Goal: Task Accomplishment & Management: Use online tool/utility

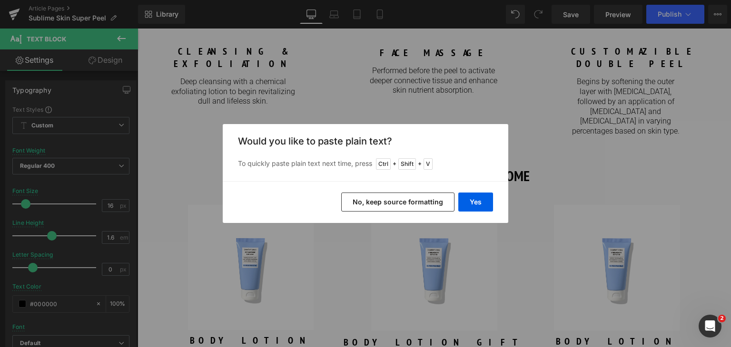
click at [477, 179] on div "Would you like to paste plain text? To quickly paste plain text next time, pres…" at bounding box center [365, 152] width 285 height 57
click at [479, 203] on button "Yes" at bounding box center [475, 202] width 35 height 19
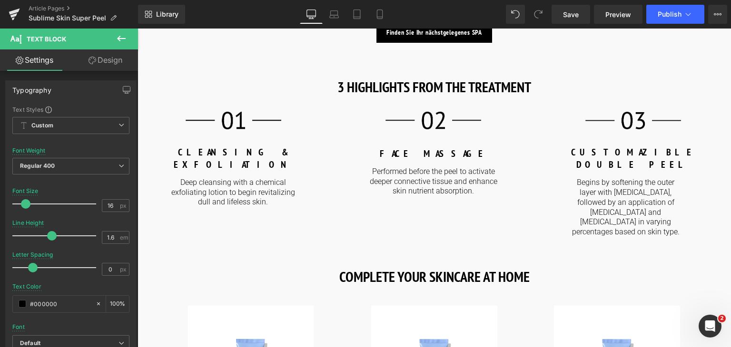
scroll to position [1020, 0]
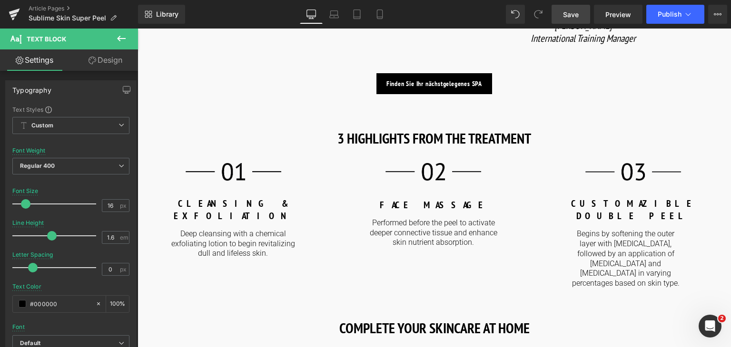
click at [562, 19] on link "Save" at bounding box center [570, 14] width 39 height 19
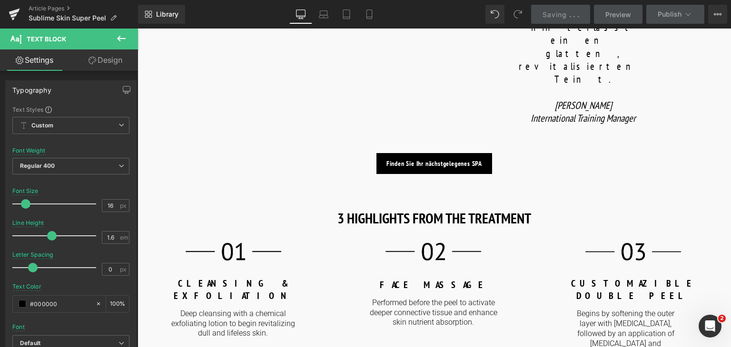
scroll to position [948, 0]
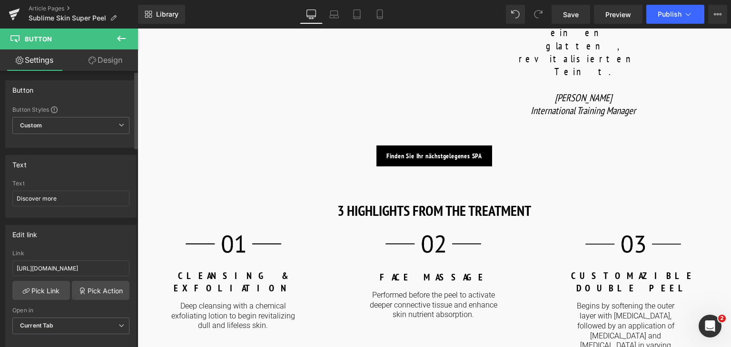
click at [64, 208] on div "Text Discover more" at bounding box center [70, 198] width 117 height 37
click at [63, 197] on input "Discover more" at bounding box center [70, 199] width 117 height 16
type input "E"
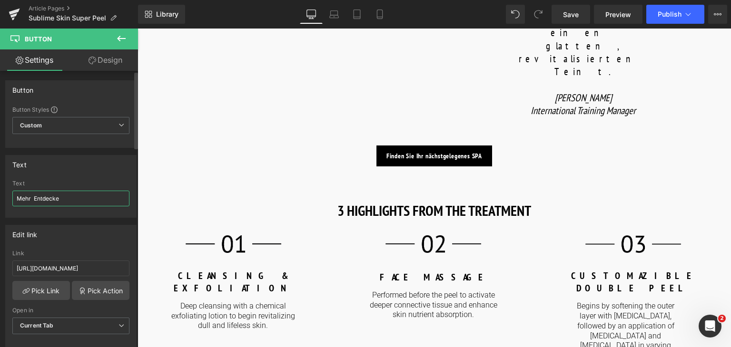
type input "Mehr Entdecken"
click at [63, 197] on input "Mehr Entdecken" at bounding box center [70, 199] width 117 height 16
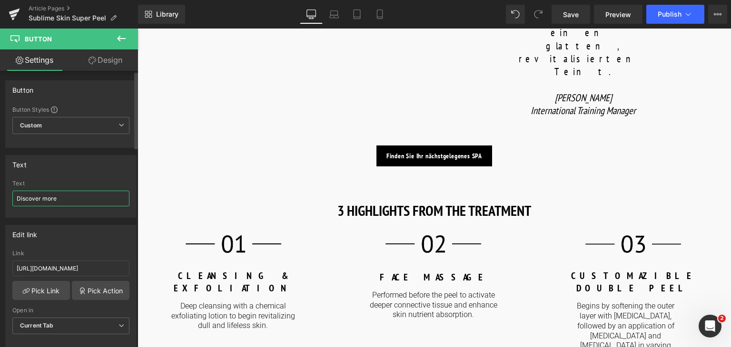
click at [82, 204] on input "Discover more" at bounding box center [70, 199] width 117 height 16
paste input "Mehr Entdecken"
type input "Mehr Entdecken"
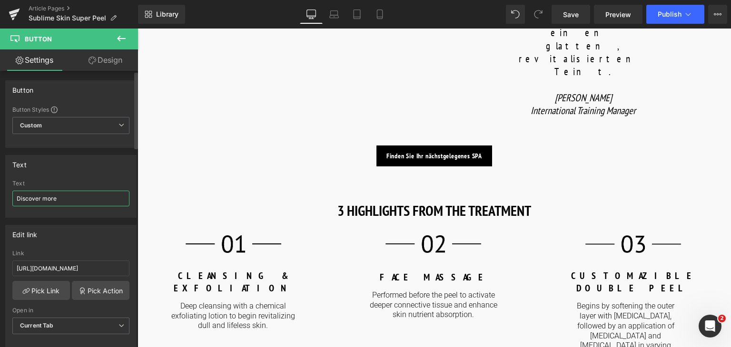
click at [70, 199] on input "Discover more" at bounding box center [70, 199] width 117 height 16
paste input "Mehr Entdecken"
type input "Mehr Entdecken"
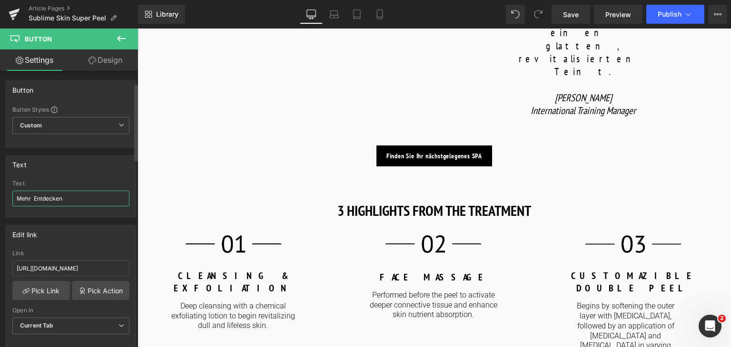
scroll to position [45, 0]
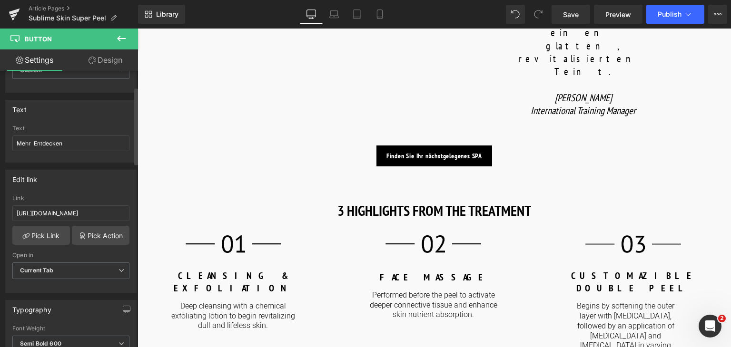
scroll to position [57, 0]
drag, startPoint x: 110, startPoint y: 211, endPoint x: 0, endPoint y: 210, distance: 110.4
click at [0, 210] on div "Edit link https://world.comfortzoneskin.com/products/sublime-skin-micropeel-lot…" at bounding box center [71, 226] width 142 height 130
type input "/products/sublime-skin-micropeel-lotion"
click at [125, 194] on div "Link" at bounding box center [70, 196] width 117 height 7
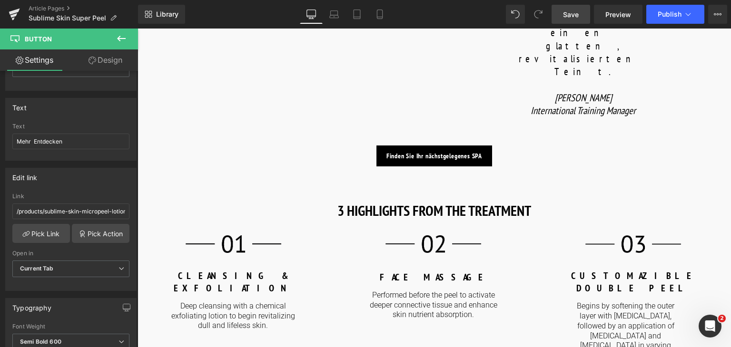
click at [573, 14] on span "Save" at bounding box center [571, 15] width 16 height 10
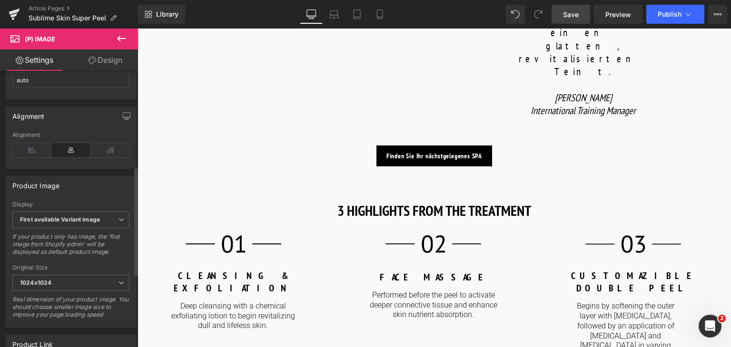
scroll to position [243, 0]
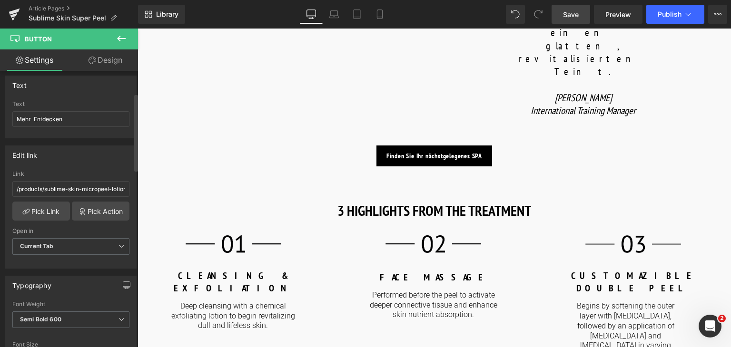
scroll to position [80, 0]
click at [57, 215] on link "Pick Link" at bounding box center [41, 210] width 58 height 19
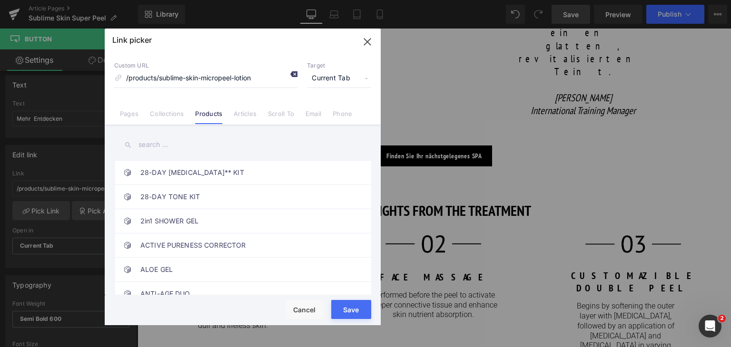
click at [292, 76] on icon at bounding box center [294, 74] width 8 height 8
click at [230, 79] on input at bounding box center [205, 78] width 183 height 18
type input "micropeel"
click at [293, 75] on icon at bounding box center [294, 74] width 8 height 8
click at [369, 39] on icon "button" at bounding box center [367, 42] width 6 height 6
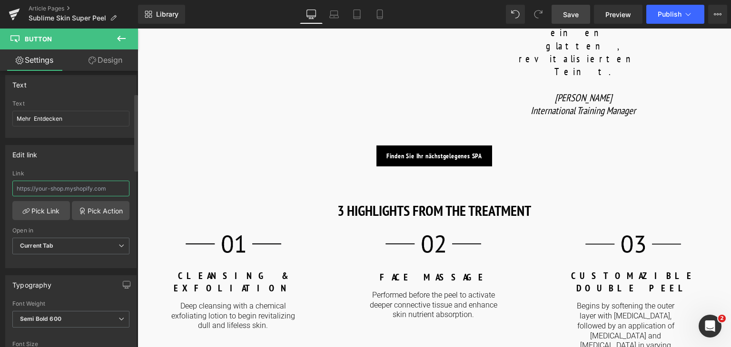
click at [112, 189] on input "text" at bounding box center [70, 189] width 117 height 16
click at [510, 13] on span at bounding box center [515, 14] width 19 height 19
click at [510, 13] on button at bounding box center [515, 14] width 19 height 19
type input "https://world.comfortzoneskin.com/products/sublime-skin-micropeel-lotion"
click at [89, 186] on input "https://world.comfortzoneskin.com/products/sublime-skin-micropeel-lotion" at bounding box center [70, 189] width 117 height 16
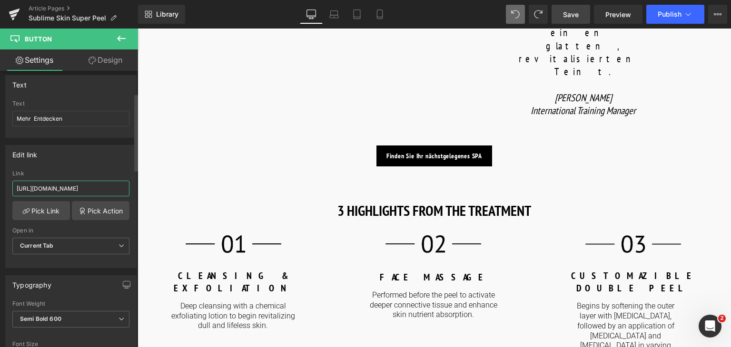
click at [116, 188] on input "https://world.comfortzoneskin.com/products/sublime-skin-micropeel-lotion" at bounding box center [70, 189] width 117 height 16
click at [46, 212] on link "Pick Link" at bounding box center [41, 210] width 58 height 19
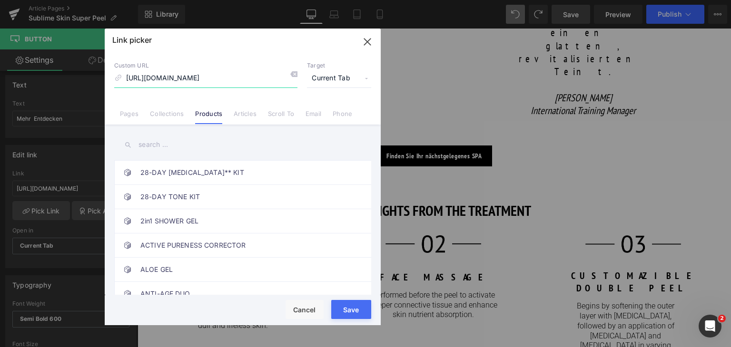
drag, startPoint x: 198, startPoint y: 79, endPoint x: 114, endPoint y: 82, distance: 84.7
click at [114, 82] on input "https://world.comfortzoneskin.com/products/sublime-skin-micropeel-lotion" at bounding box center [205, 78] width 183 height 18
click at [233, 76] on input "sublime-skin-micropeel-lotion" at bounding box center [205, 78] width 183 height 18
click at [278, 118] on link "Scroll To" at bounding box center [281, 117] width 26 height 14
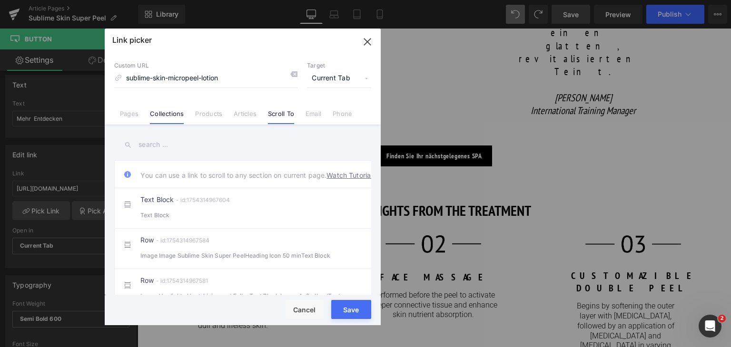
click at [174, 118] on link "Collections" at bounding box center [167, 117] width 34 height 14
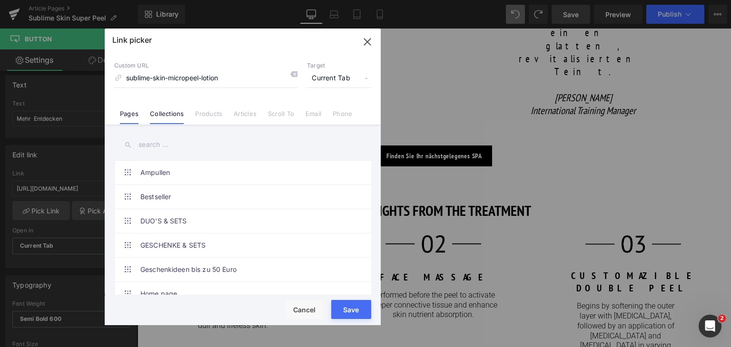
click at [134, 118] on link "Pages" at bounding box center [129, 117] width 19 height 14
click at [169, 117] on link "Collections" at bounding box center [167, 117] width 34 height 14
click at [196, 117] on link "Products" at bounding box center [208, 117] width 27 height 14
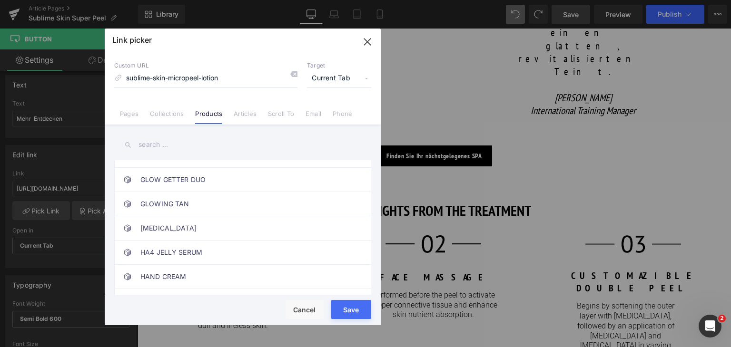
scroll to position [2197, 0]
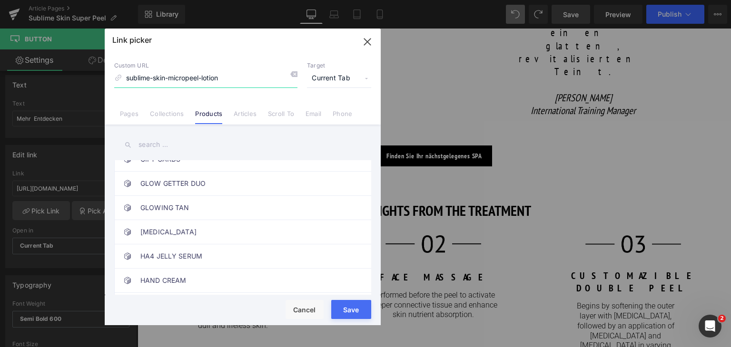
drag, startPoint x: 230, startPoint y: 75, endPoint x: 152, endPoint y: 78, distance: 77.6
click at [152, 78] on input "sublime-skin-micropeel-lotion" at bounding box center [205, 78] width 183 height 18
type input "sublime skin"
click at [152, 147] on input "text" at bounding box center [242, 144] width 257 height 21
click at [291, 75] on icon at bounding box center [294, 74] width 8 height 8
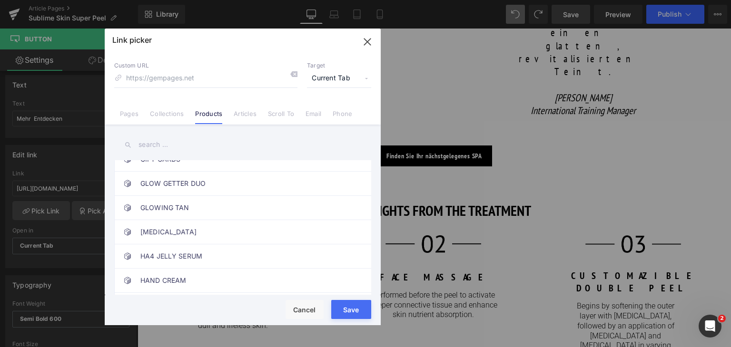
click at [156, 149] on input "text" at bounding box center [242, 144] width 257 height 21
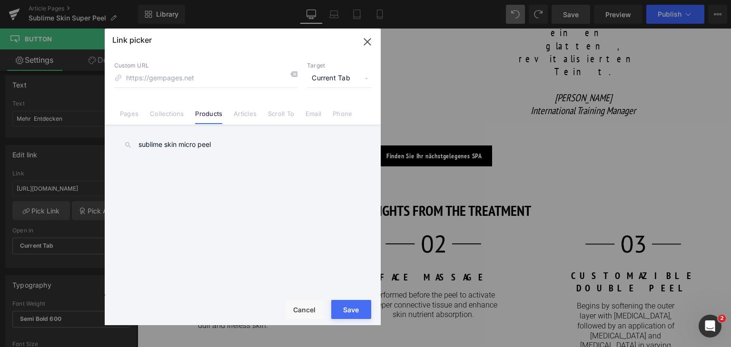
type input "sublime skin micro peel"
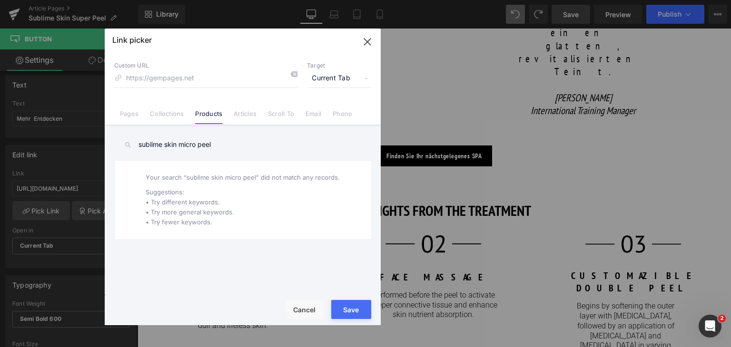
drag, startPoint x: 221, startPoint y: 140, endPoint x: 134, endPoint y: 133, distance: 86.9
click at [134, 133] on div "sublime skin micro peel Active Pureness ALLGEMEINE GESCHÄFTSBEDINGUNGEN AROMASO…" at bounding box center [243, 211] width 276 height 173
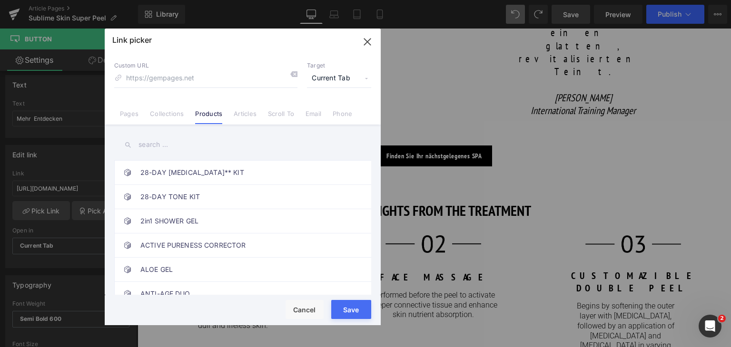
click at [366, 43] on icon "button" at bounding box center [367, 42] width 6 height 6
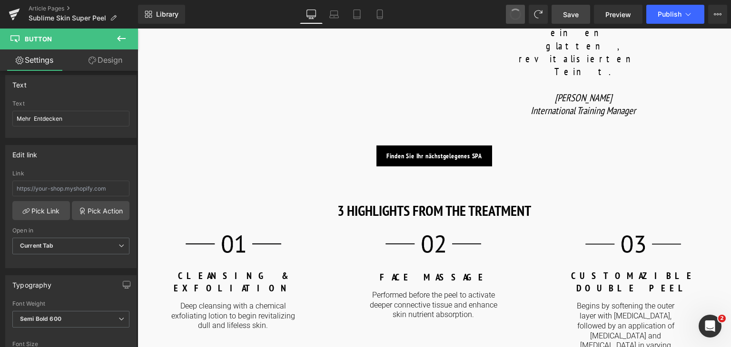
type input "https://world.comfortzoneskin.com/products/sublime-skin-micropeel-lotion"
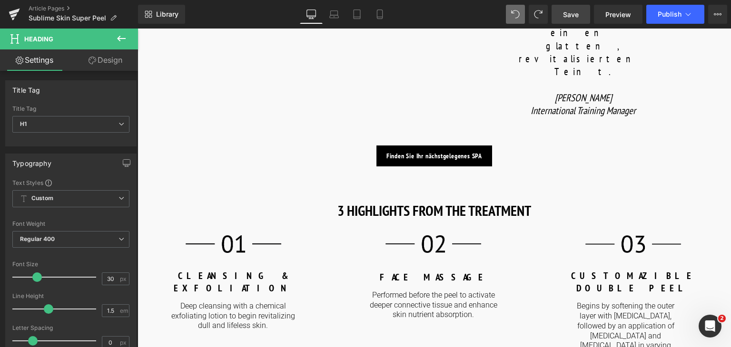
paste div
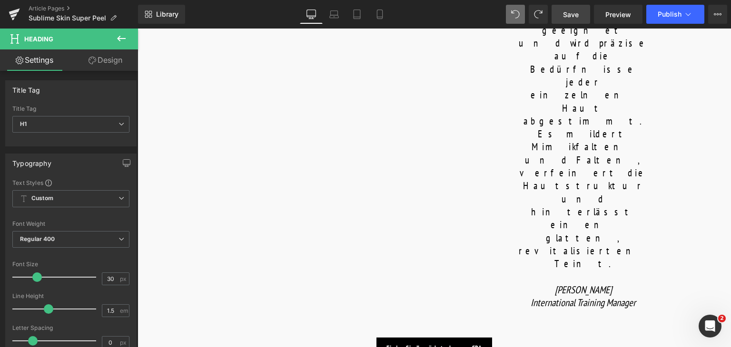
scroll to position [755, 0]
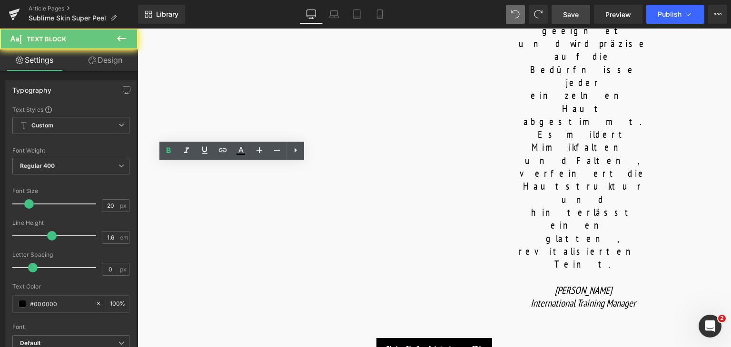
copy b "CLEANSING & EXFOLIATION"
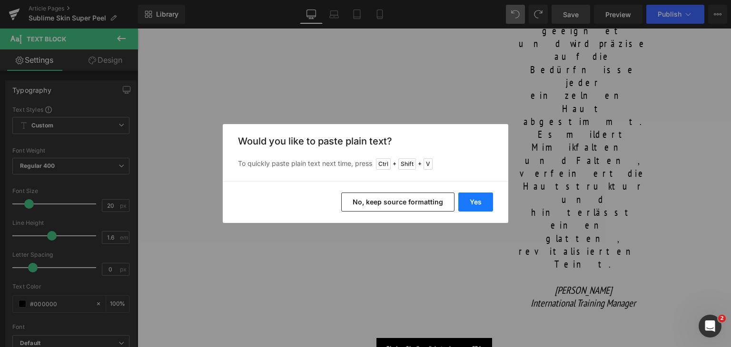
click at [473, 198] on button "Yes" at bounding box center [475, 202] width 35 height 19
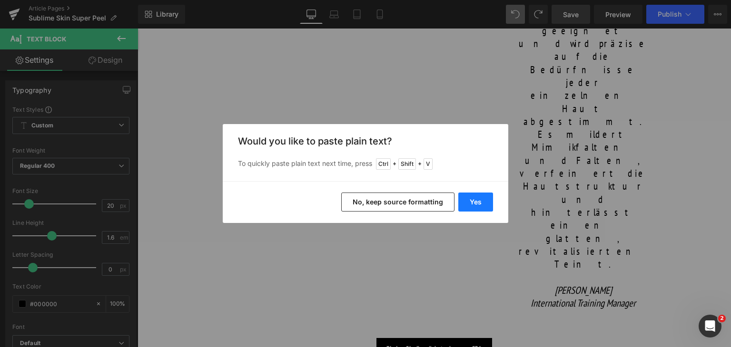
click at [478, 204] on button "Yes" at bounding box center [475, 202] width 35 height 19
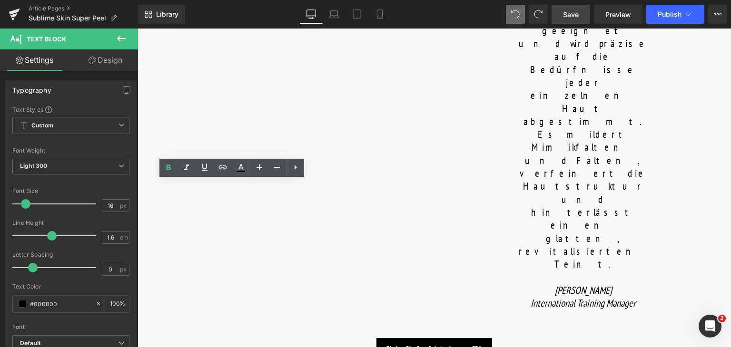
drag, startPoint x: 266, startPoint y: 208, endPoint x: 174, endPoint y: 188, distance: 94.4
copy p "Deep cleansing with a chemical exfoliating lotion to begin revitalizing dull an…"
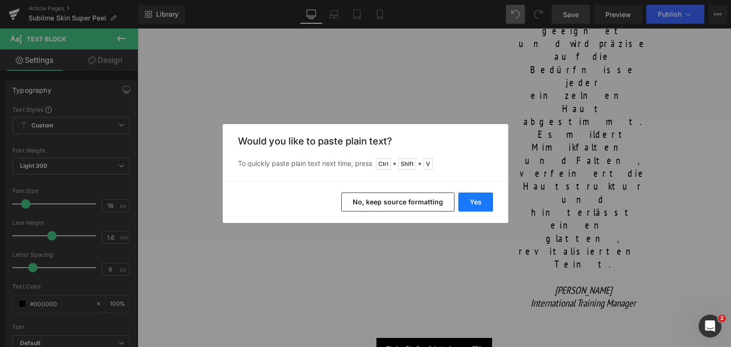
click at [476, 205] on button "Yes" at bounding box center [475, 202] width 35 height 19
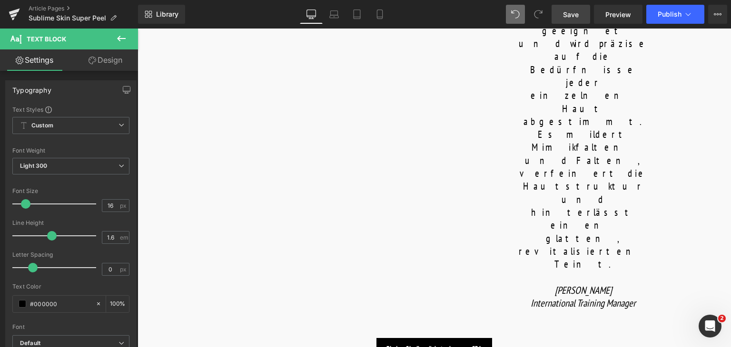
drag, startPoint x: 569, startPoint y: 12, endPoint x: 231, endPoint y: 194, distance: 384.2
click at [569, 12] on span "Save" at bounding box center [571, 15] width 16 height 10
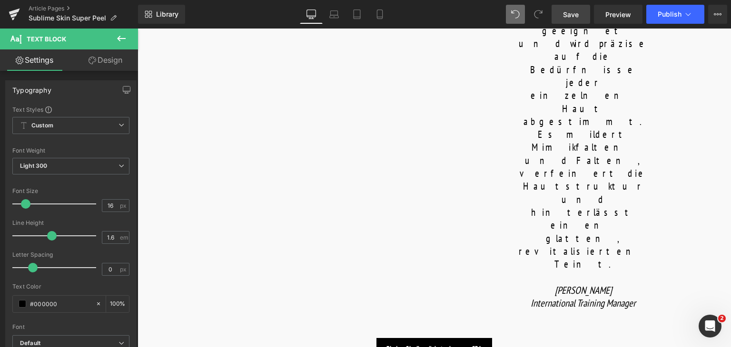
click at [558, 13] on link "Save" at bounding box center [570, 14] width 39 height 19
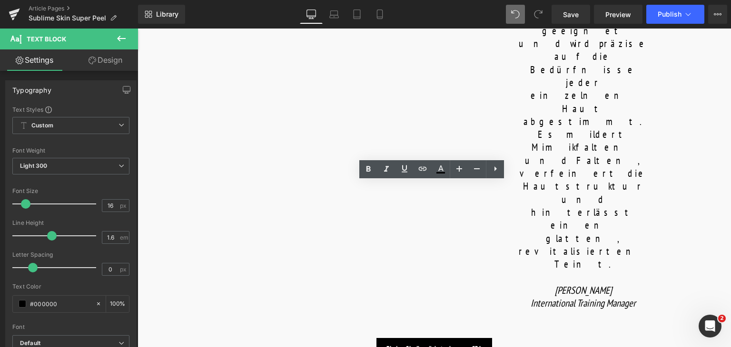
copy p "Performed before the peel to activate deeper connective tissue and enhance skin…"
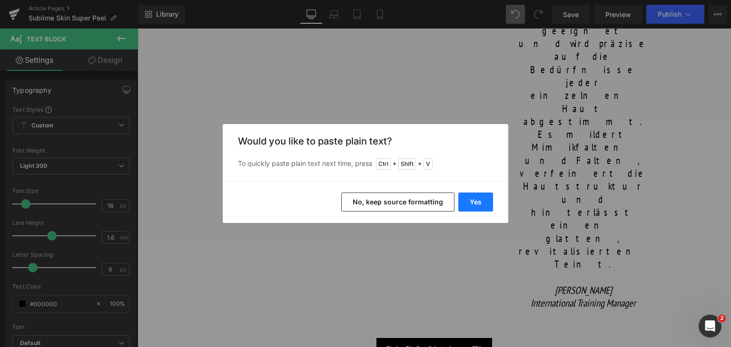
click at [468, 201] on button "Yes" at bounding box center [475, 202] width 35 height 19
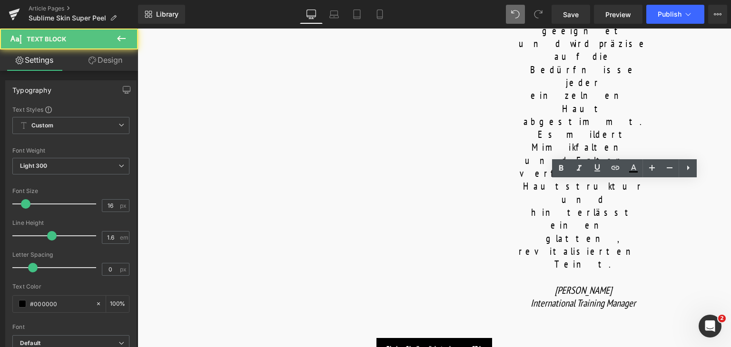
drag, startPoint x: 574, startPoint y: 184, endPoint x: 693, endPoint y: 236, distance: 130.6
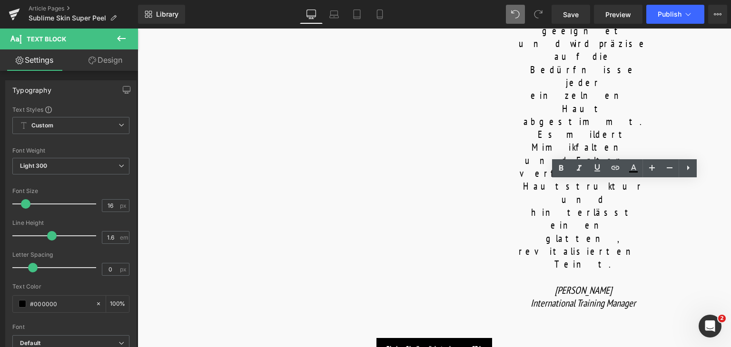
copy p "Begins by softening the outer layer with Lactic Acid, followed by an applicatio…"
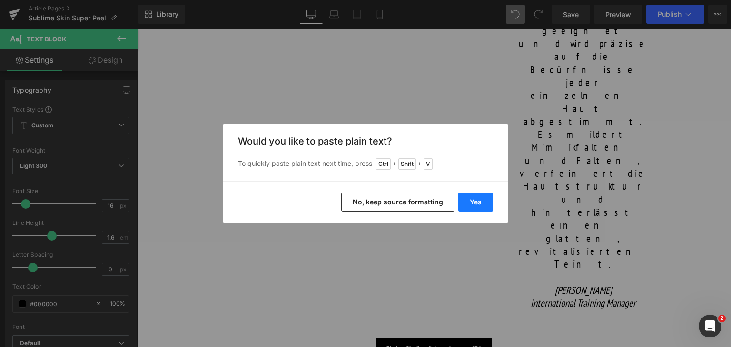
click at [483, 200] on button "Yes" at bounding box center [475, 202] width 35 height 19
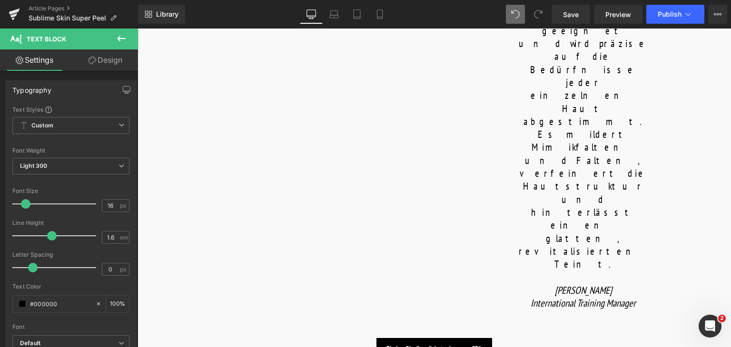
click at [575, 21] on link "Save" at bounding box center [570, 14] width 39 height 19
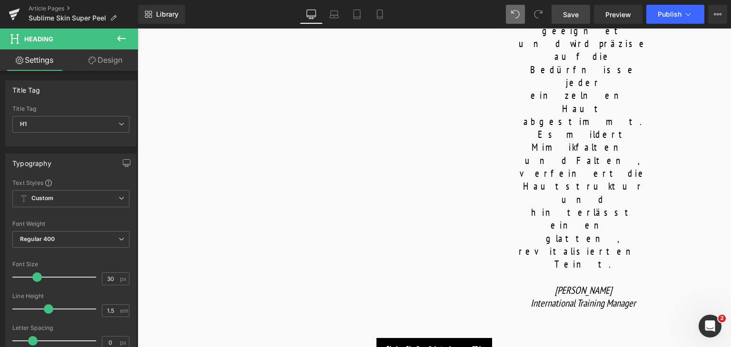
click at [577, 19] on span "Save" at bounding box center [571, 15] width 16 height 10
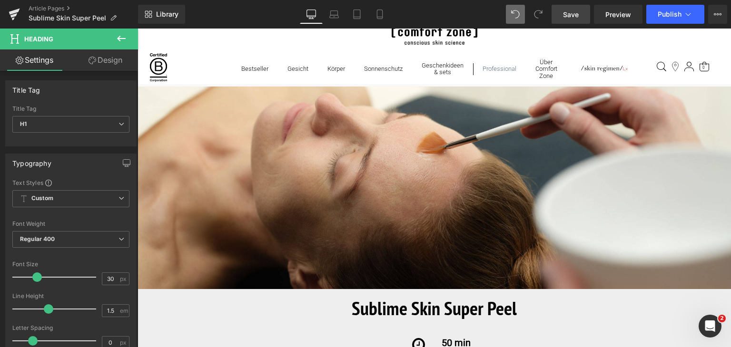
scroll to position [0, 0]
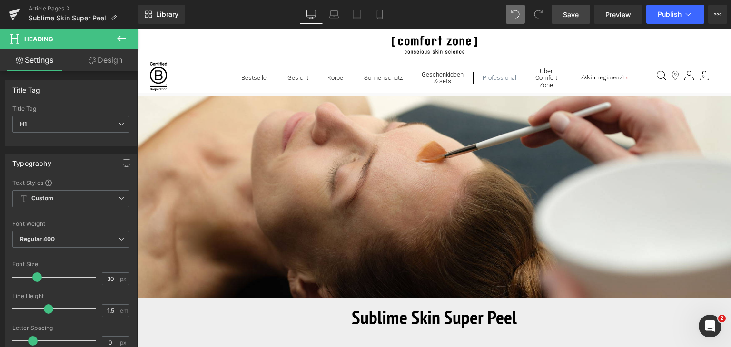
click at [569, 21] on link "Save" at bounding box center [570, 14] width 39 height 19
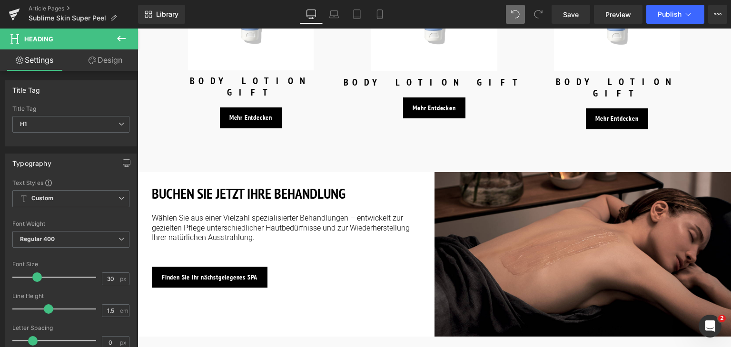
scroll to position [1453, 0]
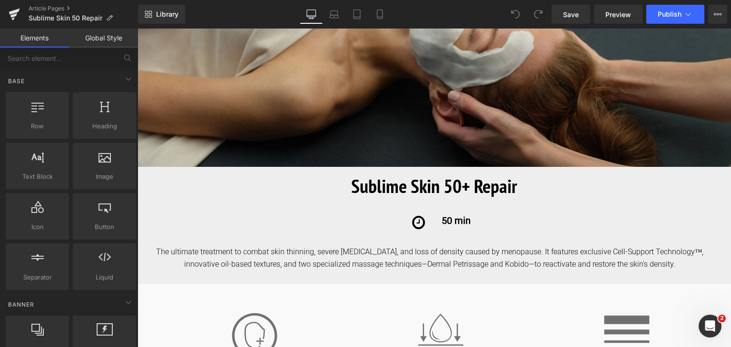
scroll to position [167, 0]
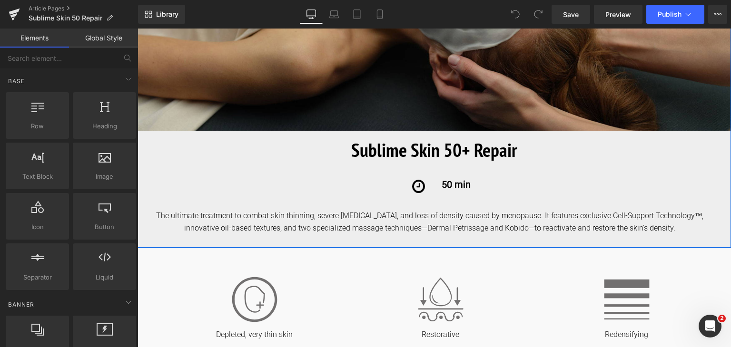
click at [327, 225] on div "The ultimate treatment to combat skin thinning, severe dryness, and loss of den…" at bounding box center [441, 222] width 579 height 24
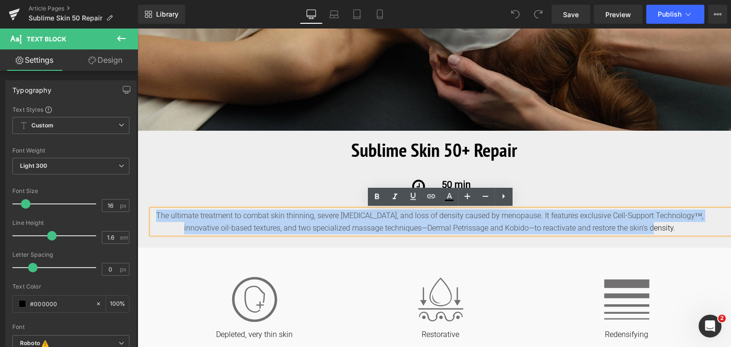
drag, startPoint x: 154, startPoint y: 216, endPoint x: 676, endPoint y: 234, distance: 522.6
click at [676, 234] on div "The ultimate treatment to combat skin thinning, severe dryness, and loss of den…" at bounding box center [441, 222] width 579 height 24
copy div "The ultimate treatment to combat skin thinning, severe dryness, and loss of den…"
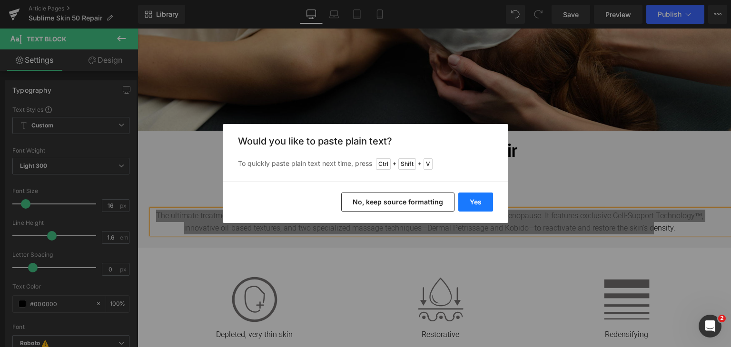
click at [469, 201] on button "Yes" at bounding box center [475, 202] width 35 height 19
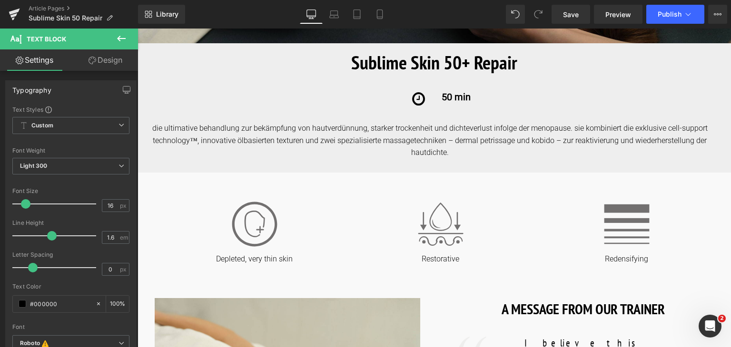
scroll to position [254, 0]
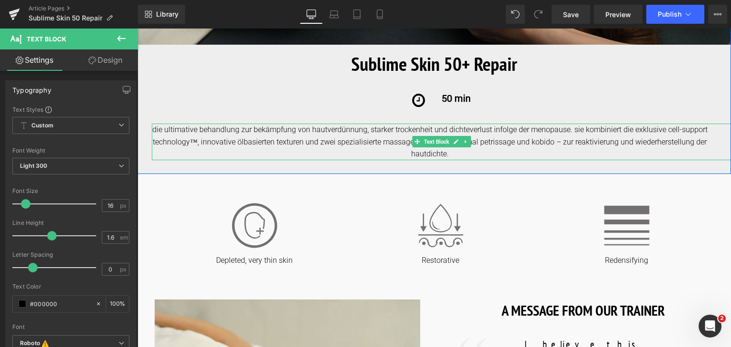
click at [155, 133] on div "die ultimative behandlung zur bekämpfung von hautverdünnung, starker trockenhei…" at bounding box center [441, 142] width 579 height 37
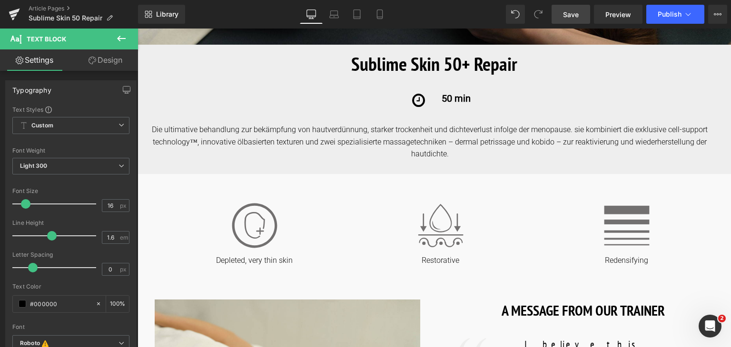
drag, startPoint x: 576, startPoint y: 19, endPoint x: 318, endPoint y: 104, distance: 271.8
click at [576, 19] on span "Save" at bounding box center [571, 15] width 16 height 10
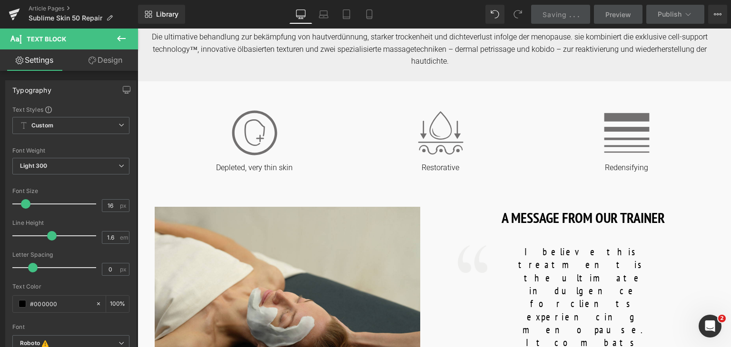
scroll to position [347, 0]
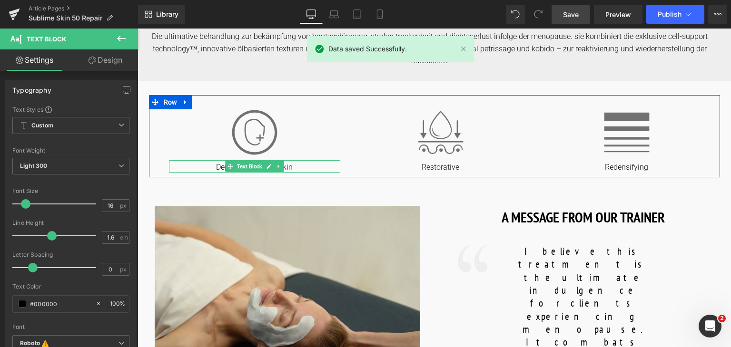
click at [299, 167] on p "Depleted, very thin skin" at bounding box center [255, 168] width 172 height 10
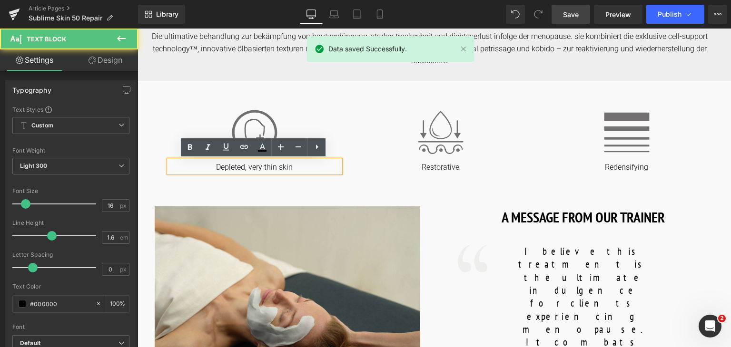
click at [293, 166] on p "Depleted, very thin skin" at bounding box center [255, 168] width 172 height 10
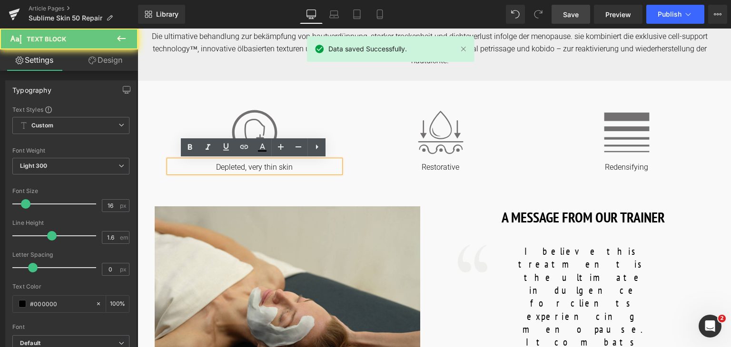
click at [293, 166] on p "Depleted, very thin skin" at bounding box center [255, 168] width 172 height 10
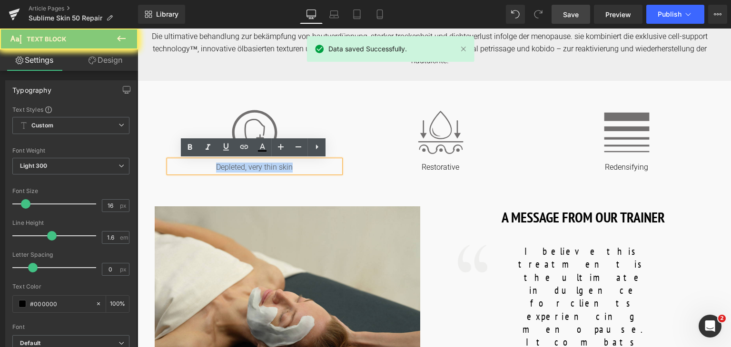
click at [293, 166] on p "Depleted, very thin skin" at bounding box center [255, 168] width 172 height 10
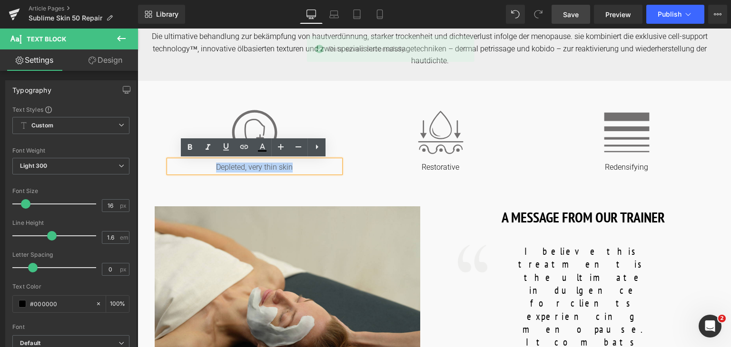
copy p "Depleted, very thin skin"
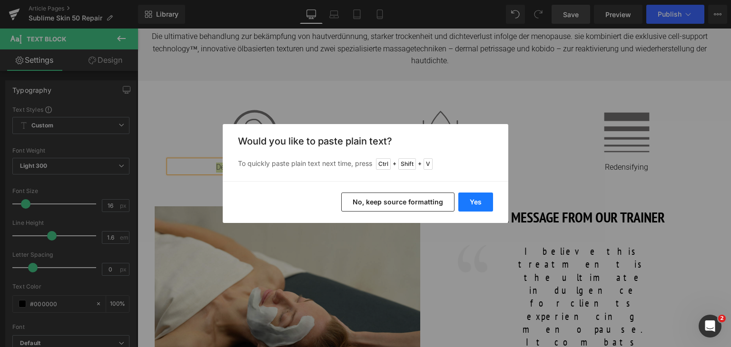
click at [479, 200] on button "Yes" at bounding box center [475, 202] width 35 height 19
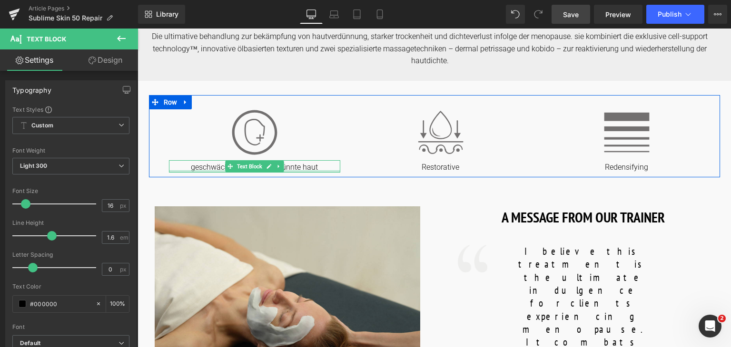
click at [193, 170] on div at bounding box center [255, 171] width 172 height 2
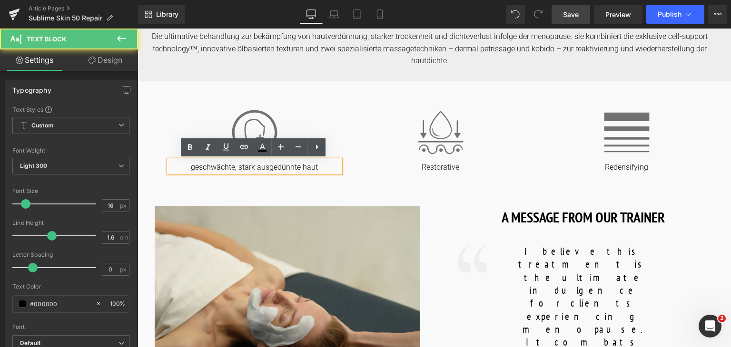
click at [193, 170] on p "geschwächte, stark ausgedünnte haut" at bounding box center [255, 168] width 172 height 10
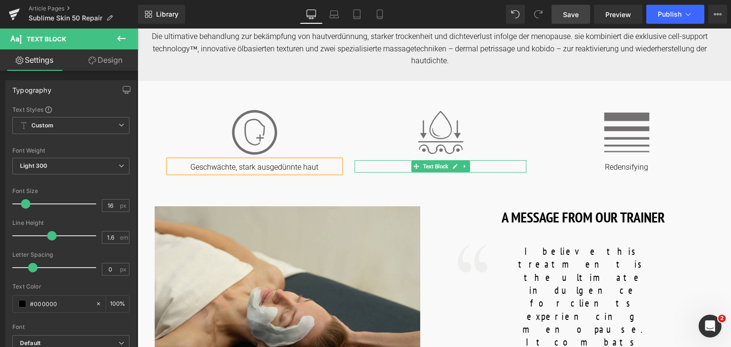
click at [400, 164] on p "Restorative" at bounding box center [440, 168] width 172 height 10
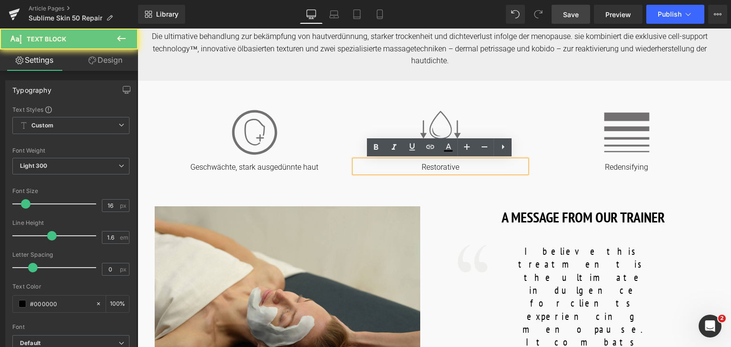
click at [400, 164] on p "Restorative" at bounding box center [440, 168] width 172 height 10
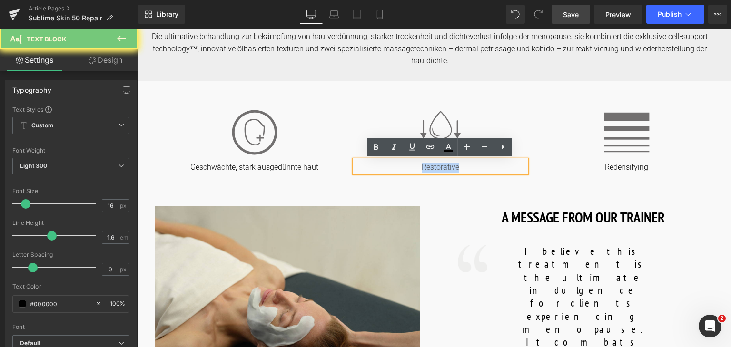
click at [400, 164] on p "Restorative" at bounding box center [440, 168] width 172 height 10
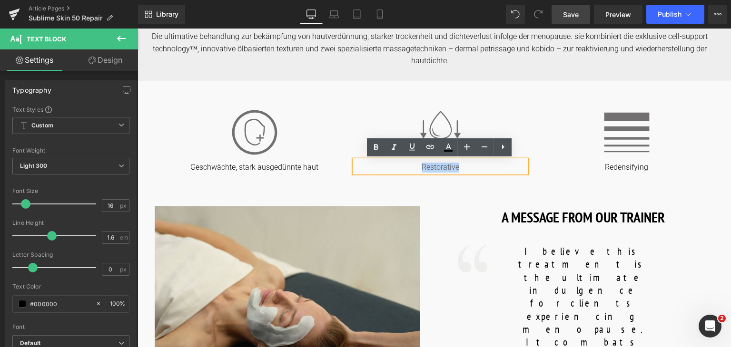
copy p "Restorative"
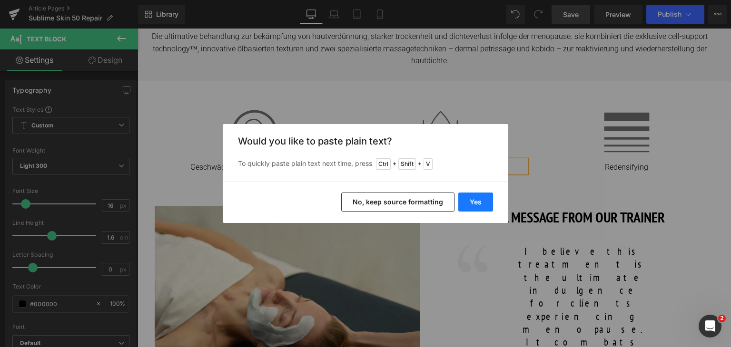
click at [471, 197] on button "Yes" at bounding box center [475, 202] width 35 height 19
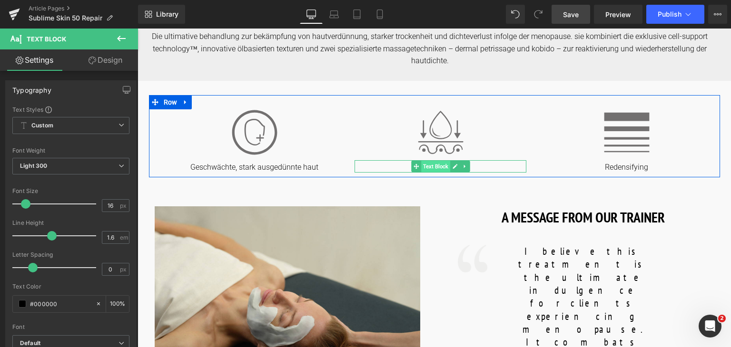
click at [421, 170] on span "Text Block" at bounding box center [435, 166] width 29 height 11
click at [488, 164] on p "regenerierend" at bounding box center [440, 168] width 172 height 10
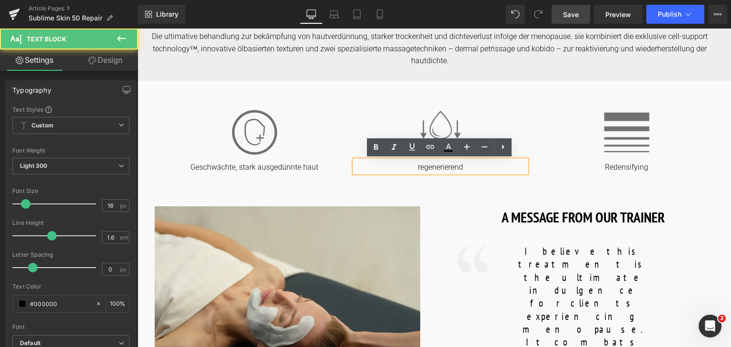
click at [420, 169] on p "regenerierend" at bounding box center [440, 168] width 172 height 10
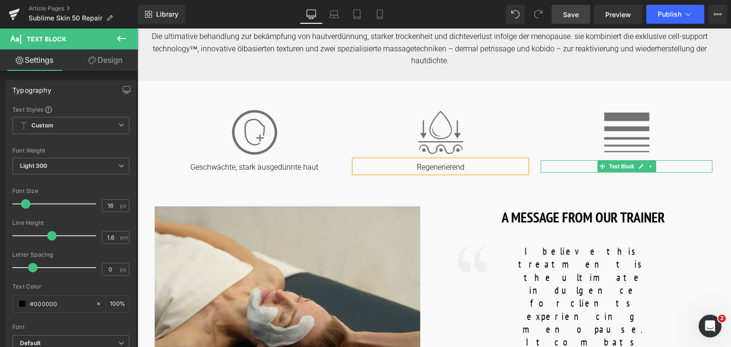
click at [674, 162] on div at bounding box center [626, 161] width 172 height 2
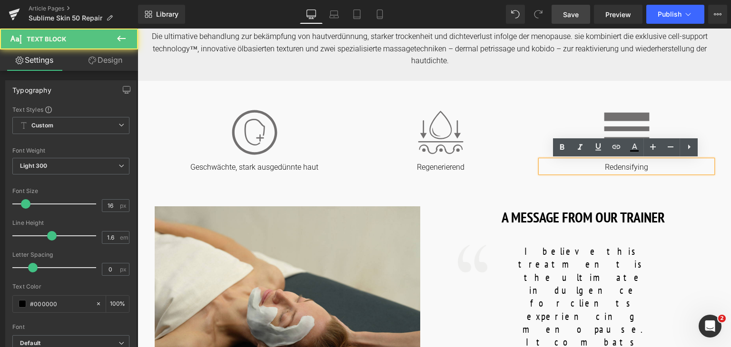
click at [667, 168] on p "Redensifying" at bounding box center [626, 168] width 172 height 10
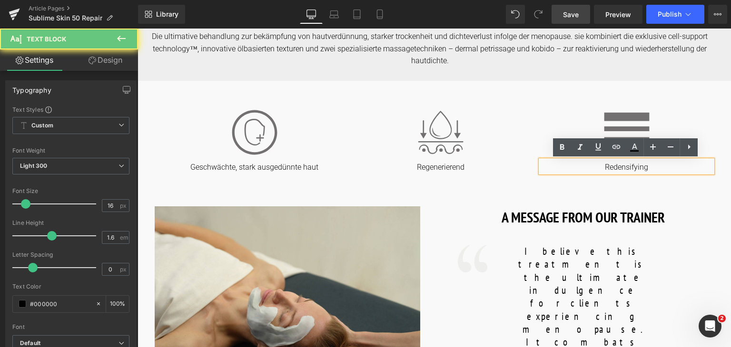
click at [667, 168] on p "Redensifying" at bounding box center [626, 168] width 172 height 10
copy p "Redensifying"
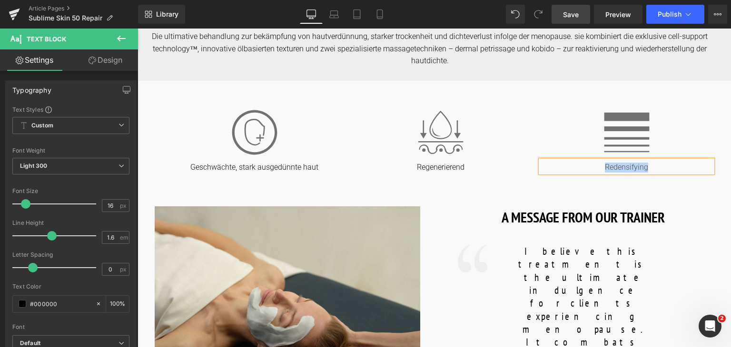
click at [624, 170] on p "Redensifying" at bounding box center [626, 168] width 172 height 10
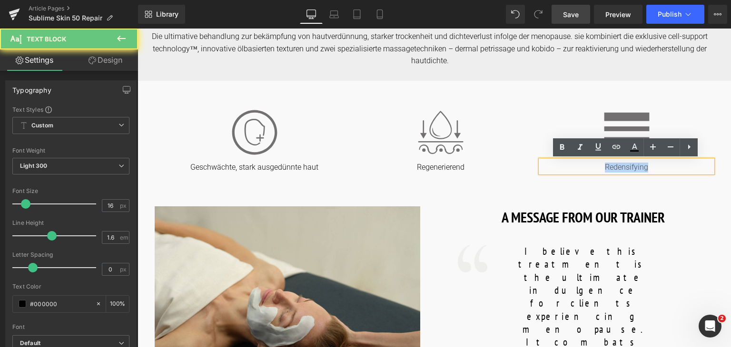
click at [624, 170] on p "Redensifying" at bounding box center [626, 168] width 172 height 10
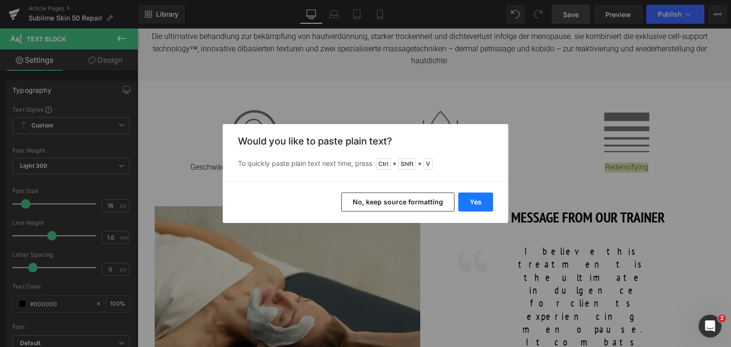
click at [478, 206] on button "Yes" at bounding box center [475, 202] width 35 height 19
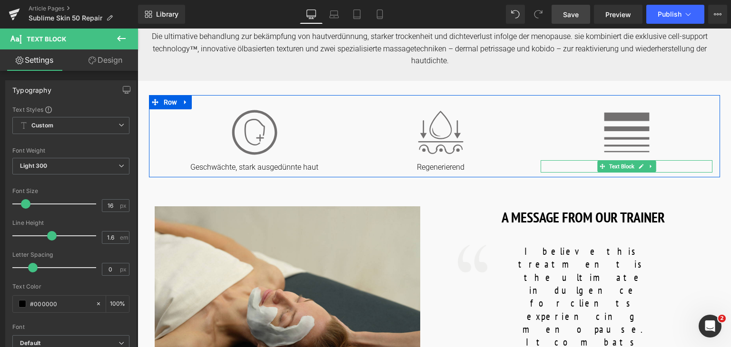
click at [660, 169] on p "hautverdichtend" at bounding box center [626, 168] width 172 height 10
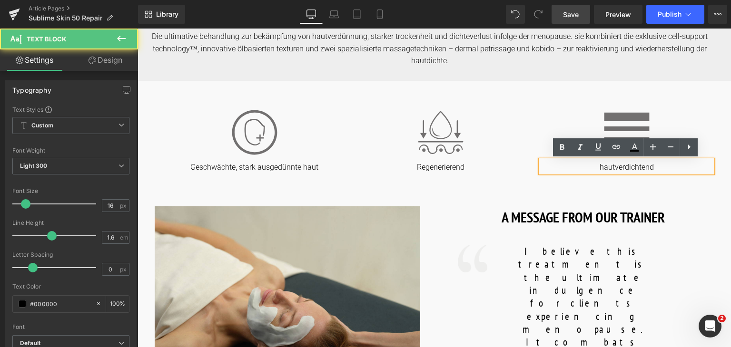
click at [604, 169] on p "hautverdichtend" at bounding box center [626, 168] width 172 height 10
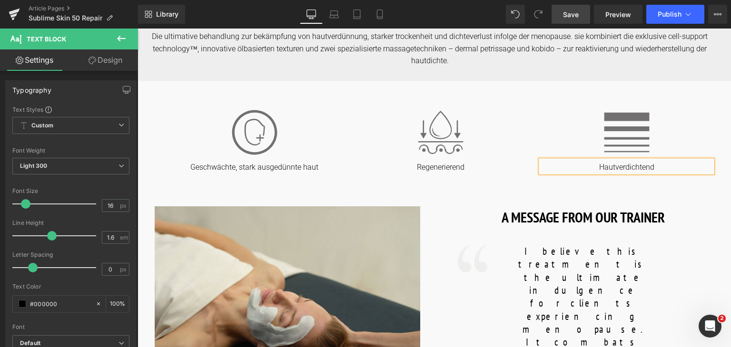
click at [577, 10] on span "Save" at bounding box center [571, 15] width 16 height 10
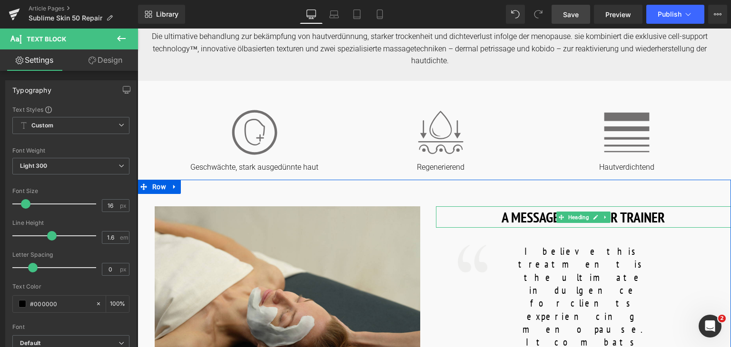
click at [644, 221] on h1 "A MESSAGE FROM OUR TRAINER" at bounding box center [583, 216] width 295 height 21
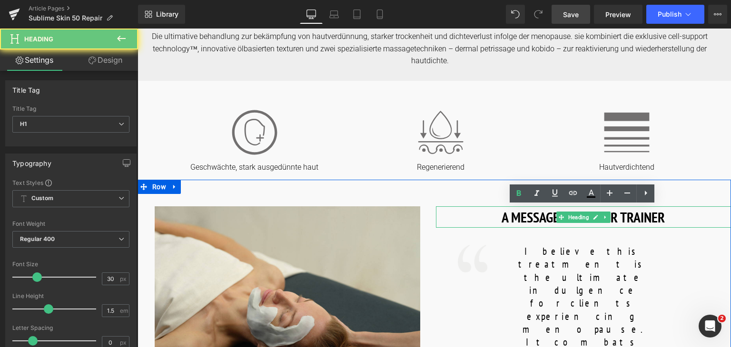
click at [644, 221] on h1 "A MESSAGE FROM OUR TRAINER" at bounding box center [583, 216] width 295 height 21
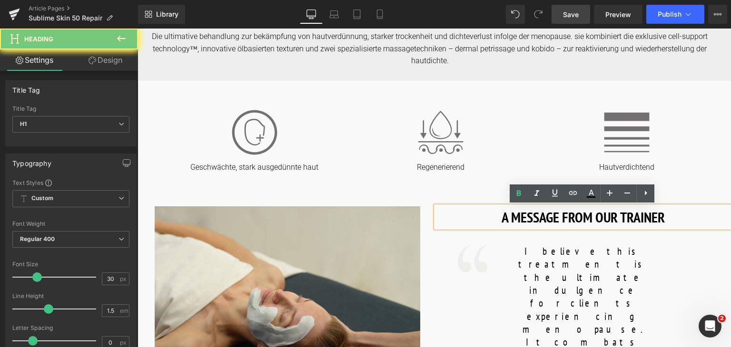
click at [644, 221] on h1 "A MESSAGE FROM OUR TRAINER" at bounding box center [583, 216] width 295 height 21
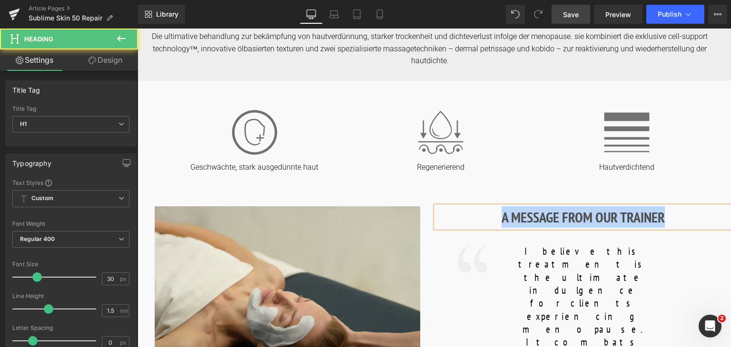
click at [550, 213] on h1 "A MESSAGE FROM OUR TRAINER" at bounding box center [583, 216] width 295 height 21
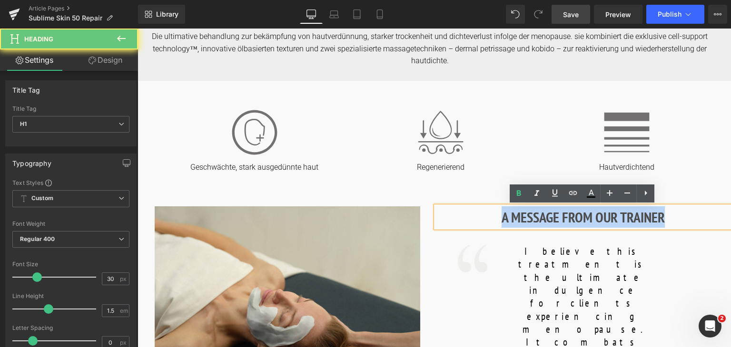
click at [550, 213] on h1 "A MESSAGE FROM OUR TRAINER" at bounding box center [583, 216] width 295 height 21
copy h1 "A MESSAGE FROM OUR TRAINER"
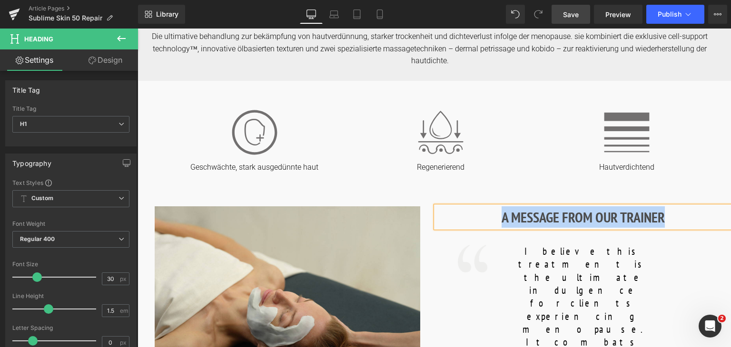
paste div
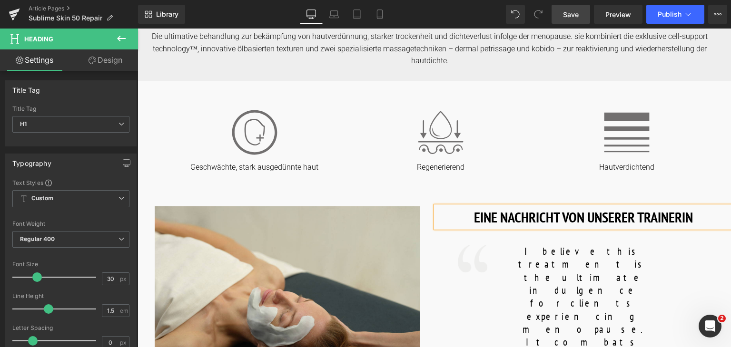
click at [533, 213] on h1 "EINE NACHRICHT VON UNSERER TRAINERIN" at bounding box center [583, 216] width 295 height 21
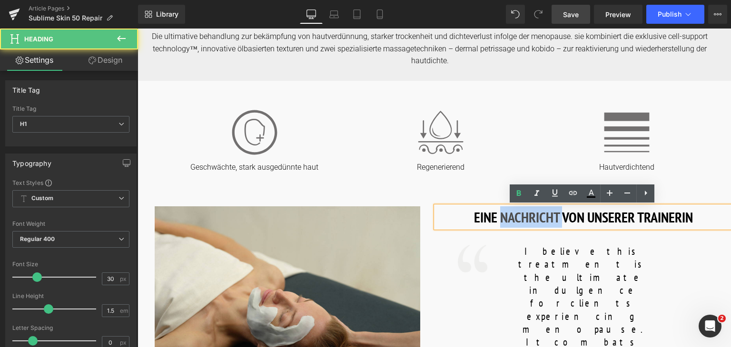
click at [533, 213] on h1 "EINE NACHRICHT VON UNSERER TRAINERIN" at bounding box center [583, 216] width 295 height 21
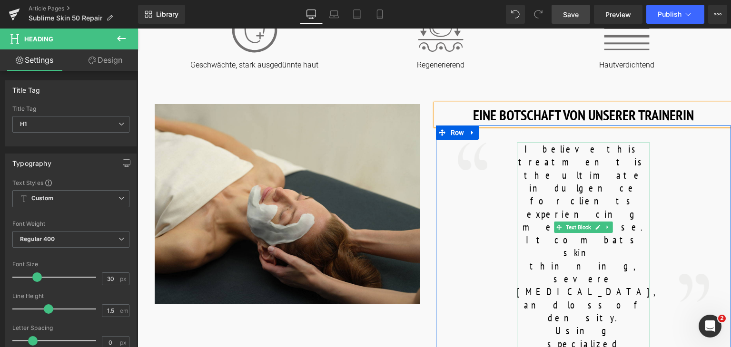
scroll to position [450, 0]
drag, startPoint x: 546, startPoint y: 215, endPoint x: 544, endPoint y: 210, distance: 6.2
click at [544, 210] on p "I believe this treatment is the ultimate indulgence for clients experiencing me…" at bounding box center [583, 350] width 133 height 416
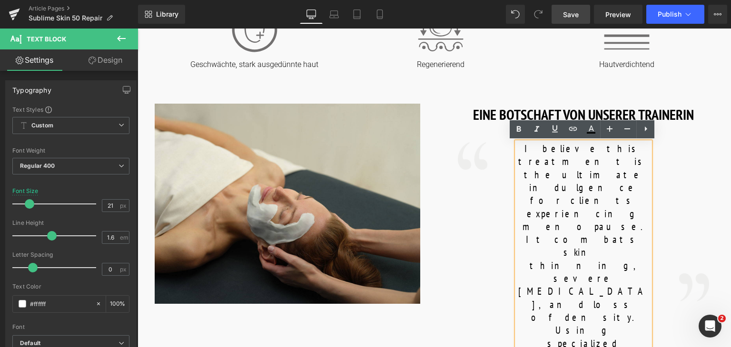
click at [597, 263] on font "I believe this treatment is the ultimate indulgence for clients experiencing me…" at bounding box center [583, 349] width 130 height 415
drag, startPoint x: 599, startPoint y: 266, endPoint x: 514, endPoint y: 145, distance: 148.5
click at [601, 265] on p "I believe this treatment is the ultimate indulgence for clients experiencing me…" at bounding box center [583, 350] width 133 height 416
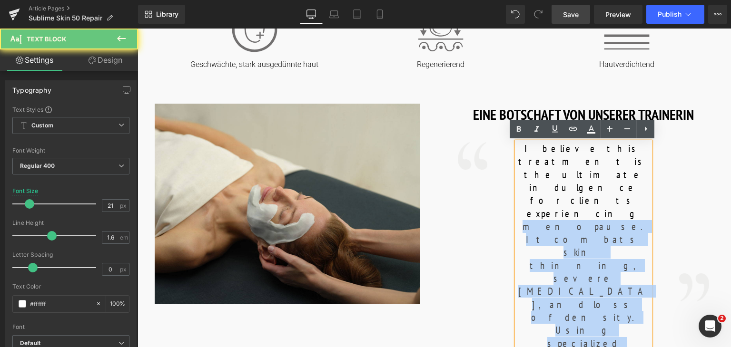
drag, startPoint x: 601, startPoint y: 265, endPoint x: 533, endPoint y: 166, distance: 120.1
click at [533, 166] on p "I believe this treatment is the ultimate indulgence for clients experiencing me…" at bounding box center [583, 350] width 133 height 416
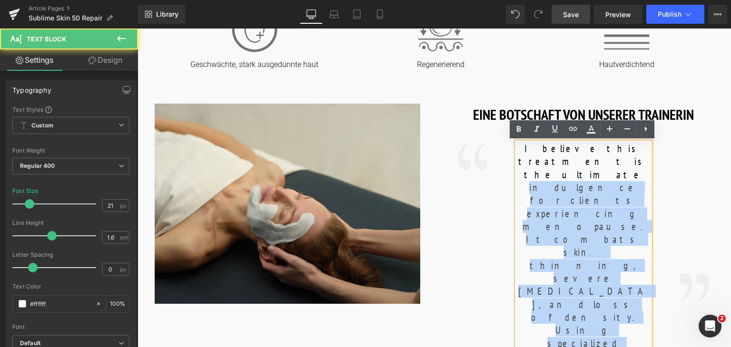
click at [599, 270] on p "I believe this treatment is the ultimate indulgence for clients experiencing me…" at bounding box center [583, 350] width 133 height 416
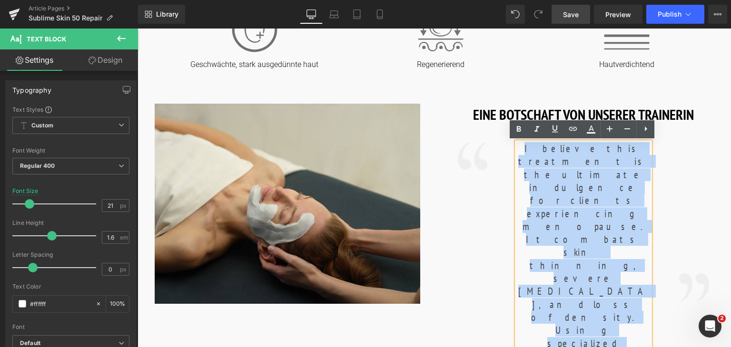
drag, startPoint x: 602, startPoint y: 265, endPoint x: 509, endPoint y: 150, distance: 148.4
copy font "I believe this treatment is the ultimate indulgence for clients experiencing me…"
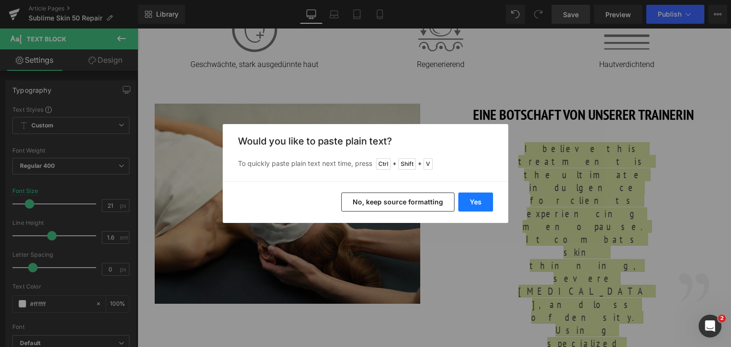
click at [472, 204] on button "Yes" at bounding box center [475, 202] width 35 height 19
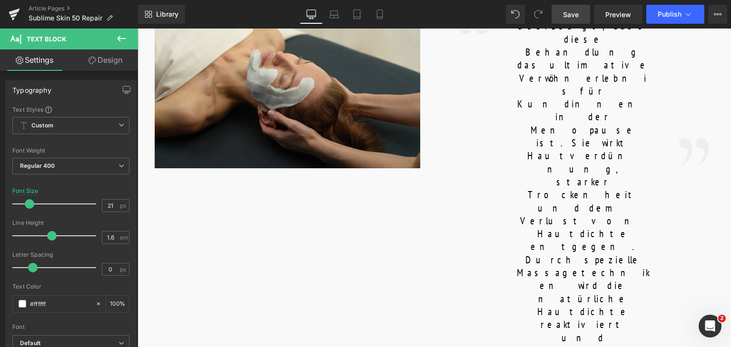
scroll to position [726, 0]
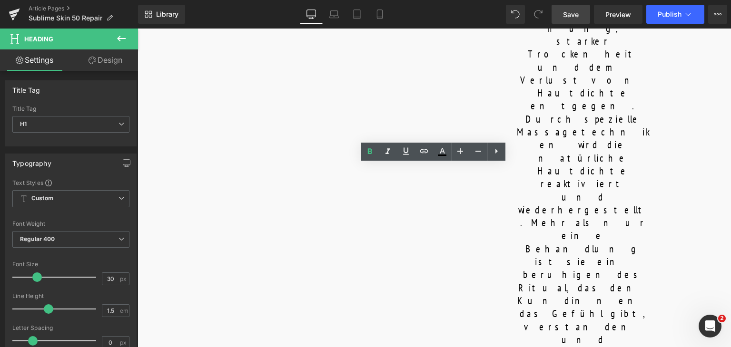
drag, startPoint x: 411, startPoint y: 179, endPoint x: 535, endPoint y: 181, distance: 124.2
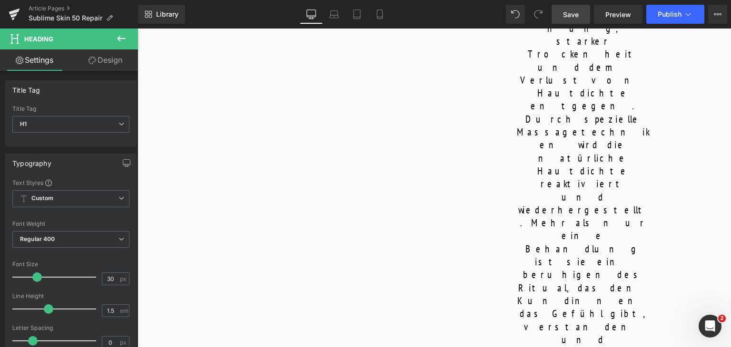
click at [573, 14] on span "Save" at bounding box center [571, 15] width 16 height 10
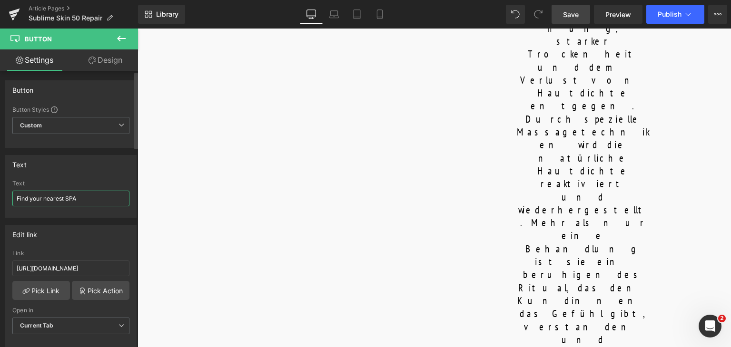
click at [89, 195] on input "Find your nearest SPA" at bounding box center [70, 199] width 117 height 16
paste input "en Sie Ihr nächstgelegenes"
type input "Finden Sie Ihr nächstgelegenes SPA"
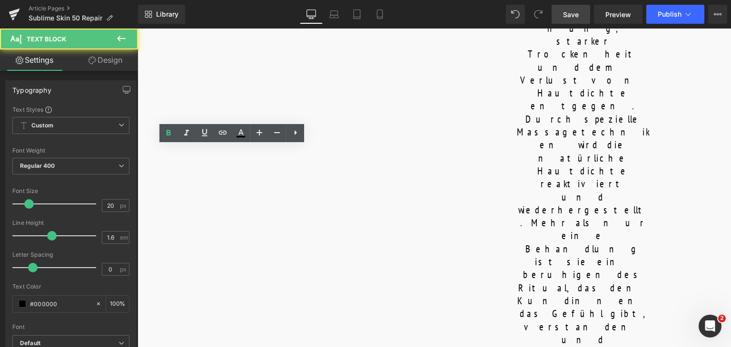
scroll to position [821, 0]
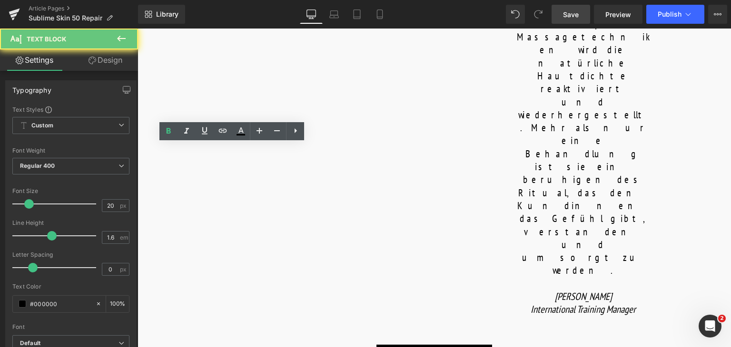
copy b "PEEL & MASSAGE"
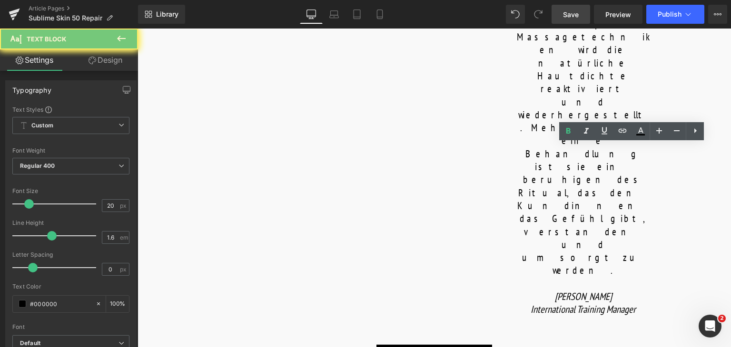
copy b "ARM MASSAGE"
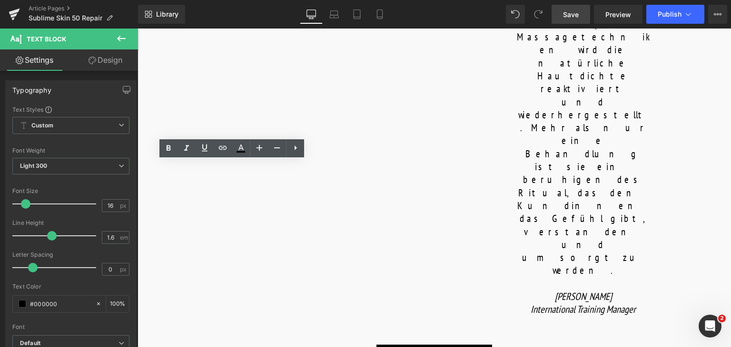
drag, startPoint x: 298, startPoint y: 198, endPoint x: 173, endPoint y: 167, distance: 128.5
copy p "A delicate Glycolic and Lactobionic peel provides a renewal action even for fra…"
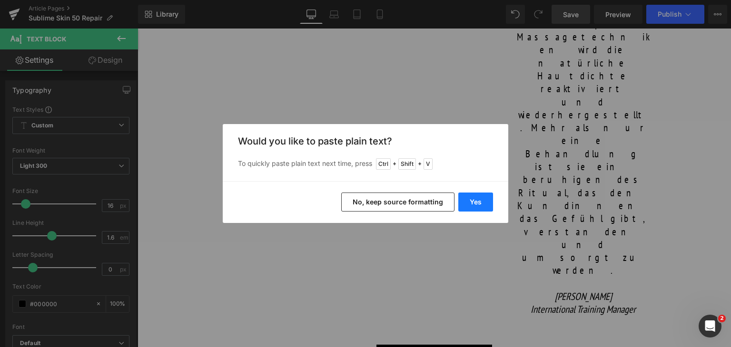
click at [483, 209] on button "Yes" at bounding box center [475, 202] width 35 height 19
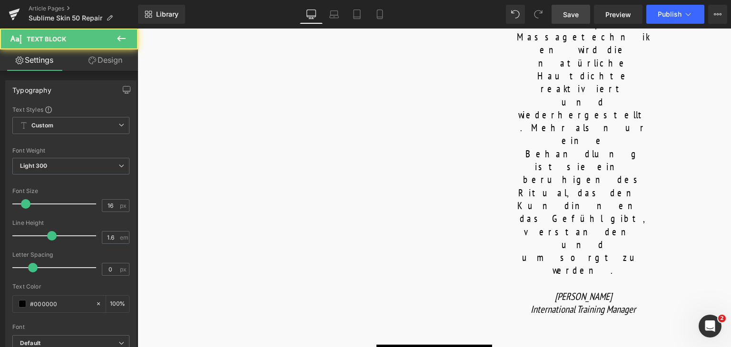
drag, startPoint x: 401, startPoint y: 183, endPoint x: 365, endPoint y: 172, distance: 37.5
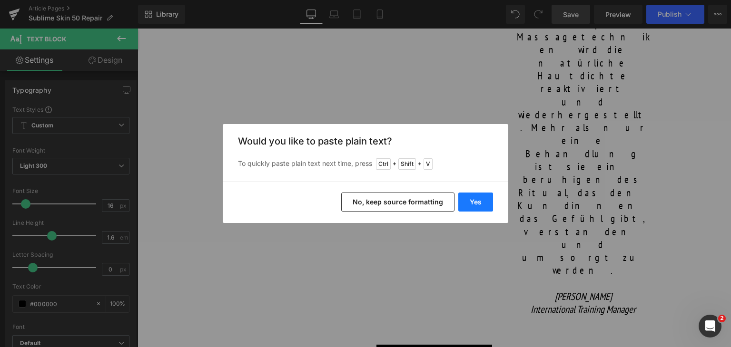
click at [480, 206] on button "Yes" at bounding box center [475, 202] width 35 height 19
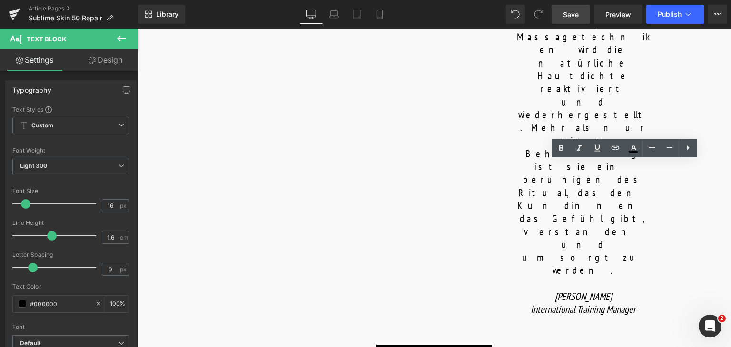
drag, startPoint x: 675, startPoint y: 200, endPoint x: 569, endPoint y: 166, distance: 111.9
copy p "While the mask sets, a gentle yet toning massage is performed on the arms—an ar…"
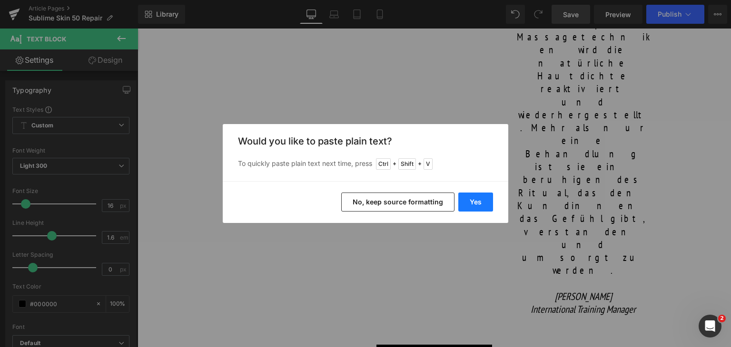
click at [485, 207] on button "Yes" at bounding box center [475, 202] width 35 height 19
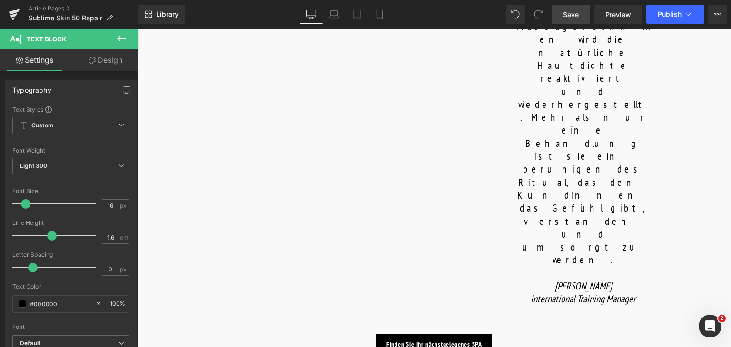
scroll to position [832, 0]
click at [568, 20] on link "Save" at bounding box center [570, 14] width 39 height 19
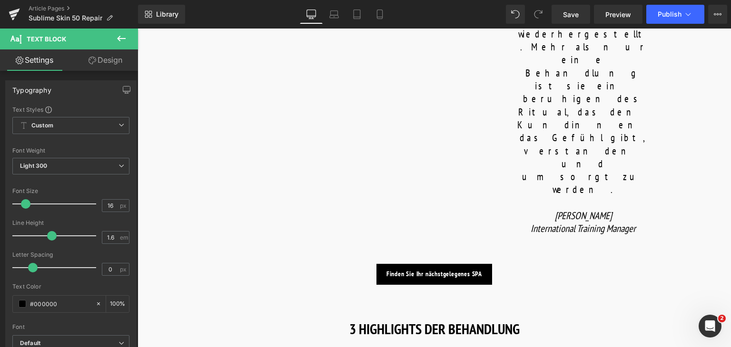
scroll to position [902, 0]
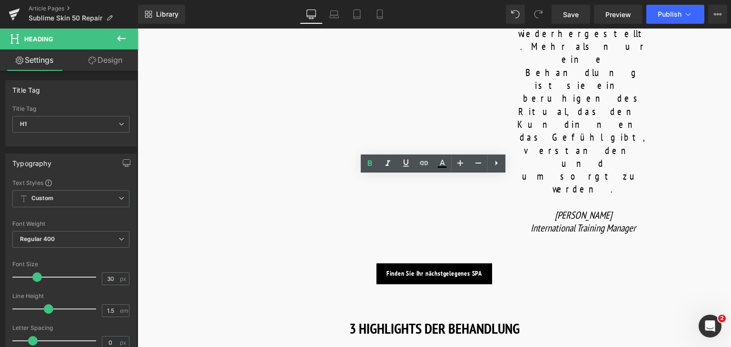
paste div
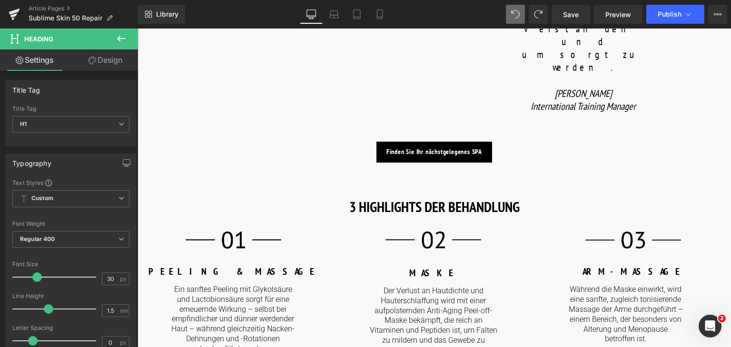
scroll to position [1099, 0]
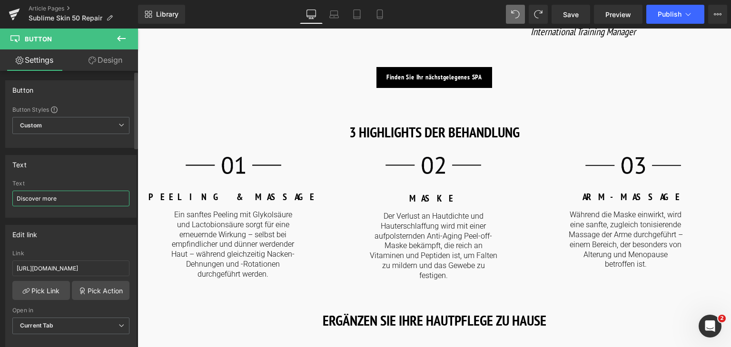
click at [75, 203] on input "Discover more" at bounding box center [70, 199] width 117 height 16
type input "Mehr entdecken"
click at [75, 203] on input "Mehr entdecken" at bounding box center [70, 199] width 117 height 16
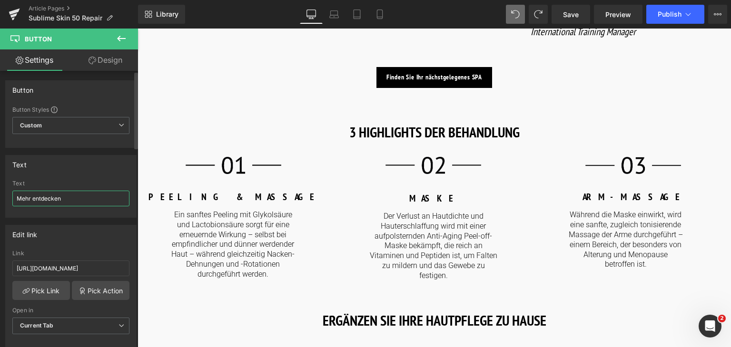
click at [75, 203] on input "Mehr entdecken" at bounding box center [70, 199] width 117 height 16
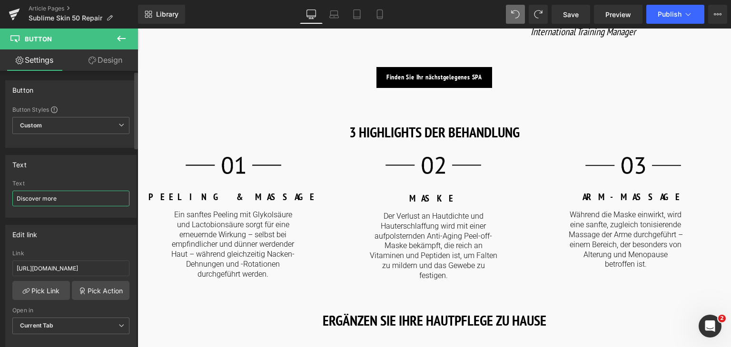
click at [97, 198] on input "Discover more" at bounding box center [70, 199] width 117 height 16
paste input "Mehr entdecken"
type input "Mehr entdecken"
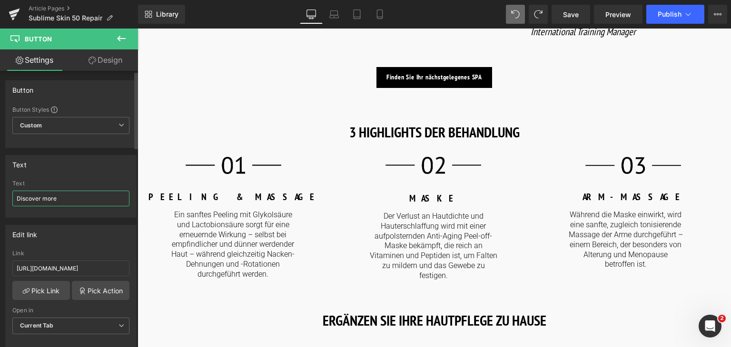
click at [69, 197] on input "Discover more" at bounding box center [70, 199] width 117 height 16
paste input "Mehr entdecken"
type input "Mehr entdecken"
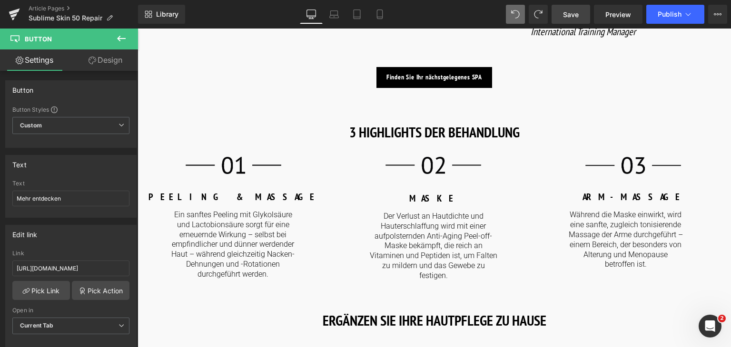
click at [574, 13] on span "Save" at bounding box center [571, 15] width 16 height 10
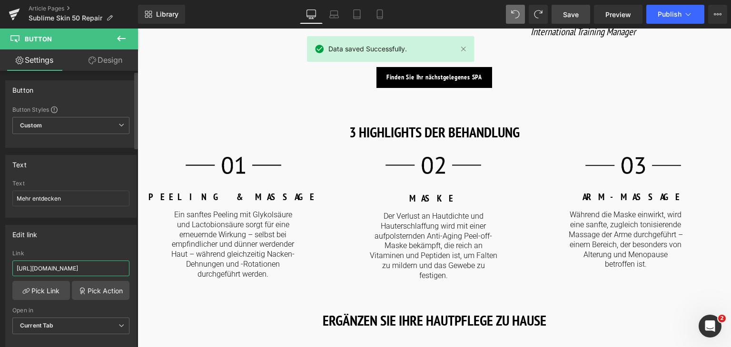
click at [103, 263] on input "https://world.comfortzoneskin.com/products/sublime-skin-rich-cream" at bounding box center [70, 269] width 117 height 16
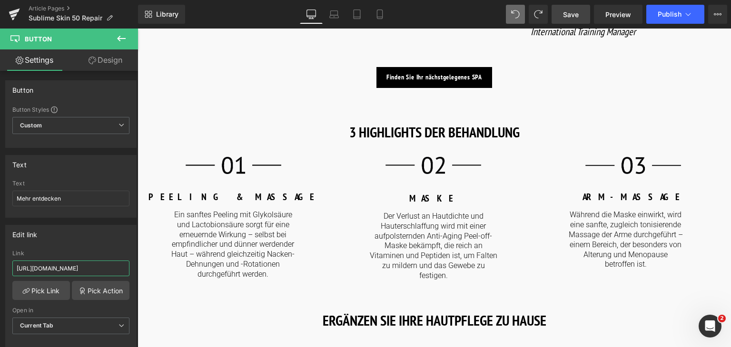
scroll to position [1153, 0]
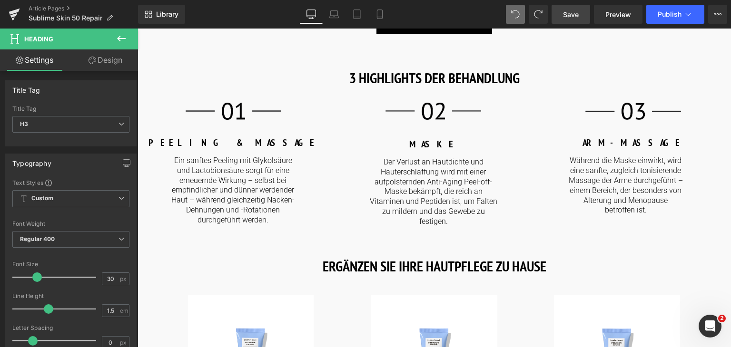
paste div
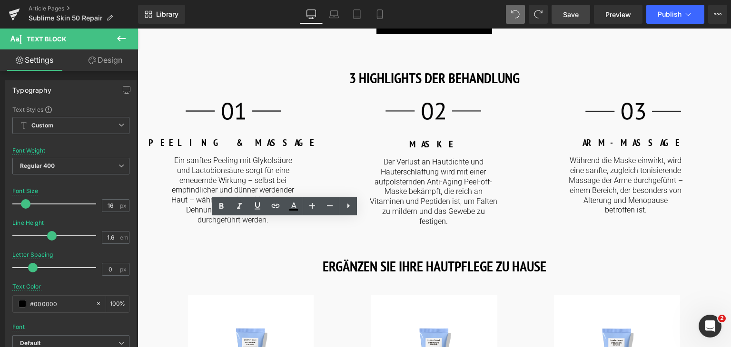
drag, startPoint x: 341, startPoint y: 253, endPoint x: 145, endPoint y: 233, distance: 197.0
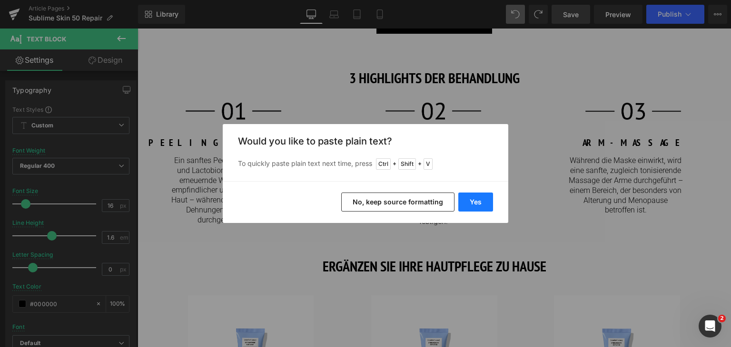
click at [479, 204] on button "Yes" at bounding box center [475, 202] width 35 height 19
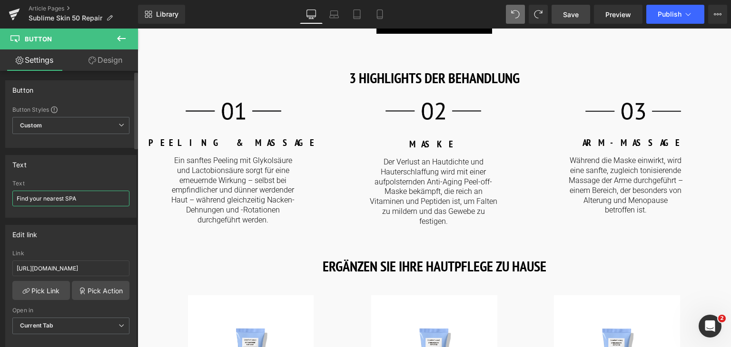
click at [79, 196] on input "Find your nearest SPA" at bounding box center [70, 199] width 117 height 16
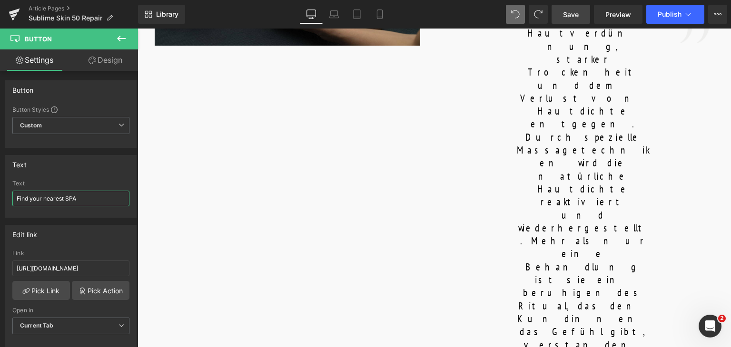
scroll to position [708, 0]
click at [78, 200] on input "Finden Sie Ihr nächstgelegenes SPA" at bounding box center [70, 199] width 117 height 16
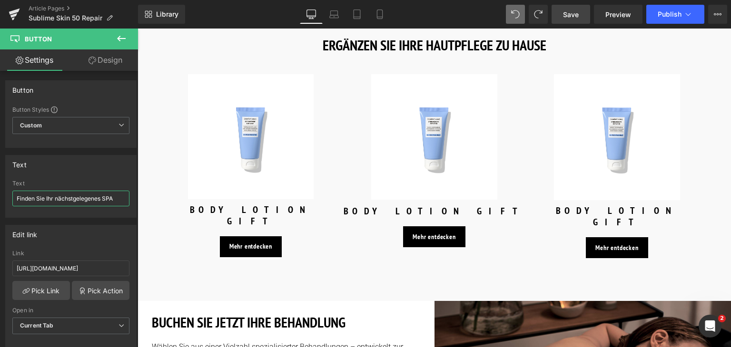
scroll to position [1308, 0]
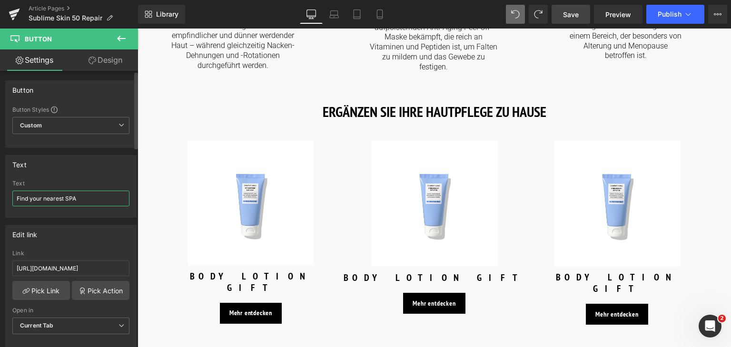
click at [80, 200] on input "Find your nearest SPA" at bounding box center [70, 199] width 117 height 16
paste input "en Sie Ihr nächstgelegenes"
type input "Finden Sie Ihr nächstgelegenes SPA"
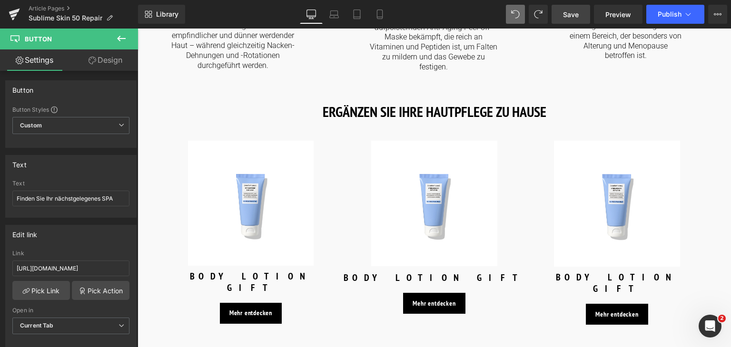
click at [573, 5] on link "Save" at bounding box center [570, 14] width 39 height 19
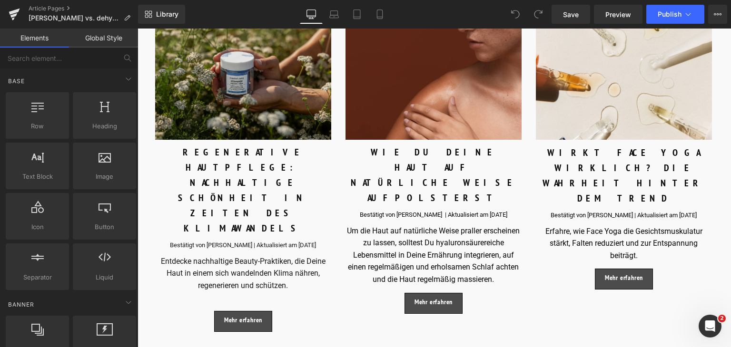
scroll to position [3593, 0]
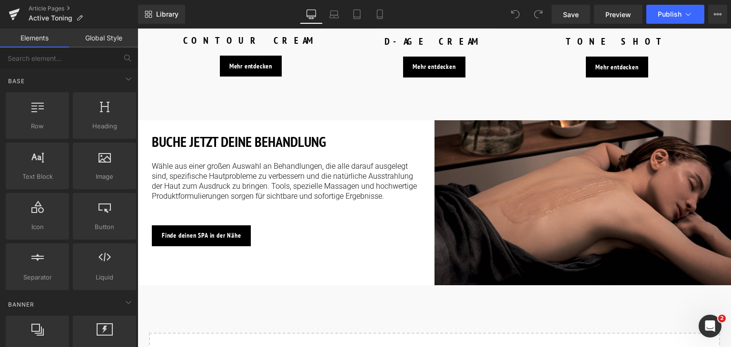
scroll to position [1340, 0]
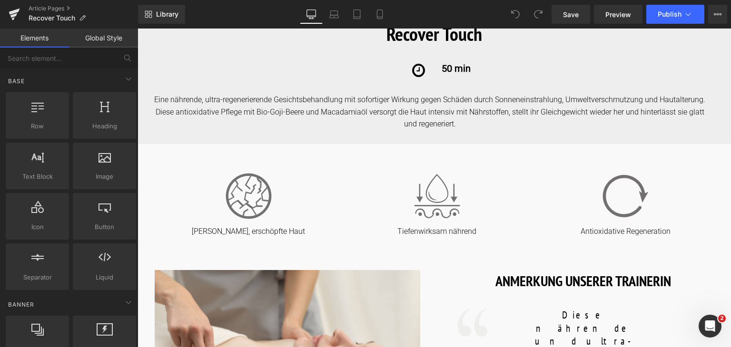
scroll to position [284, 0]
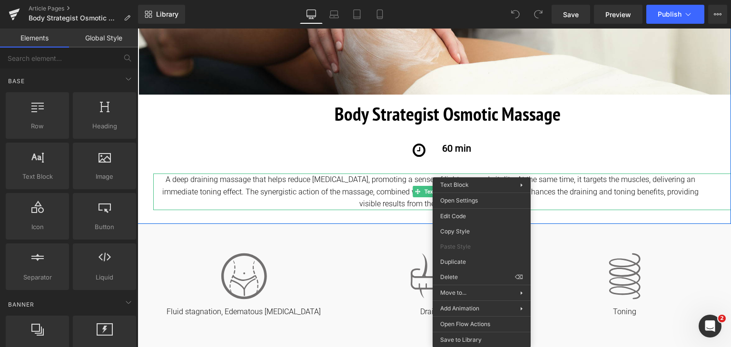
click at [567, 205] on div "A deep draining massage that helps reduce fluid retention, promoting a sense of…" at bounding box center [442, 192] width 578 height 37
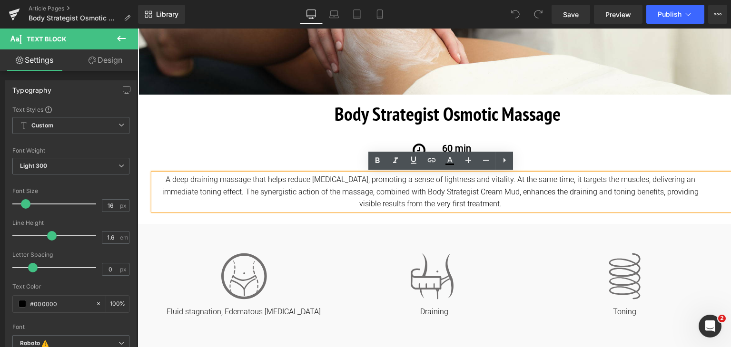
drag, startPoint x: 484, startPoint y: 204, endPoint x: 141, endPoint y: 177, distance: 344.0
click at [141, 177] on div "Image Image Body Strategist Osmotic Massage Heading Body Strategist Osmotic Mas…" at bounding box center [435, 51] width 592 height 318
copy div "A deep draining massage that helps reduce fluid retention, promoting a sense of…"
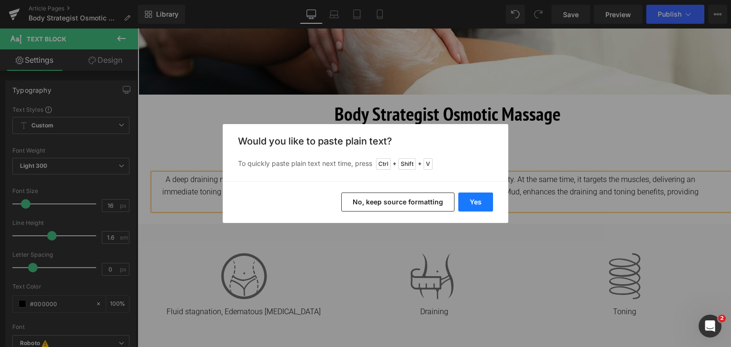
click at [470, 201] on button "Yes" at bounding box center [475, 202] width 35 height 19
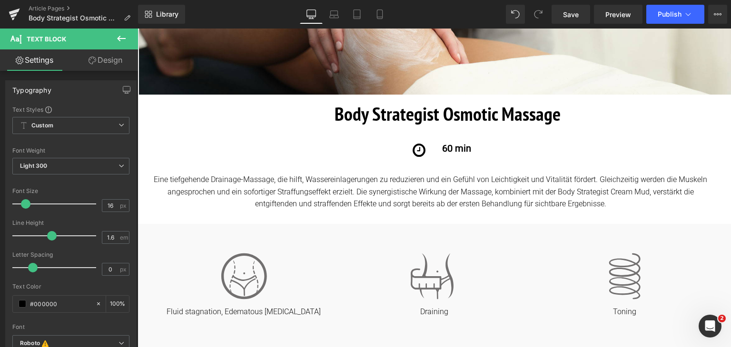
scroll to position [323, 0]
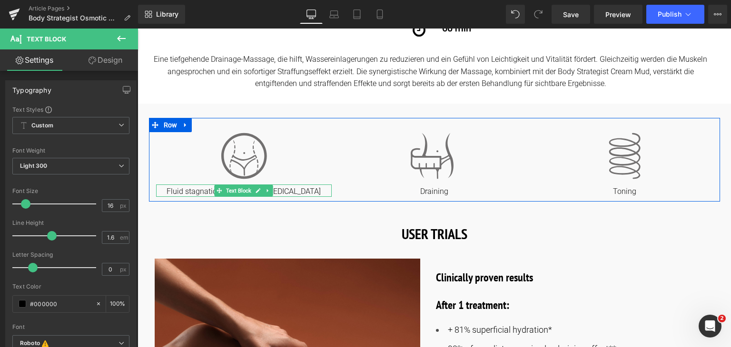
click at [301, 189] on p "Fluid stagnation, Edematous cellulite" at bounding box center [244, 192] width 176 height 10
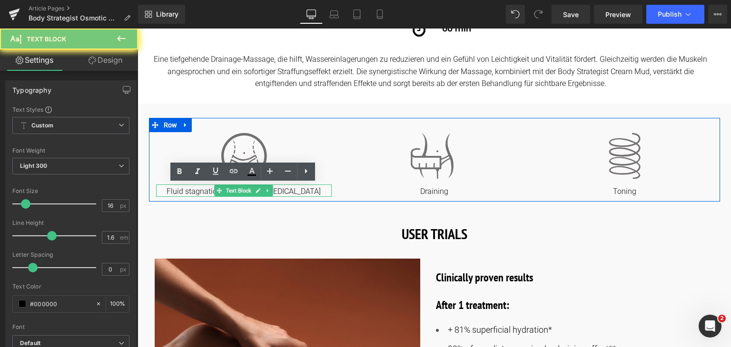
click at [301, 189] on p "Fluid stagnation, Edematous cellulite" at bounding box center [244, 192] width 176 height 10
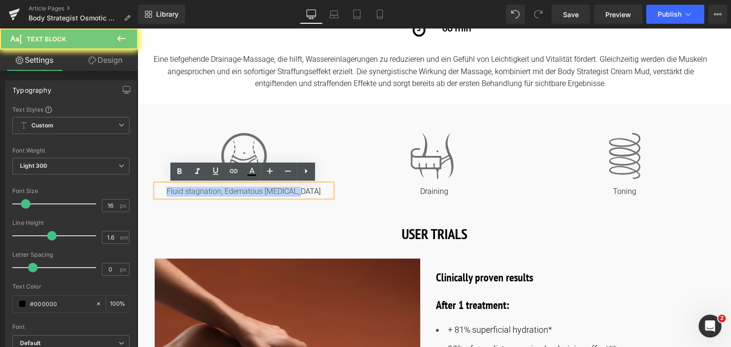
click at [301, 189] on p "Fluid stagnation, Edematous cellulite" at bounding box center [244, 192] width 176 height 10
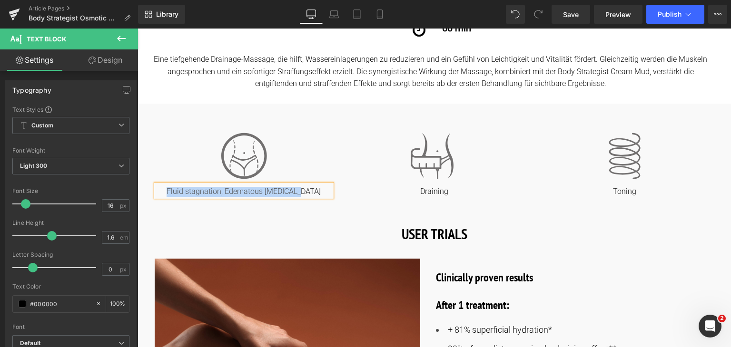
click at [206, 189] on p "Fluid stagnation, Edematous cellulite" at bounding box center [244, 192] width 176 height 10
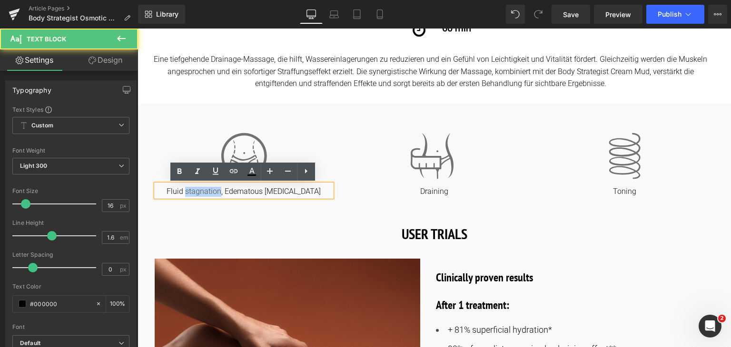
click at [206, 189] on p "Fluid stagnation, Edematous cellulite" at bounding box center [244, 192] width 176 height 10
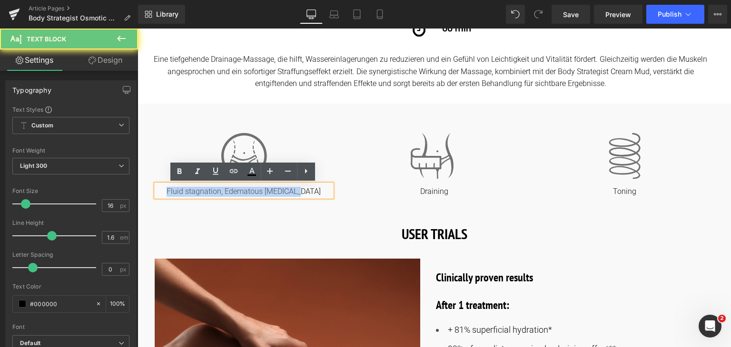
click at [206, 189] on p "Fluid stagnation, Edematous cellulite" at bounding box center [244, 192] width 176 height 10
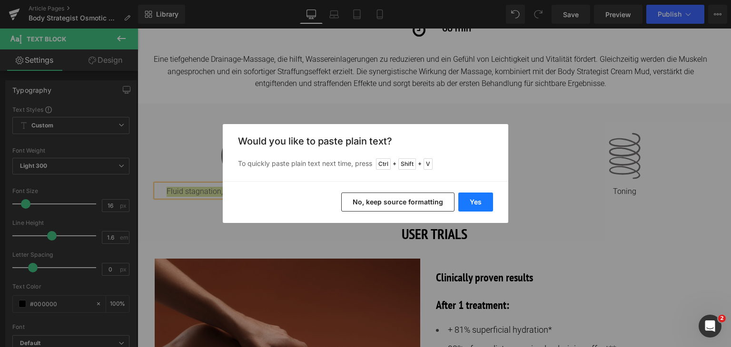
click at [474, 206] on button "Yes" at bounding box center [475, 202] width 35 height 19
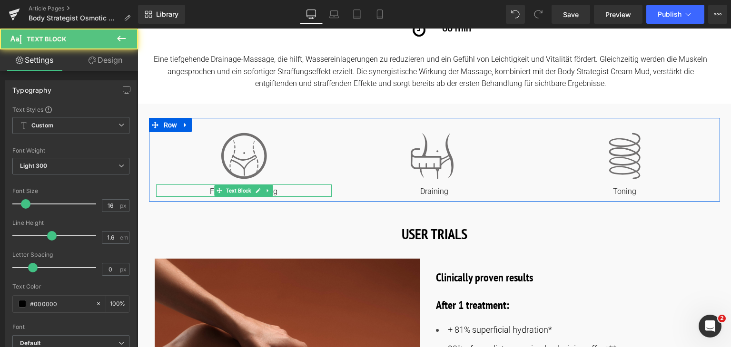
click at [281, 194] on p "Flüssigkeitsstauung" at bounding box center [244, 192] width 176 height 10
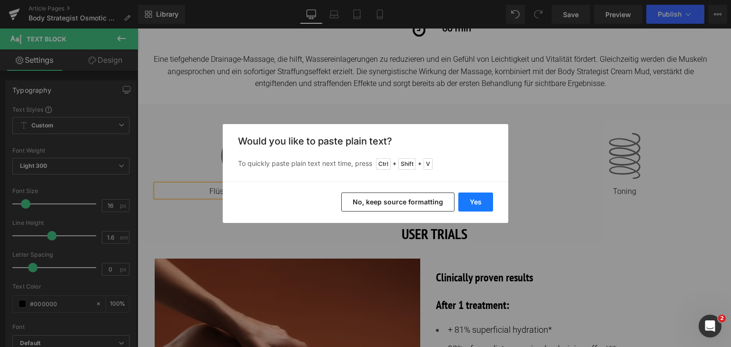
click at [463, 206] on button "Yes" at bounding box center [475, 202] width 35 height 19
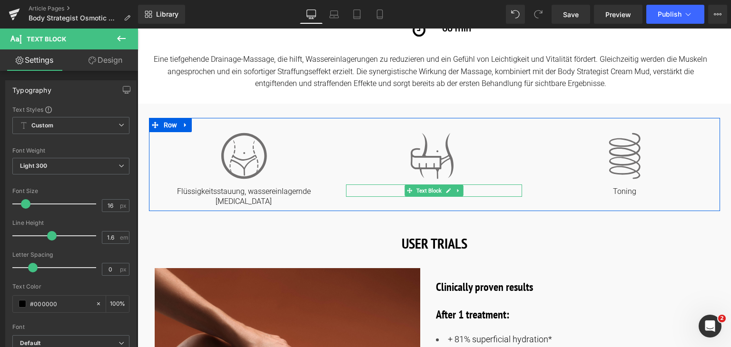
click at [485, 190] on p "Draining" at bounding box center [434, 192] width 176 height 10
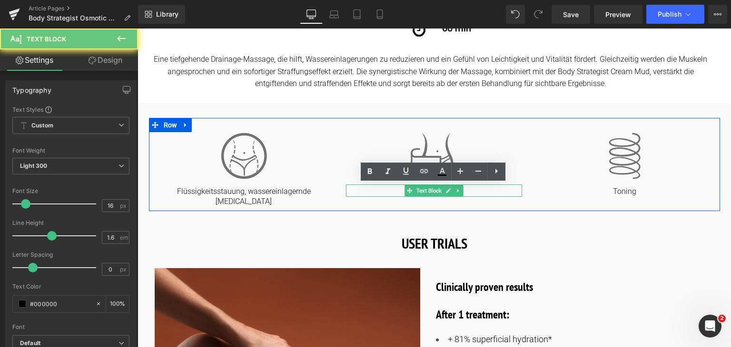
click at [485, 190] on p "Draining" at bounding box center [434, 192] width 176 height 10
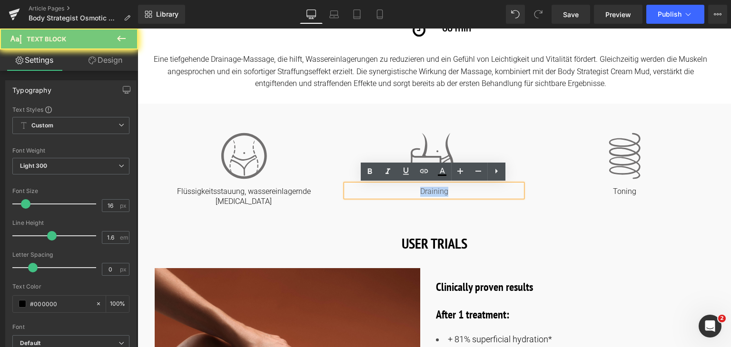
click at [485, 190] on p "Draining" at bounding box center [434, 192] width 176 height 10
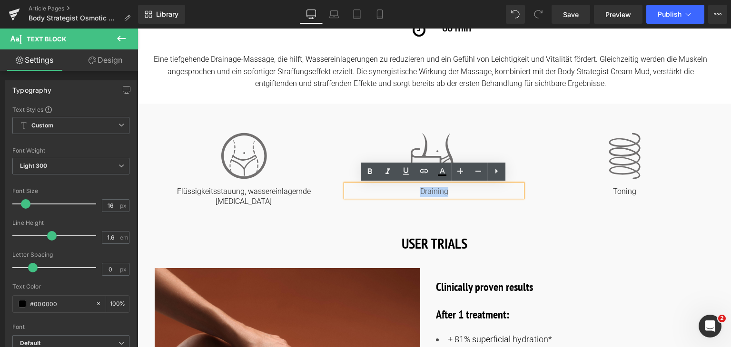
copy p "Draining"
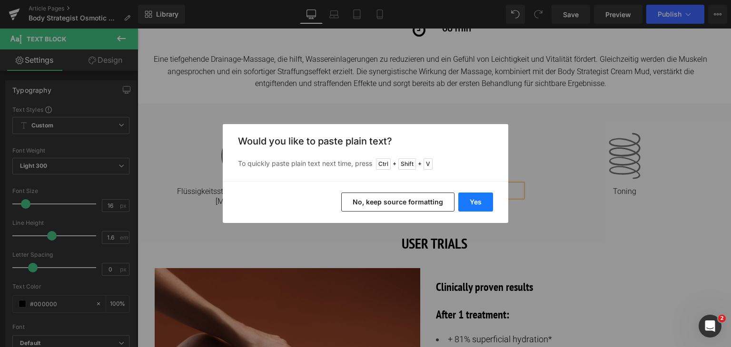
click at [470, 200] on button "Yes" at bounding box center [475, 202] width 35 height 19
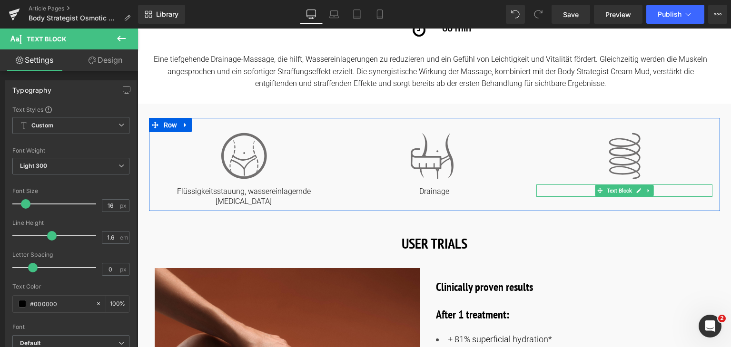
click at [672, 188] on p "Toning" at bounding box center [624, 192] width 176 height 10
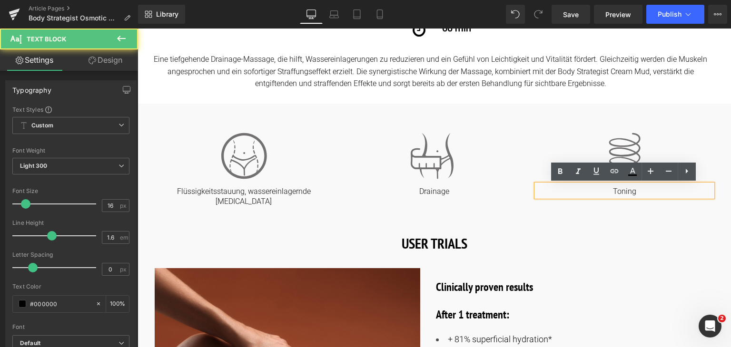
click at [665, 190] on p "Toning" at bounding box center [624, 192] width 176 height 10
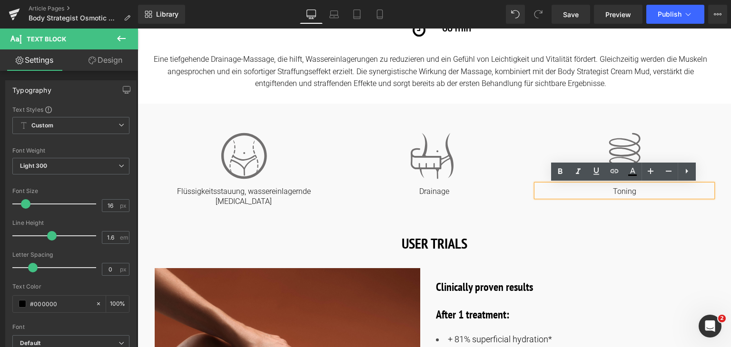
click at [665, 190] on p "Toning" at bounding box center [624, 192] width 176 height 10
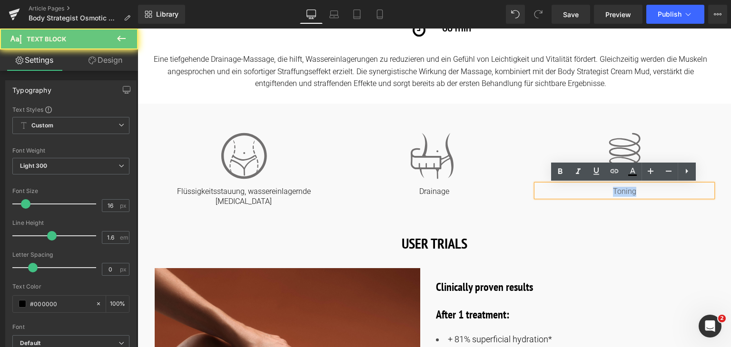
click at [665, 190] on p "Toning" at bounding box center [624, 192] width 176 height 10
copy p "Toning"
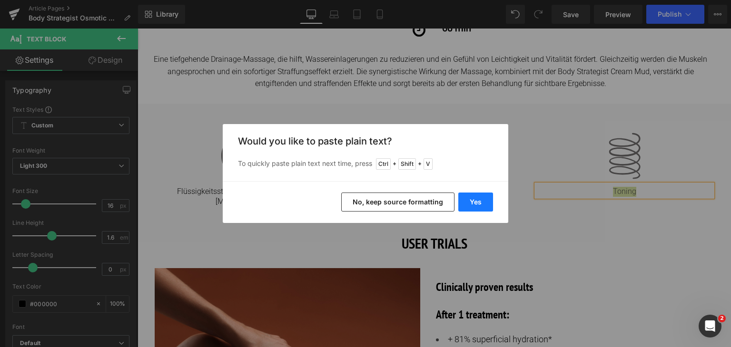
click at [483, 199] on button "Yes" at bounding box center [475, 202] width 35 height 19
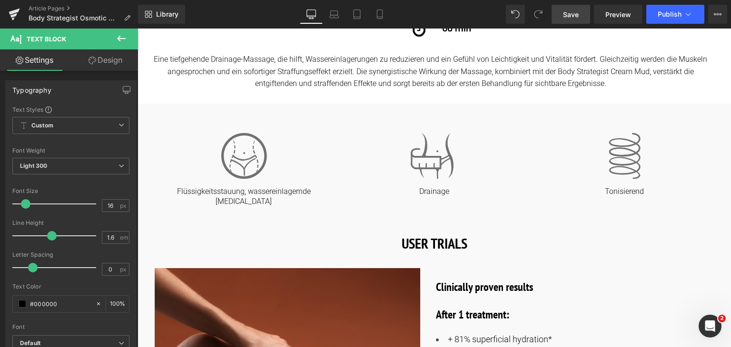
click at [574, 17] on span "Save" at bounding box center [571, 15] width 16 height 10
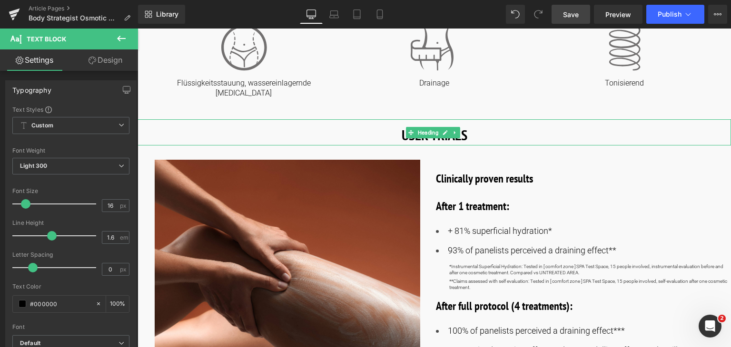
click at [478, 124] on h1 "USER TRIALS" at bounding box center [433, 134] width 593 height 21
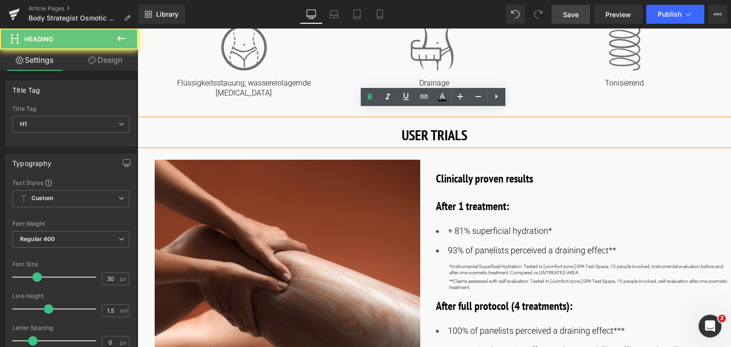
click at [478, 124] on h1 "USER TRIALS" at bounding box center [433, 134] width 593 height 21
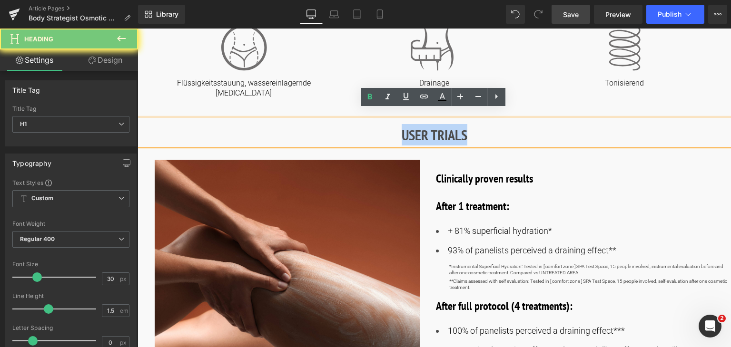
click at [478, 124] on h1 "USER TRIALS" at bounding box center [433, 134] width 593 height 21
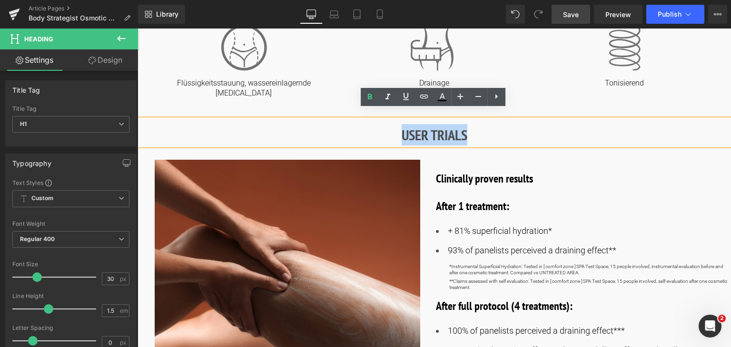
copy strong "USER TRIALS"
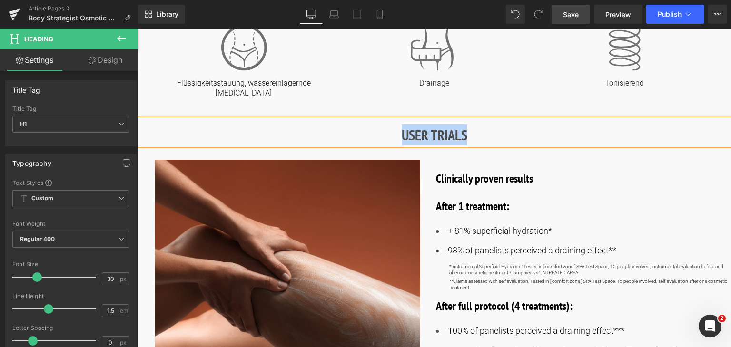
paste div
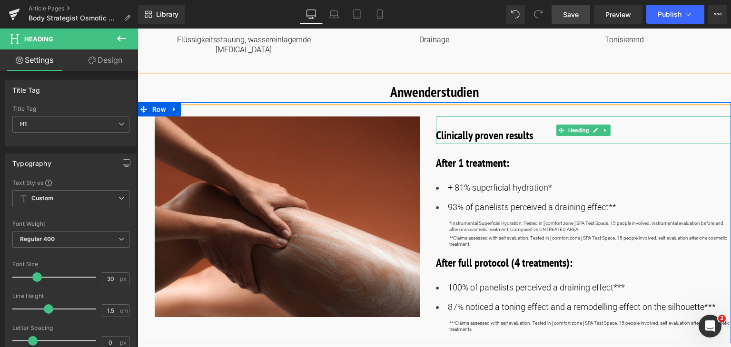
scroll to position [477, 0]
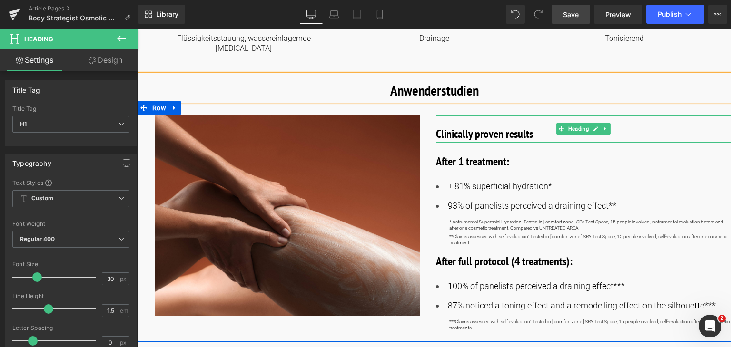
click at [506, 127] on span "Clinically proven results" at bounding box center [484, 134] width 97 height 15
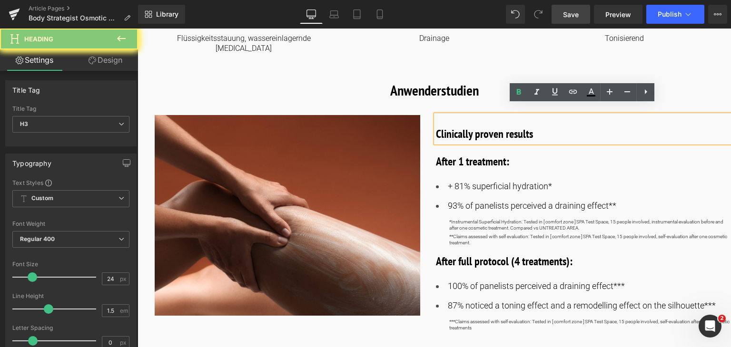
click at [506, 127] on span "Clinically proven results" at bounding box center [484, 134] width 97 height 15
copy span "Clinically proven results"
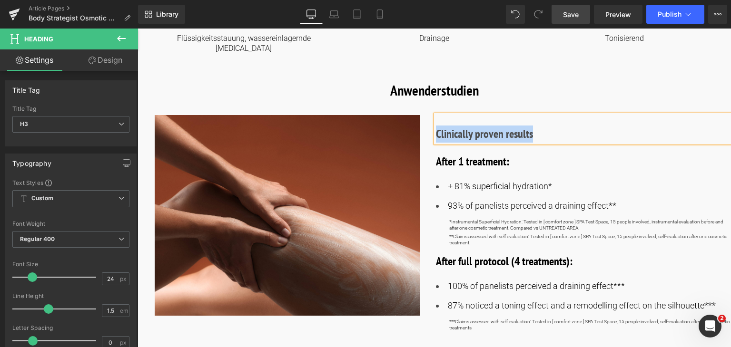
paste div
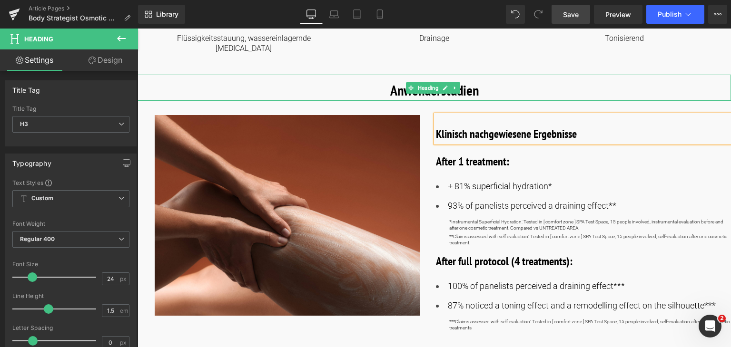
click at [471, 81] on strong "Anwenderstudien" at bounding box center [434, 90] width 88 height 19
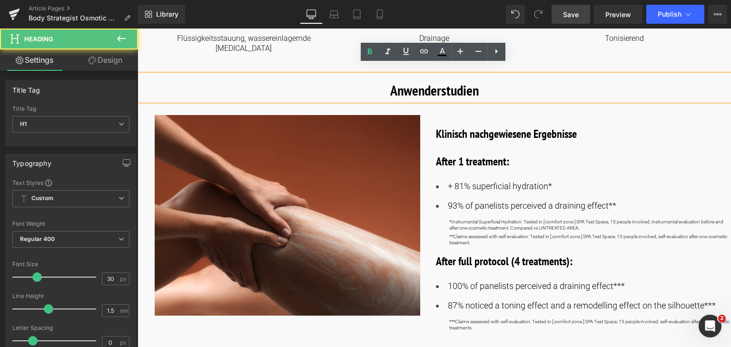
click at [485, 82] on h1 "Anwenderstudien" at bounding box center [433, 89] width 593 height 21
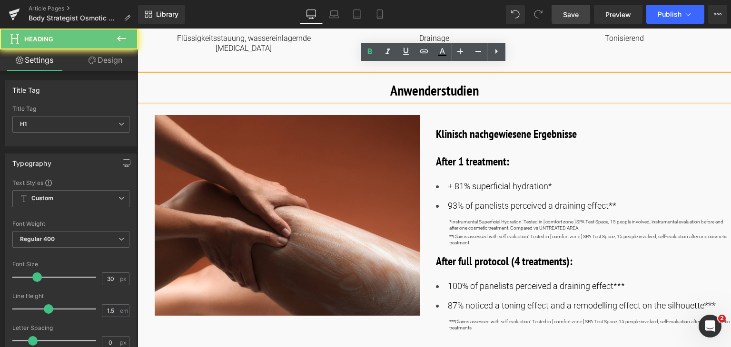
click at [485, 82] on h1 "Anwenderstudien" at bounding box center [433, 89] width 593 height 21
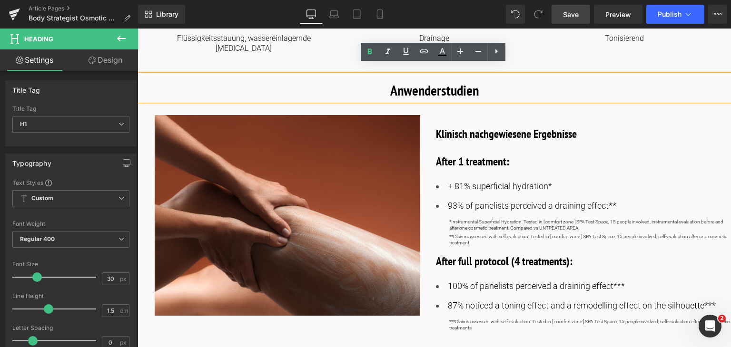
click at [472, 82] on strong "Anwenderstudien" at bounding box center [434, 90] width 88 height 19
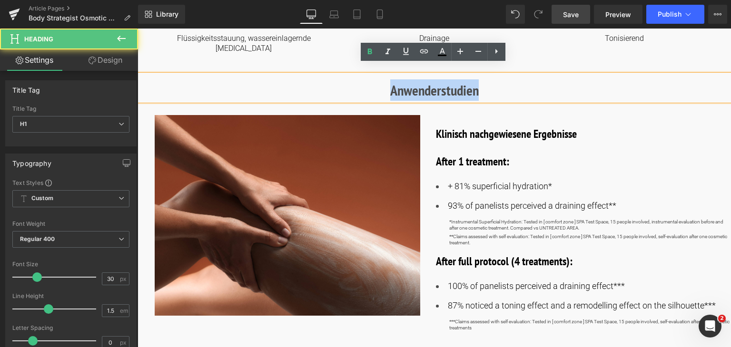
click at [472, 82] on strong "Anwenderstudien" at bounding box center [434, 90] width 88 height 19
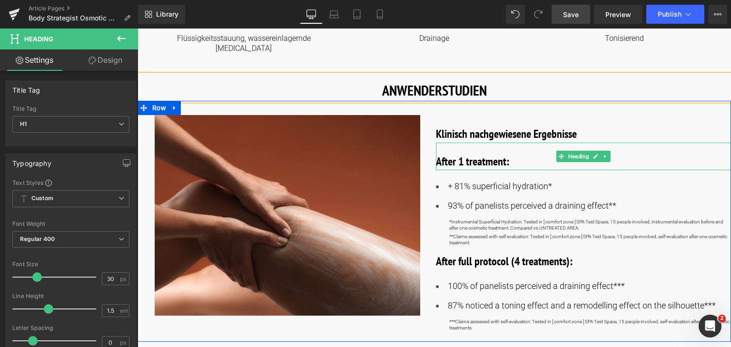
click at [503, 154] on b "After 1 treatment:" at bounding box center [472, 161] width 73 height 15
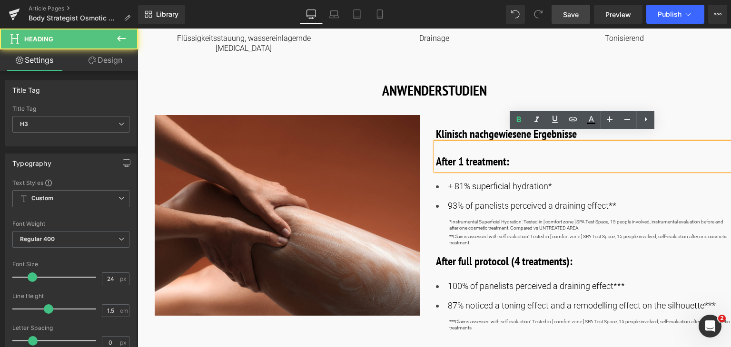
drag, startPoint x: 510, startPoint y: 154, endPoint x: 433, endPoint y: 153, distance: 77.1
click at [436, 153] on div "After 1 treatment:" at bounding box center [583, 157] width 295 height 28
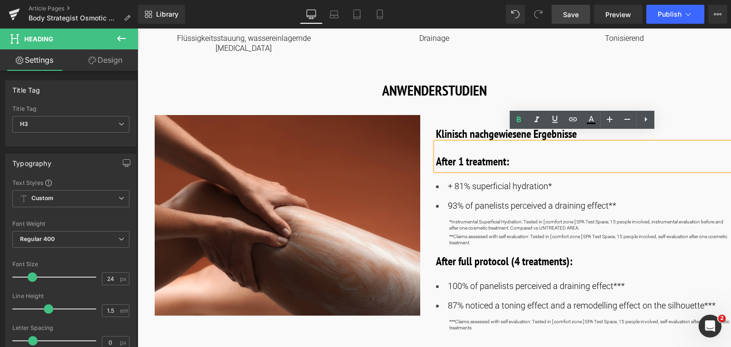
drag, startPoint x: 516, startPoint y: 152, endPoint x: 428, endPoint y: 155, distance: 88.0
click at [428, 155] on div "Image Klinisch nachgewiesene Ergebnisse Heading After 1 treatment: Heading + 81…" at bounding box center [433, 221] width 593 height 241
copy b "After 1 treatment:"
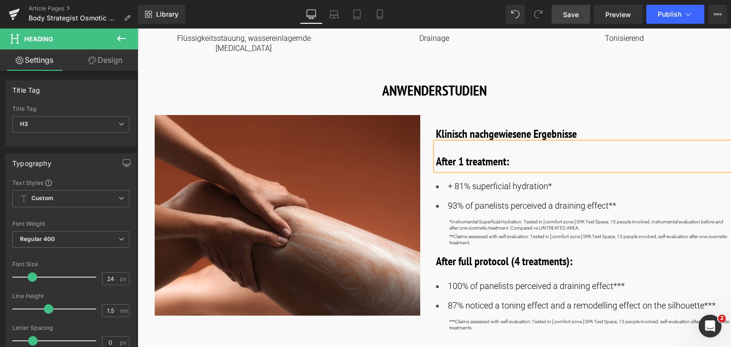
paste div
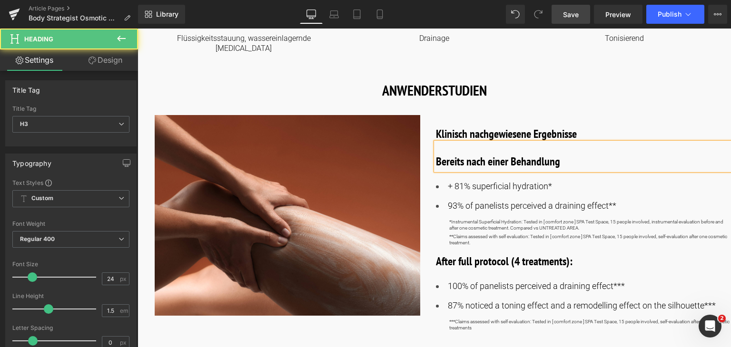
click at [473, 154] on b "Bereits nach einer Behandlung" at bounding box center [498, 161] width 124 height 15
click at [575, 154] on h3 "Bereits nach einer Behandlung" at bounding box center [583, 161] width 295 height 17
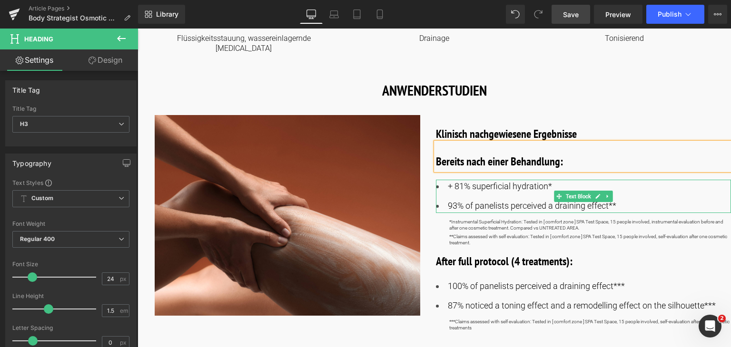
click at [506, 181] on font "+ 81% superficial hydration*" at bounding box center [500, 186] width 104 height 10
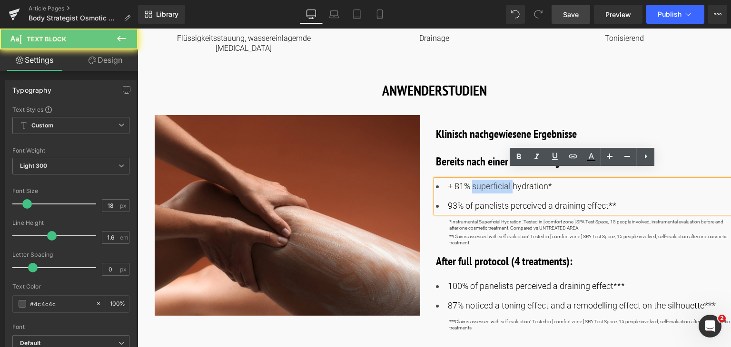
click at [506, 181] on font "+ 81% superficial hydration*" at bounding box center [500, 186] width 104 height 10
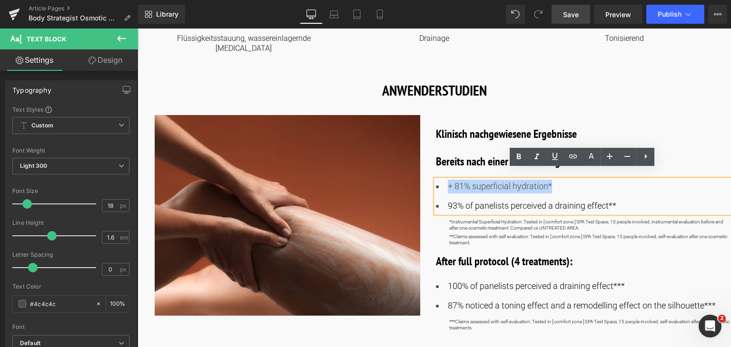
copy font "+ 81% superficial hydration*"
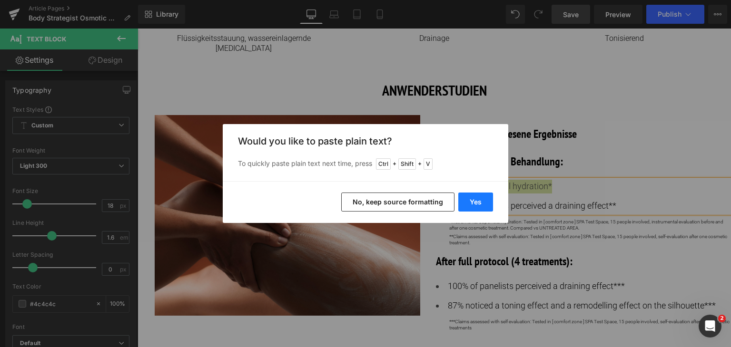
click at [486, 199] on button "Yes" at bounding box center [475, 202] width 35 height 19
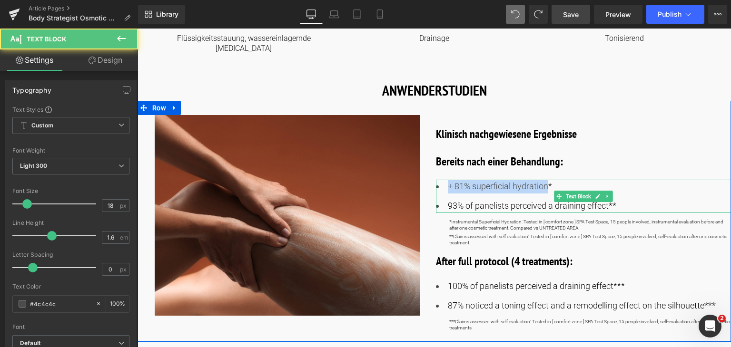
drag, startPoint x: 545, startPoint y: 178, endPoint x: 445, endPoint y: 181, distance: 100.0
click at [445, 181] on li "+ 81% superficial hydration*" at bounding box center [583, 187] width 295 height 14
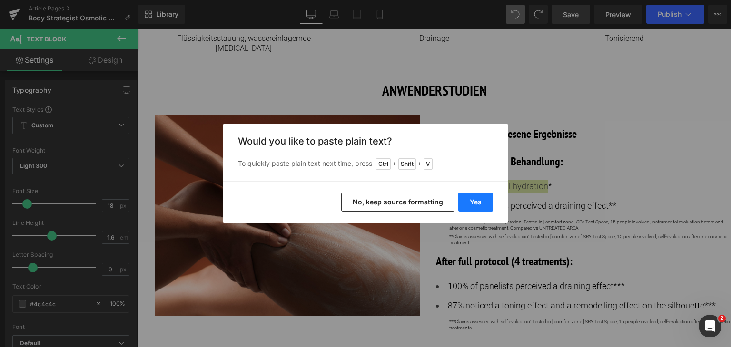
click at [467, 200] on button "Yes" at bounding box center [475, 202] width 35 height 19
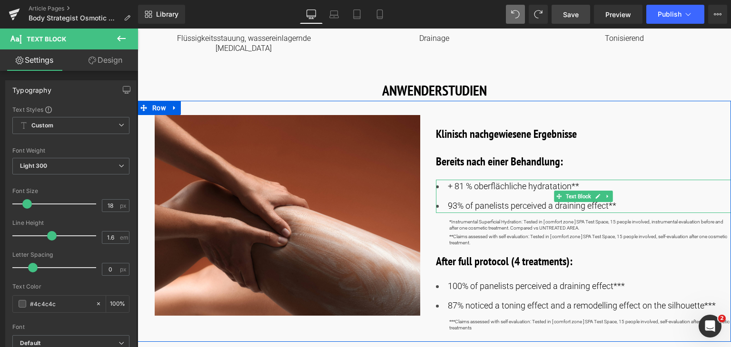
click at [573, 181] on font "+ 81 % oberflächliche hydratation**" at bounding box center [513, 186] width 131 height 10
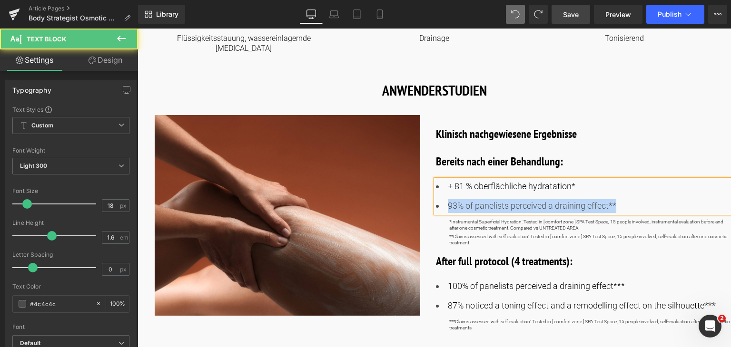
drag, startPoint x: 617, startPoint y: 196, endPoint x: 446, endPoint y: 189, distance: 170.4
click at [446, 199] on li "93% of panelists perceived a draining effect**" at bounding box center [583, 206] width 295 height 14
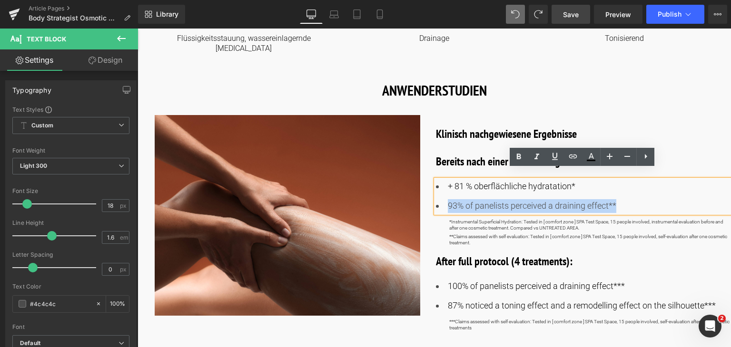
copy font "93% of panelists perceived a draining effect**"
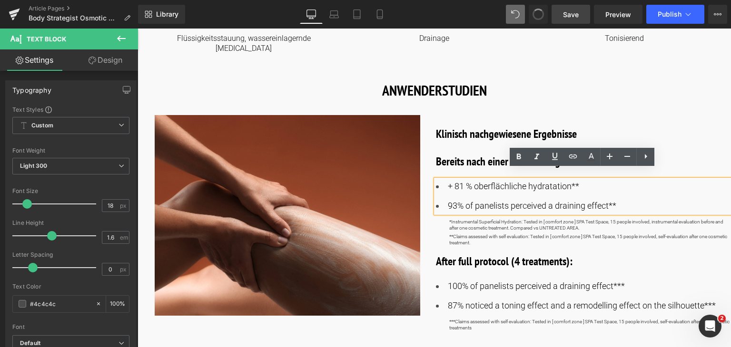
click at [535, 21] on button at bounding box center [538, 14] width 19 height 19
drag, startPoint x: 607, startPoint y: 197, endPoint x: 447, endPoint y: 191, distance: 160.0
click at [448, 201] on font "93% of panelists perceived a draining effect**" at bounding box center [532, 206] width 168 height 10
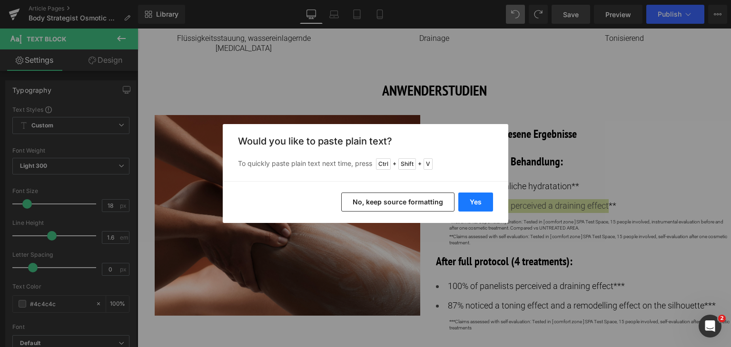
click at [469, 201] on button "Yes" at bounding box center [475, 202] width 35 height 19
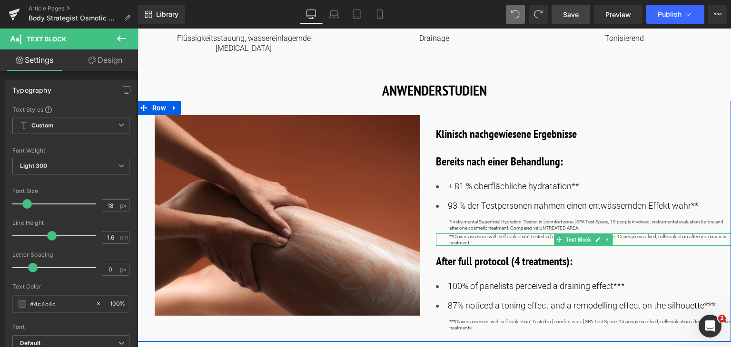
scroll to position [511, 0]
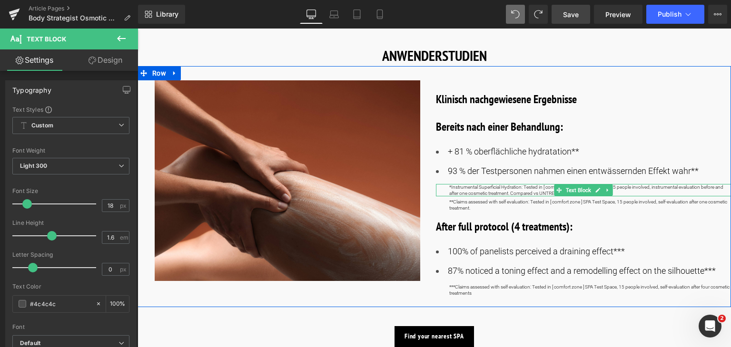
click at [633, 184] on p "*Instrumental Superficial Hydration: Tested in [ comfort zone ] SPA Test Space,…" at bounding box center [590, 190] width 282 height 12
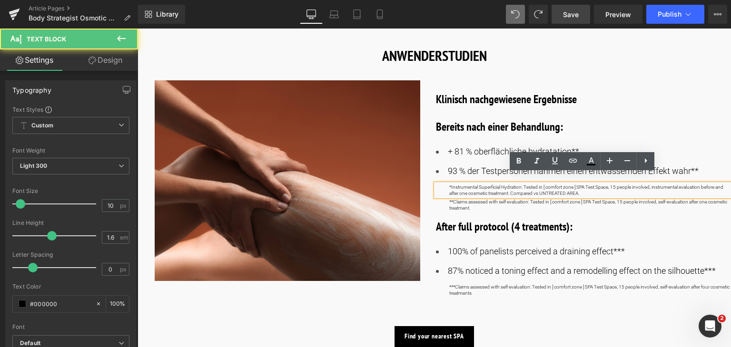
click at [626, 184] on p "*Instrumental Superficial Hydration: Tested in [ comfort zone ] SPA Test Space,…" at bounding box center [590, 190] width 282 height 12
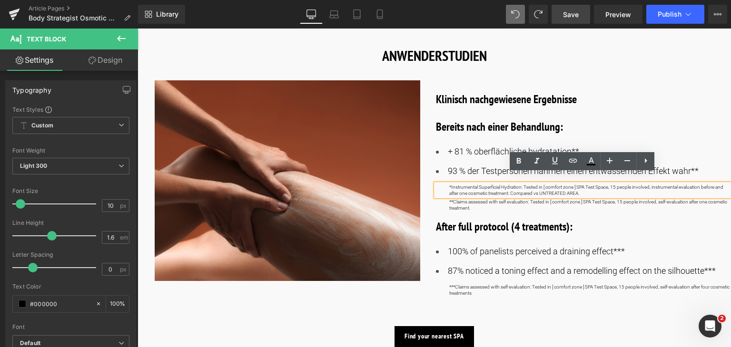
click at [626, 184] on p "*Instrumental Superficial Hydration: Tested in [ comfort zone ] SPA Test Space,…" at bounding box center [590, 190] width 282 height 12
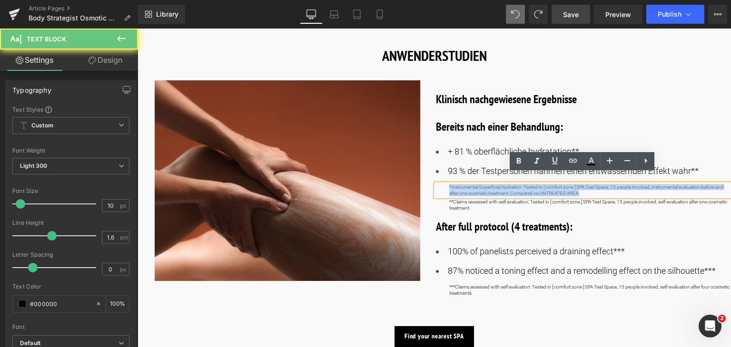
click at [626, 184] on p "*Instrumental Superficial Hydration: Tested in [ comfort zone ] SPA Test Space,…" at bounding box center [590, 190] width 282 height 12
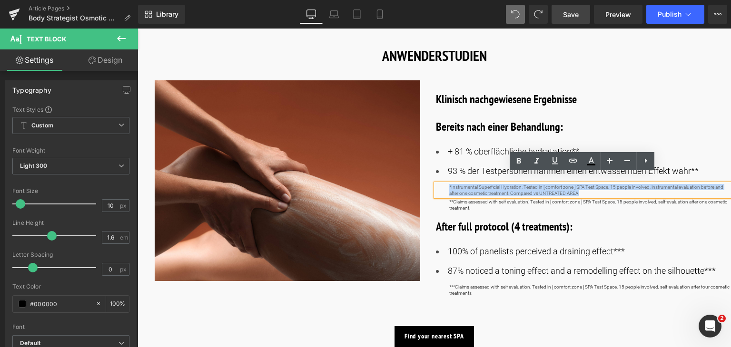
copy p "*Instrumental Superficial Hydration: Tested in [ comfort zone ] SPA Test Space,…"
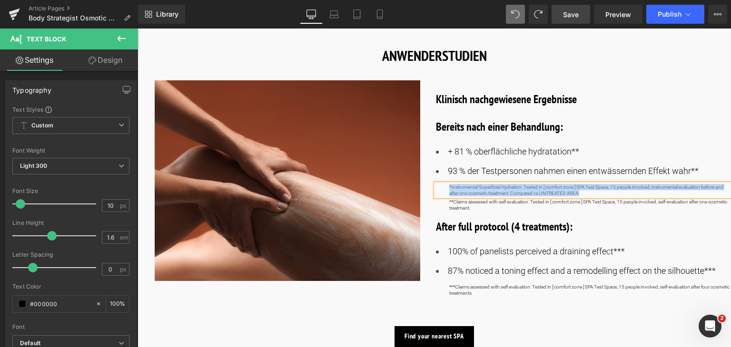
copy p "*Instrumental Superficial Hydration: Tested in [ comfort zone ] SPA Test Space,…"
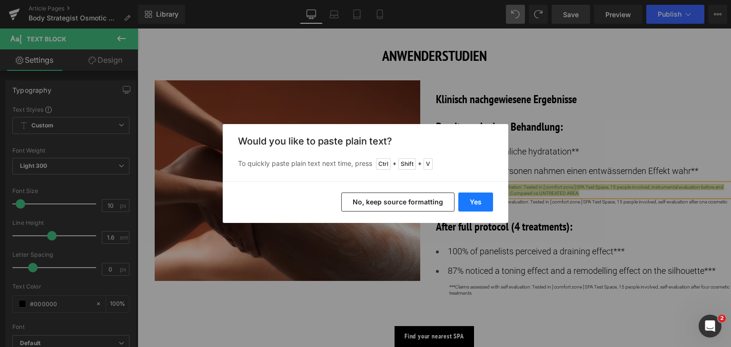
click at [478, 199] on button "Yes" at bounding box center [475, 202] width 35 height 19
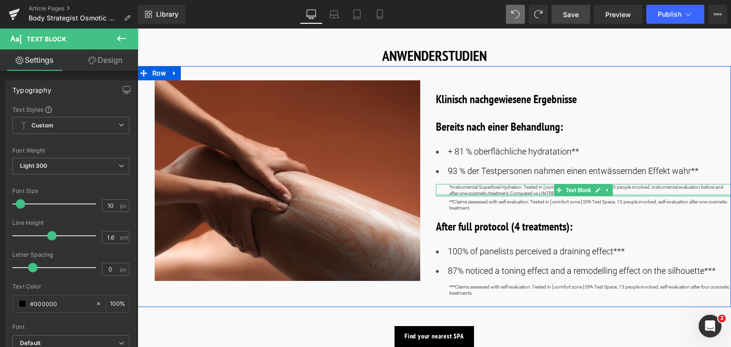
click at [620, 194] on div at bounding box center [583, 195] width 295 height 2
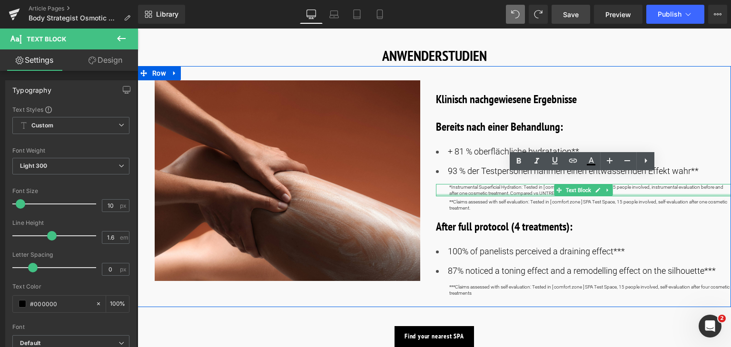
click at [620, 184] on p "*Instrumental Superficial Hydration: Tested in [ comfort zone ] SPA Test Space,…" at bounding box center [590, 190] width 282 height 12
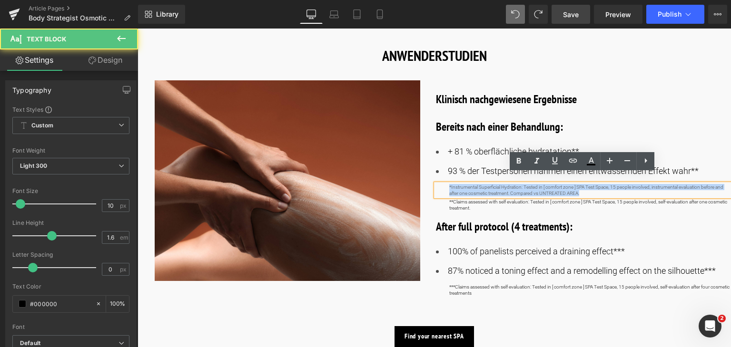
click at [620, 184] on p "*Instrumental Superficial Hydration: Tested in [ comfort zone ] SPA Test Space,…" at bounding box center [590, 190] width 282 height 12
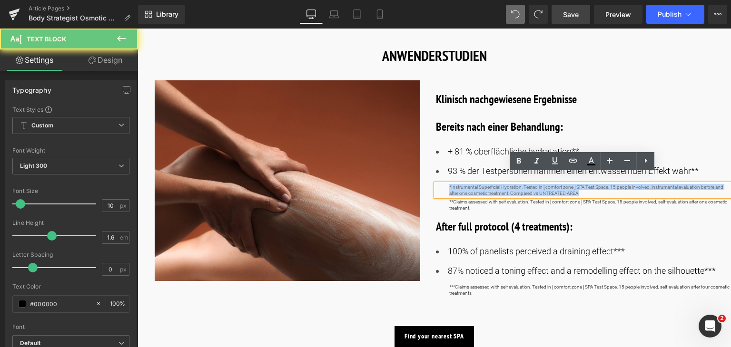
click at [620, 184] on p "*Instrumental Superficial Hydration: Tested in [ comfort zone ] SPA Test Space,…" at bounding box center [590, 190] width 282 height 12
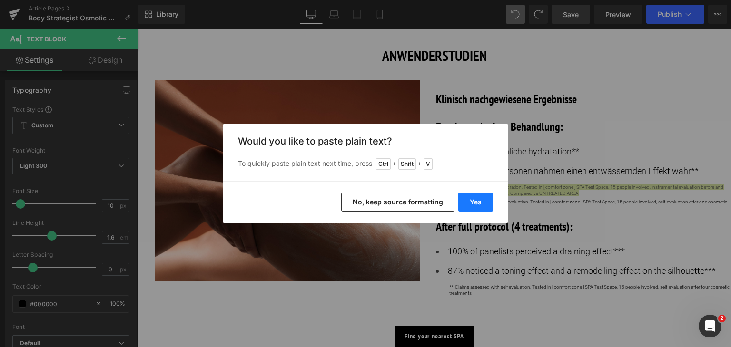
click at [481, 202] on button "Yes" at bounding box center [475, 202] width 35 height 19
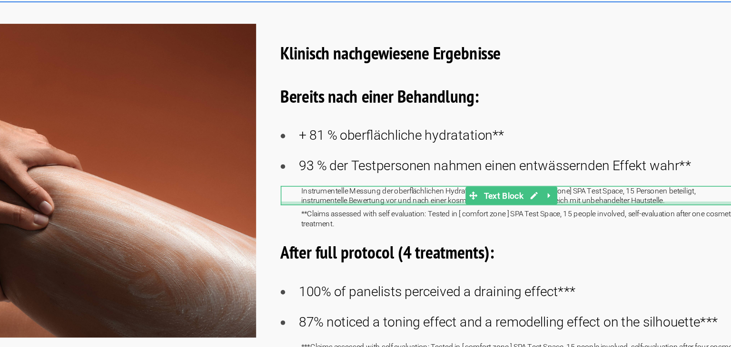
drag, startPoint x: 303, startPoint y: 98, endPoint x: 325, endPoint y: 97, distance: 21.9
click at [325, 98] on div "Instrumentelle Messung der oberflächlichen Hydratation: Getestet im [comfort zo…" at bounding box center [259, 104] width 295 height 12
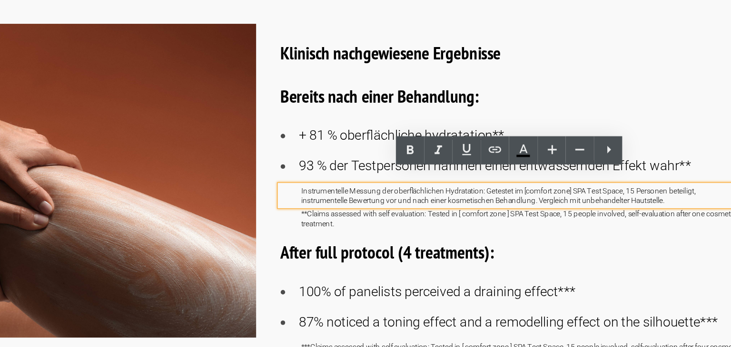
click at [347, 98] on p "Instrumentelle Messung der oberflächlichen Hydratation: Getestet im [comfort zo…" at bounding box center [267, 104] width 282 height 12
click at [324, 98] on p "Instrumentelle Messung der oberflächlichen Hydratation: Getestet im [comfort zo…" at bounding box center [267, 104] width 282 height 12
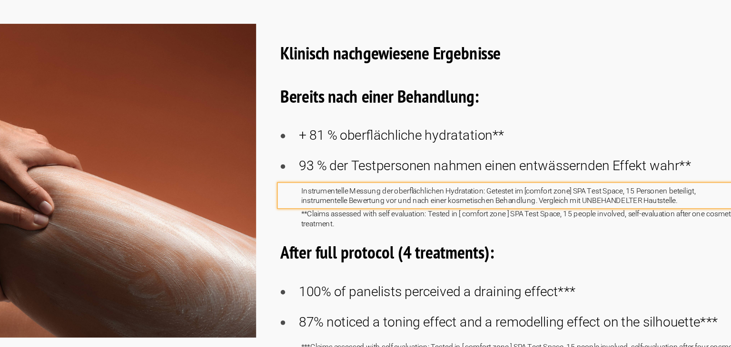
click at [354, 98] on p "Instrumentelle Messung der oberflächlichen Hydratation: Getestet im [comfort zo…" at bounding box center [267, 104] width 282 height 12
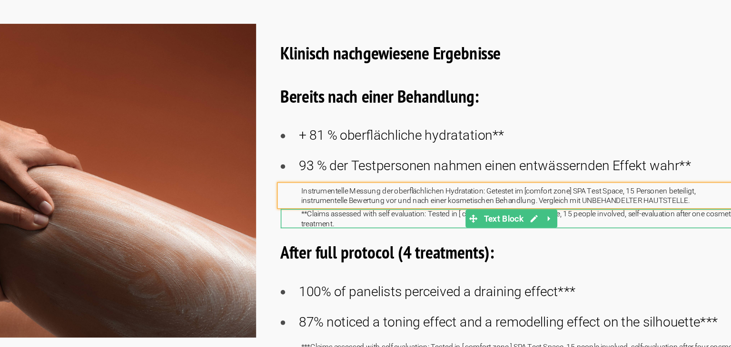
click at [183, 113] on p "**Claims assessed with self evaluation: Tested in [ comfort zone ] SPA Test Spa…" at bounding box center [267, 119] width 282 height 12
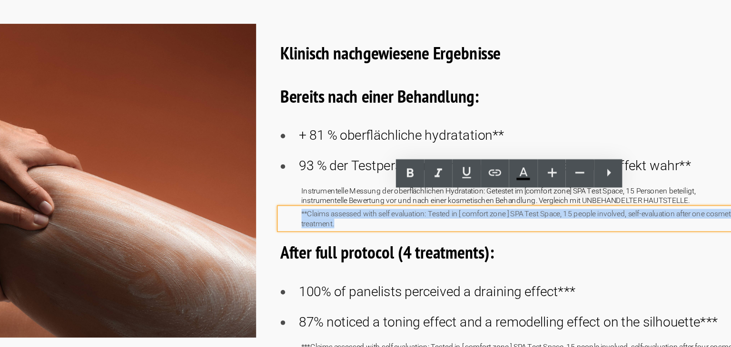
click at [183, 113] on p "**Claims assessed with self evaluation: Tested in [ comfort zone ] SPA Test Spa…" at bounding box center [267, 119] width 282 height 12
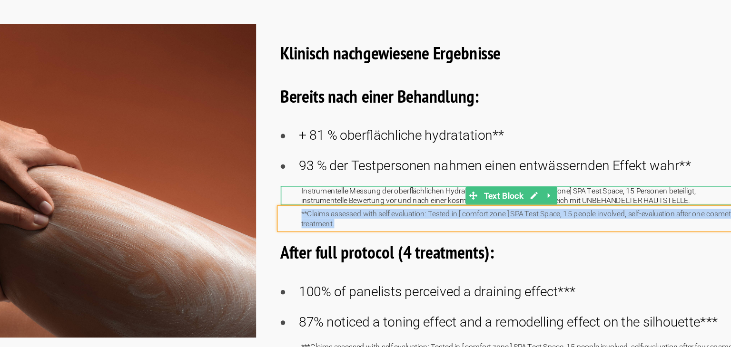
click at [126, 98] on p "Instrumentelle Messung der oberflächlichen Hydratation: Getestet im [comfort zo…" at bounding box center [267, 104] width 282 height 12
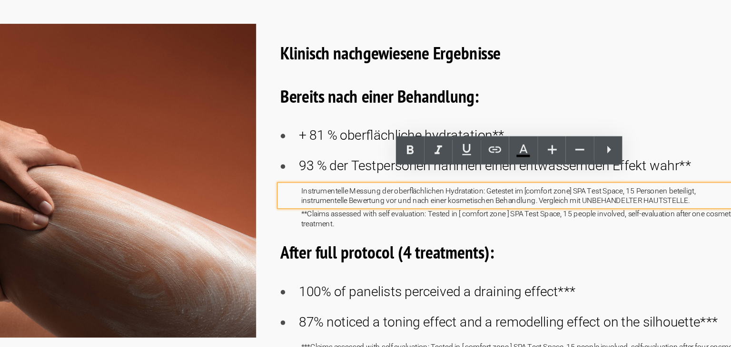
click at [126, 98] on p "Instrumentelle Messung der oberflächlichen Hydratation: Getestet im [comfort zo…" at bounding box center [267, 104] width 282 height 12
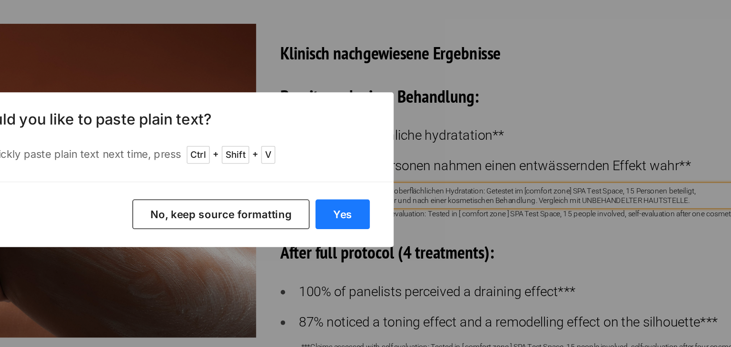
click at [477, 195] on button "Yes" at bounding box center [475, 202] width 35 height 19
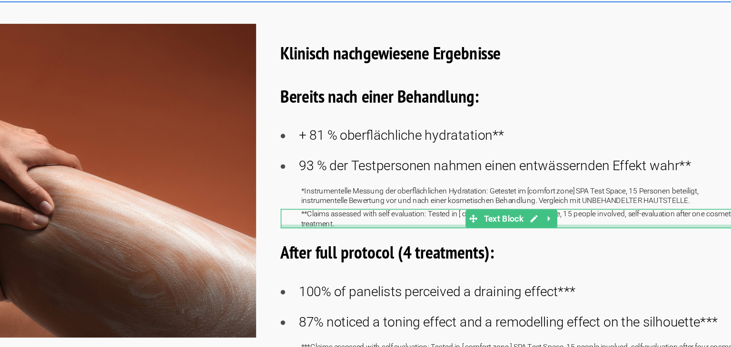
drag, startPoint x: 170, startPoint y: 114, endPoint x: 129, endPoint y: 107, distance: 41.1
click at [129, 113] on div "**Claims assessed with self evaluation: Tested in [ comfort zone ] SPA Test Spa…" at bounding box center [259, 119] width 295 height 12
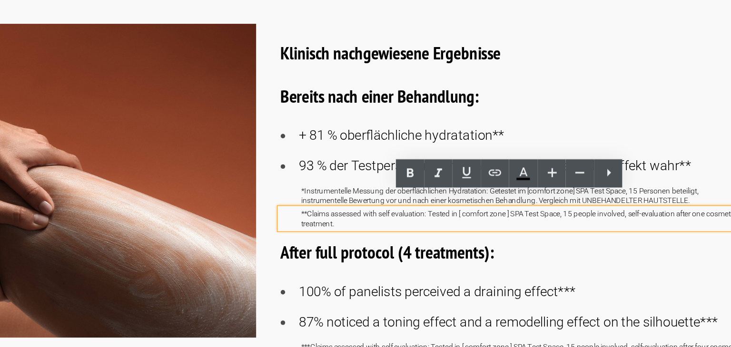
click at [129, 113] on p "**Claims assessed with self evaluation: Tested in [ comfort zone ] SPA Test Spa…" at bounding box center [267, 119] width 282 height 12
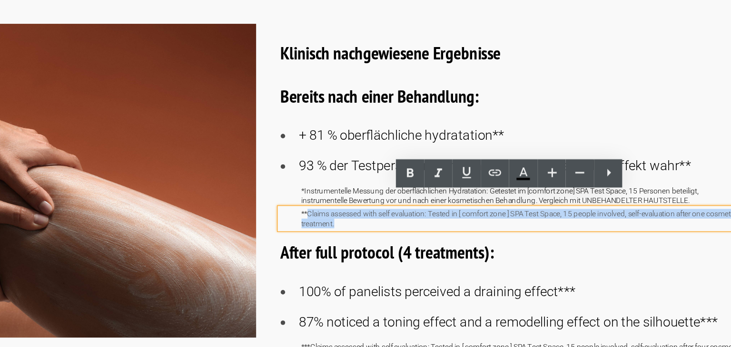
drag, startPoint x: 129, startPoint y: 106, endPoint x: 173, endPoint y: 113, distance: 44.9
click at [173, 113] on p "**Claims assessed with self evaluation: Tested in [ comfort zone ] SPA Test Spa…" at bounding box center [267, 119] width 282 height 12
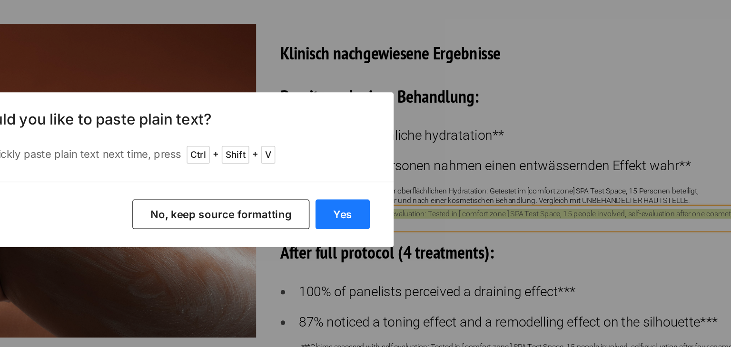
click at [479, 202] on button "Yes" at bounding box center [475, 202] width 35 height 19
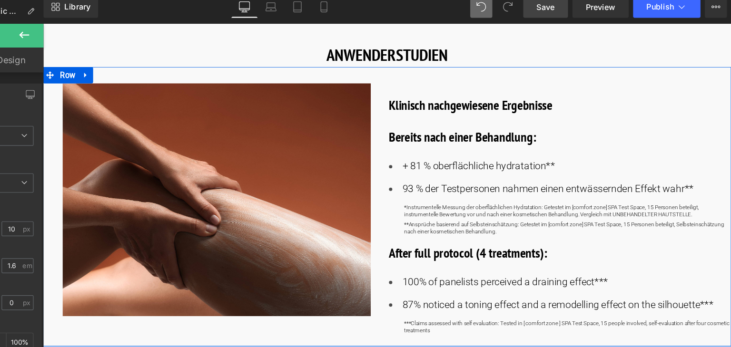
scroll to position [0, 0]
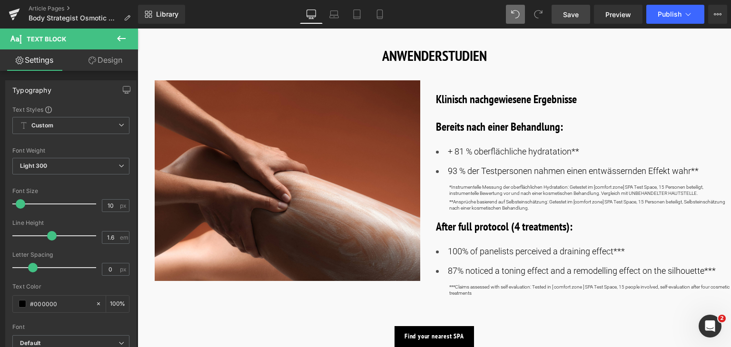
click at [575, 14] on span "Save" at bounding box center [571, 15] width 16 height 10
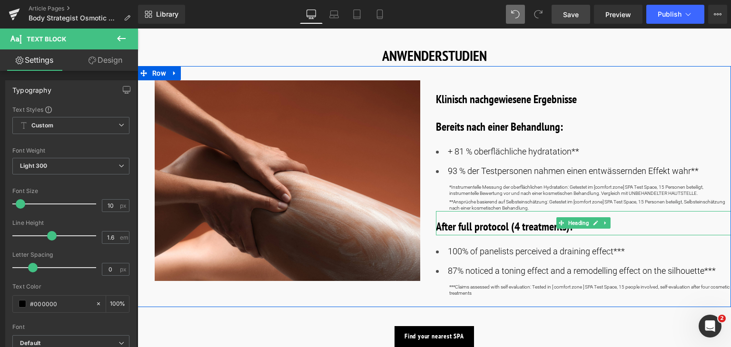
click at [534, 219] on b "After full protocol (4 treatments):" at bounding box center [504, 226] width 137 height 15
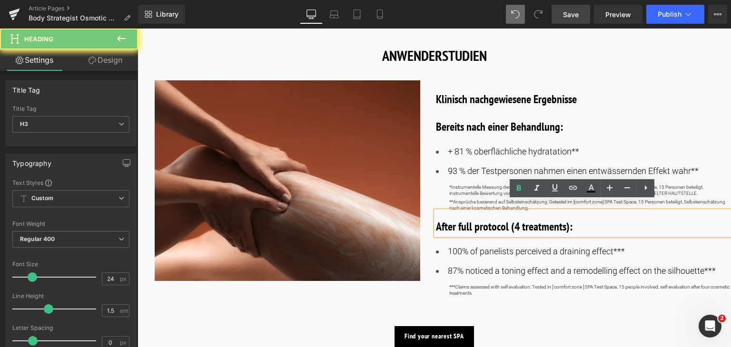
click at [534, 219] on b "After full protocol (4 treatments):" at bounding box center [504, 226] width 137 height 15
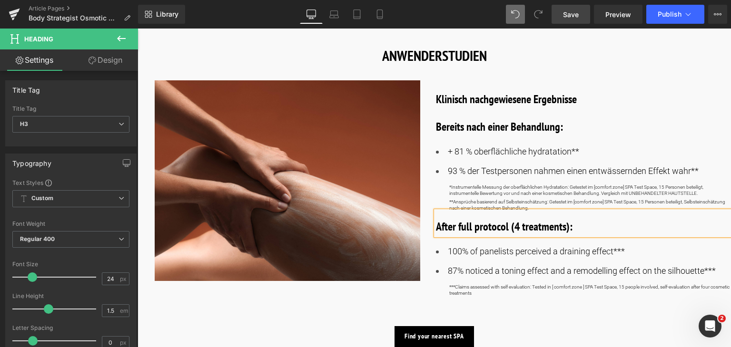
paste div
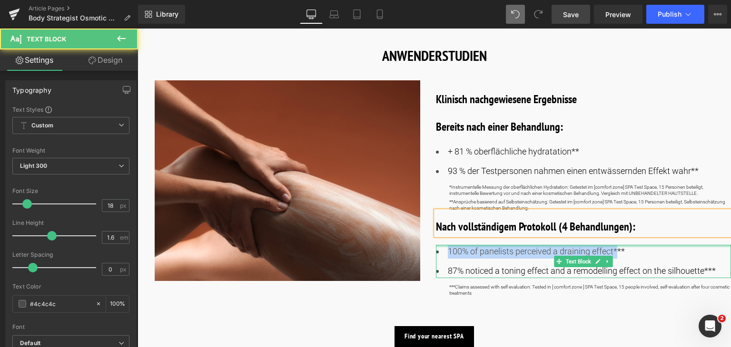
drag, startPoint x: 447, startPoint y: 244, endPoint x: 615, endPoint y: 238, distance: 167.6
click at [615, 246] on font "100% of panelists perceived a draining effect***" at bounding box center [536, 251] width 177 height 10
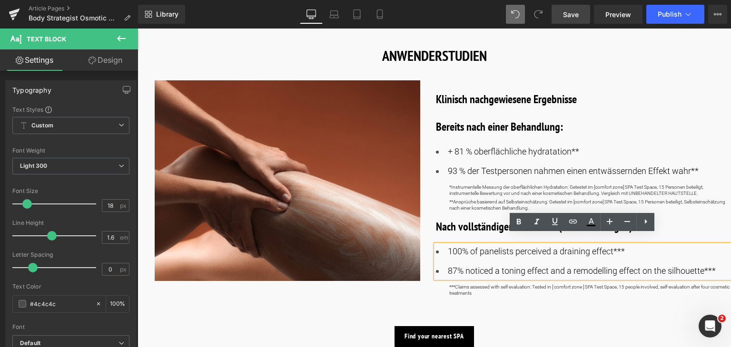
click at [628, 245] on li "100% of panelists perceived a draining effect***" at bounding box center [583, 252] width 295 height 14
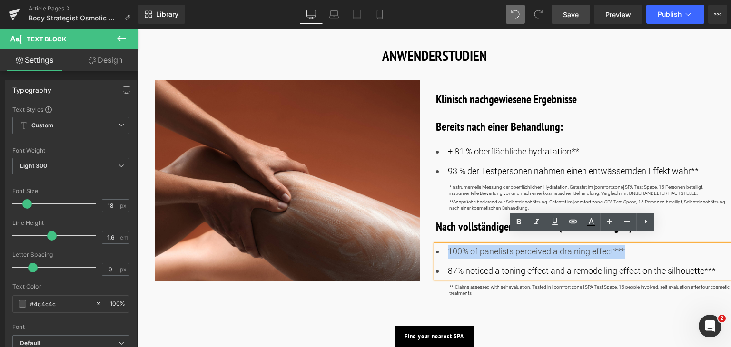
drag, startPoint x: 628, startPoint y: 242, endPoint x: 447, endPoint y: 243, distance: 181.2
click at [447, 245] on li "100% of panelists perceived a draining effect***" at bounding box center [583, 252] width 295 height 14
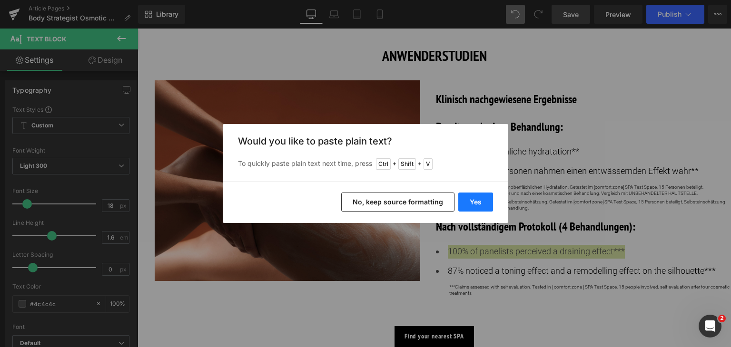
click at [484, 204] on button "Yes" at bounding box center [475, 202] width 35 height 19
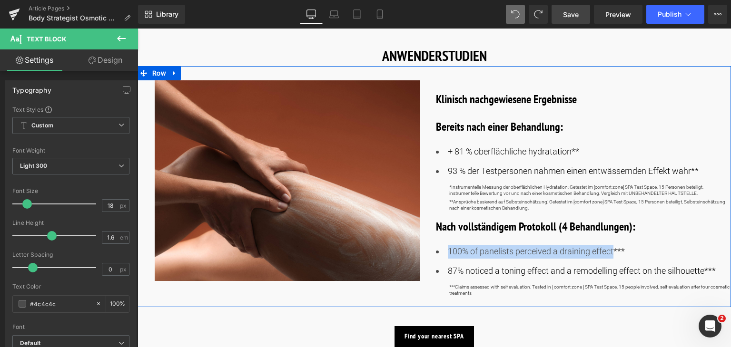
drag, startPoint x: 612, startPoint y: 239, endPoint x: 447, endPoint y: 233, distance: 164.7
click at [447, 233] on div "Klinisch nachgewiesene Ergebnisse Heading Bereits nach einer Behandlung: Headin…" at bounding box center [583, 191] width 295 height 222
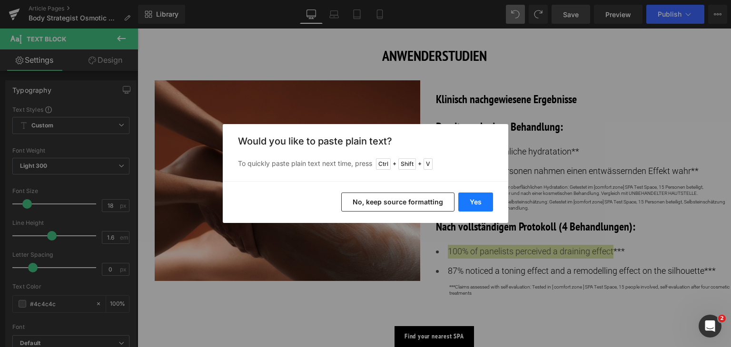
click at [470, 202] on button "Yes" at bounding box center [475, 202] width 35 height 19
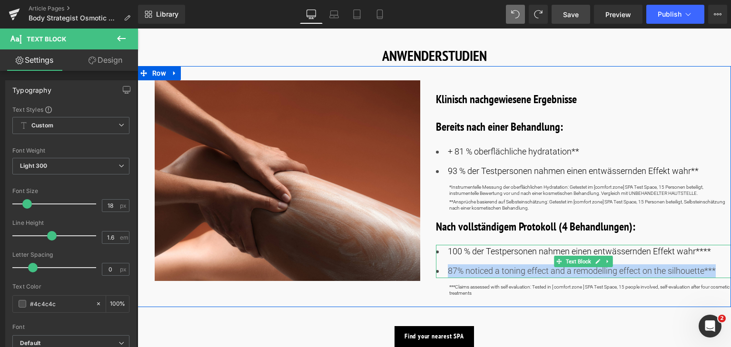
drag, startPoint x: 446, startPoint y: 261, endPoint x: 726, endPoint y: 254, distance: 280.3
click at [726, 254] on ul "100 % der Testpersonen nahmen einen entwässernden Effekt wahr**** 87% noticed a…" at bounding box center [583, 261] width 295 height 33
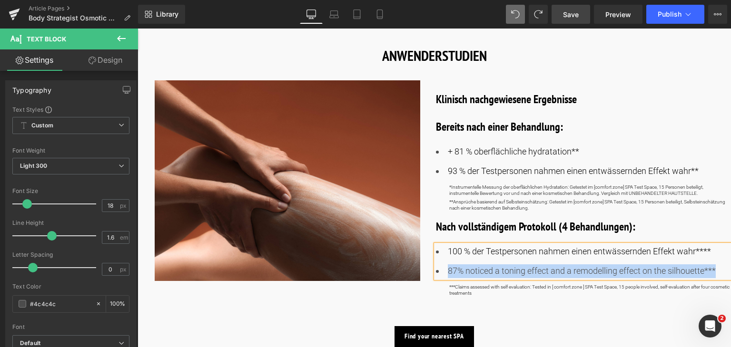
click at [705, 266] on font "87% noticed a toning effect and a remodelling effect on the silhouette***" at bounding box center [582, 271] width 268 height 10
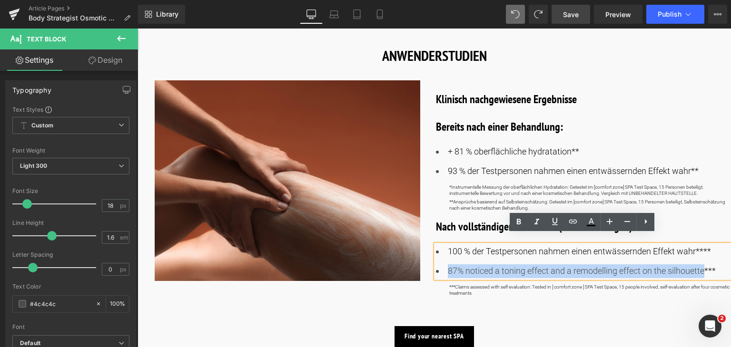
drag, startPoint x: 705, startPoint y: 260, endPoint x: 447, endPoint y: 265, distance: 257.9
click at [448, 266] on font "87% noticed a toning effect and a remodelling effect on the silhouette***" at bounding box center [582, 271] width 268 height 10
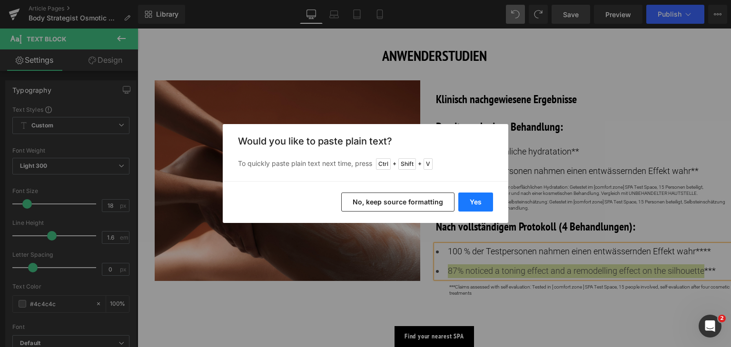
click at [480, 198] on button "Yes" at bounding box center [475, 202] width 35 height 19
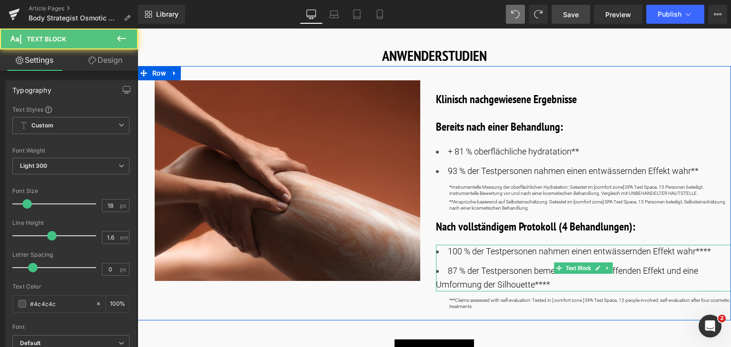
click at [538, 276] on font "87 % der Testpersonen bemerkten einen straffenden Effekt und eine Umformung der…" at bounding box center [567, 278] width 262 height 24
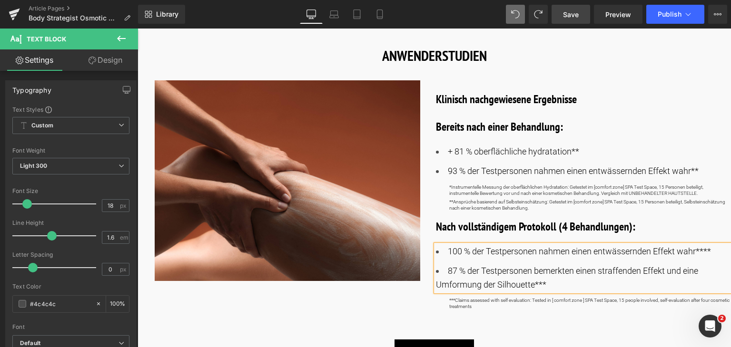
click at [528, 297] on p "***Claims assessed with self evaluation: Tested in [ comfort zone ] SPA Test Sp…" at bounding box center [590, 303] width 282 height 12
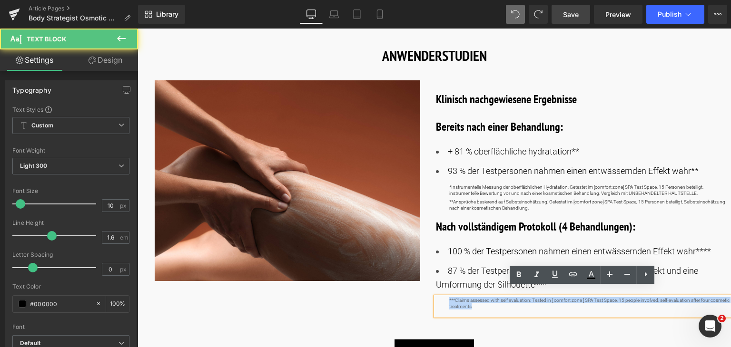
drag, startPoint x: 498, startPoint y: 297, endPoint x: 435, endPoint y: 290, distance: 62.7
click at [436, 297] on div "***Claims assessed with self evaluation: Tested in [ comfort zone ] SPA Test Sp…" at bounding box center [583, 306] width 295 height 19
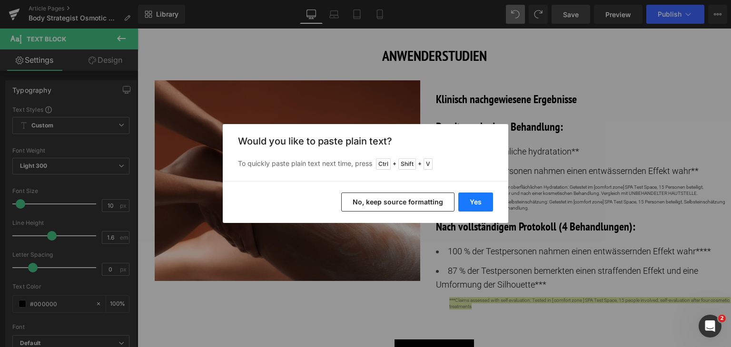
click at [467, 204] on button "Yes" at bounding box center [475, 202] width 35 height 19
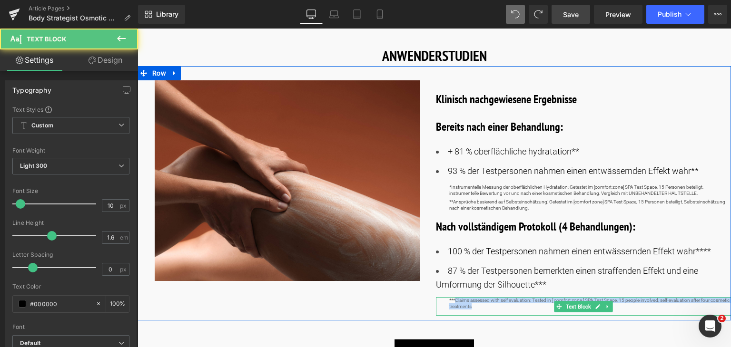
drag, startPoint x: 495, startPoint y: 298, endPoint x: 454, endPoint y: 290, distance: 41.2
click at [454, 297] on p "***Claims assessed with self evaluation: Tested in [ comfort zone ] SPA Test Sp…" at bounding box center [590, 303] width 282 height 12
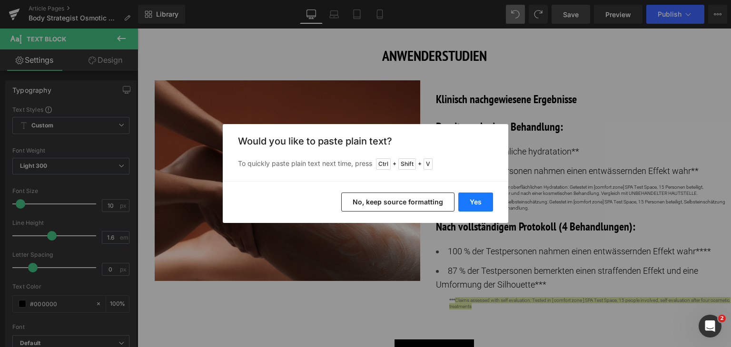
click at [481, 203] on button "Yes" at bounding box center [475, 202] width 35 height 19
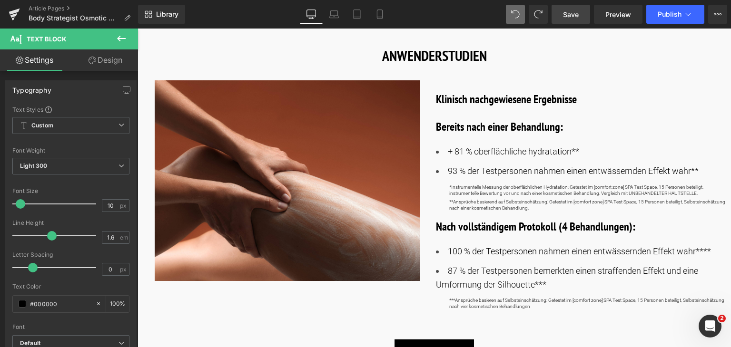
click at [572, 18] on span "Save" at bounding box center [571, 15] width 16 height 10
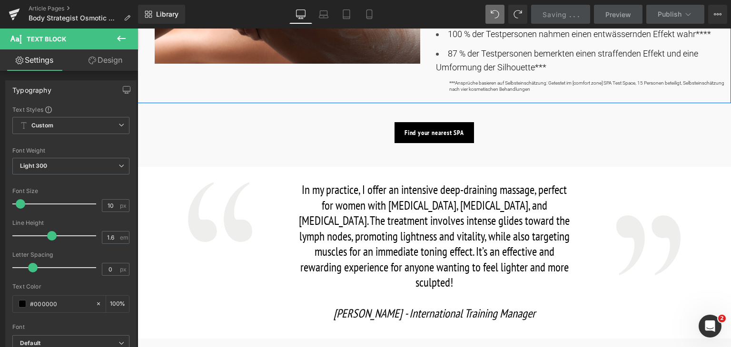
scroll to position [729, 0]
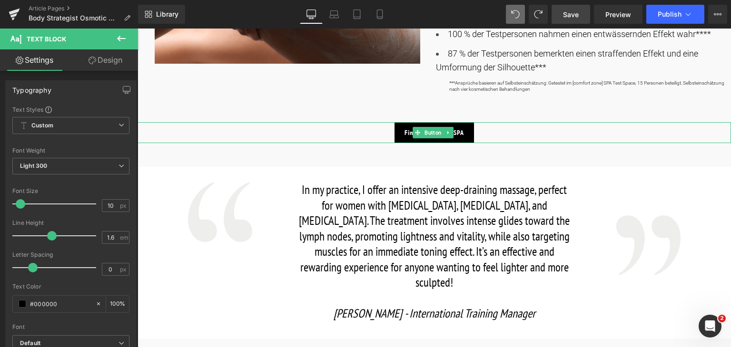
click at [364, 125] on div "Find your nearest SPA" at bounding box center [433, 132] width 593 height 21
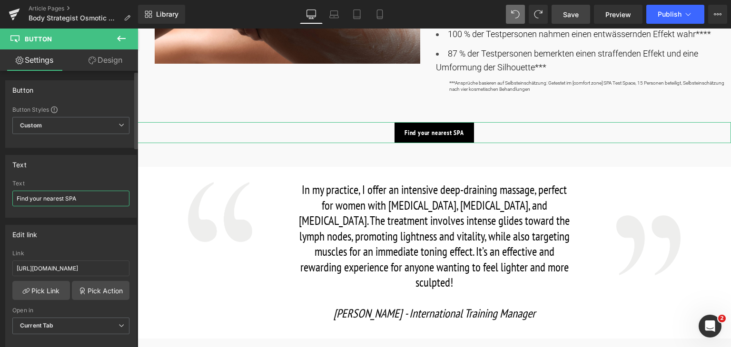
click at [90, 201] on input "Find your nearest SPA" at bounding box center [70, 199] width 117 height 16
paste input "Ihr nächstgelegenes SPA finden"
type input "Ihr nächstgelegenes SPA finden"
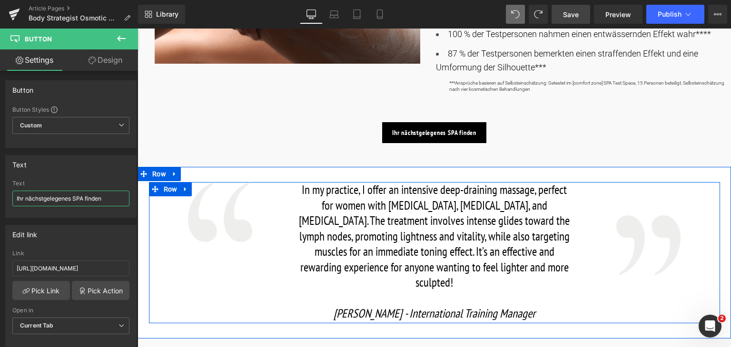
scroll to position [810, 0]
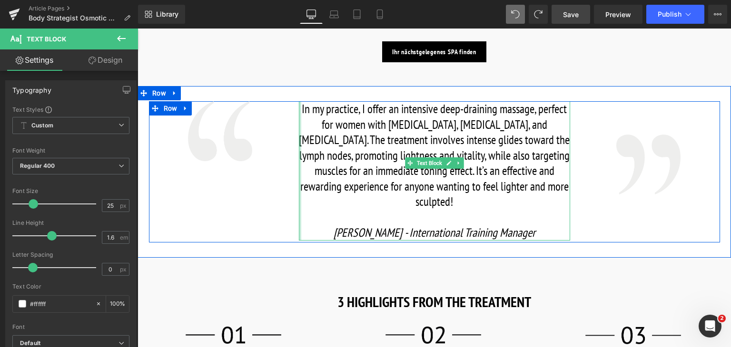
drag, startPoint x: 299, startPoint y: 100, endPoint x: 291, endPoint y: 140, distance: 40.8
click at [292, 140] on div "In my practice, I offer an intensive deep-draining massage, perfect for women w…" at bounding box center [434, 170] width 285 height 139
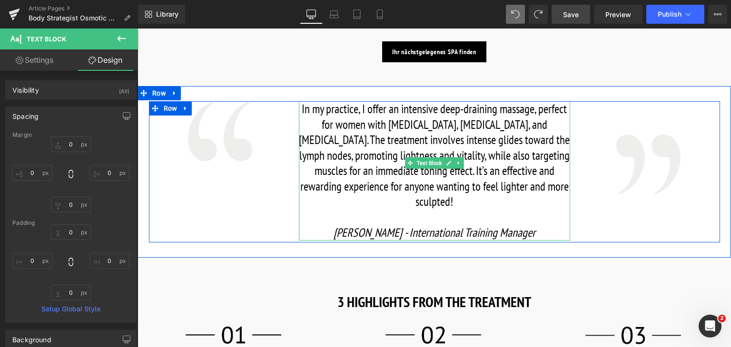
click at [535, 210] on p at bounding box center [434, 218] width 271 height 16
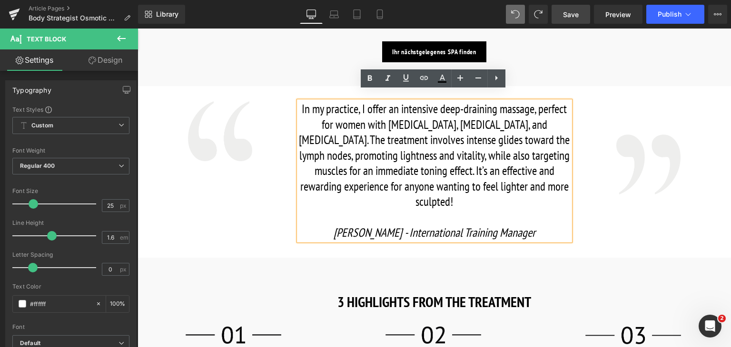
drag, startPoint x: 565, startPoint y: 178, endPoint x: 295, endPoint y: 99, distance: 281.0
click at [299, 101] on div "In my practice, I offer an intensive deep-draining massage, perfect for women w…" at bounding box center [434, 170] width 271 height 139
click at [465, 172] on font "In my practice, I offer an intensive deep-draining massage, perfect for women w…" at bounding box center [434, 155] width 271 height 108
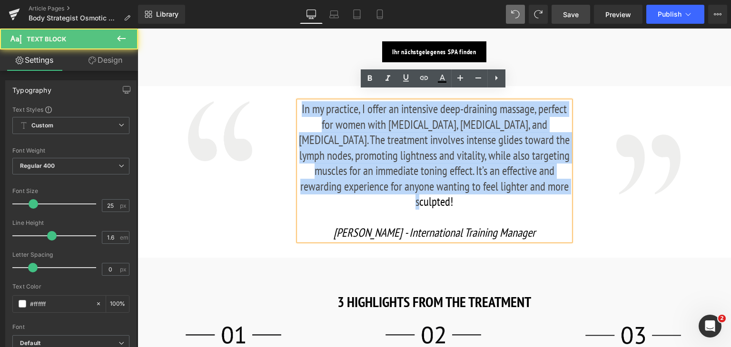
drag, startPoint x: 567, startPoint y: 178, endPoint x: 289, endPoint y: 82, distance: 293.8
click at [289, 86] on div "Image In my practice, I offer an intensive deep-draining massage, perfect for w…" at bounding box center [433, 172] width 593 height 172
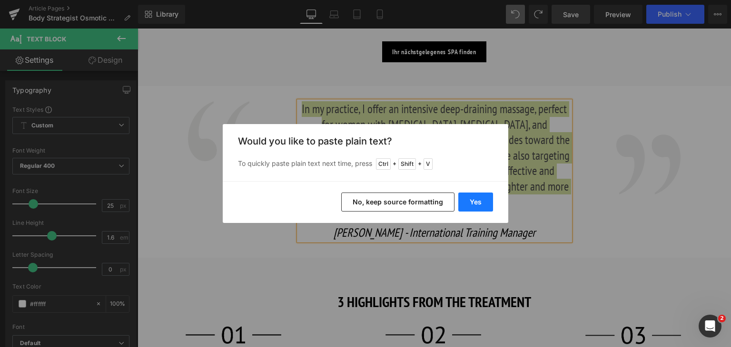
click at [475, 202] on button "Yes" at bounding box center [475, 202] width 35 height 19
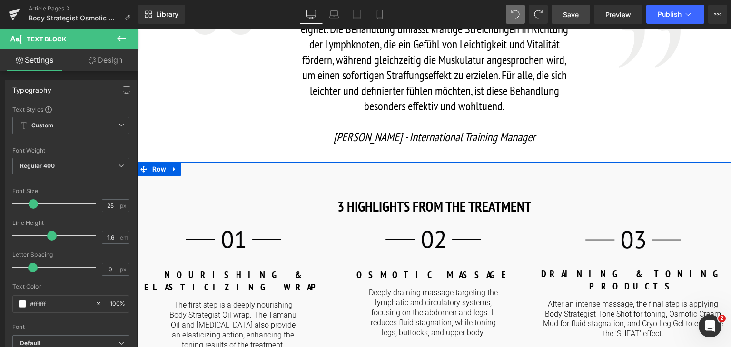
scroll to position [937, 0]
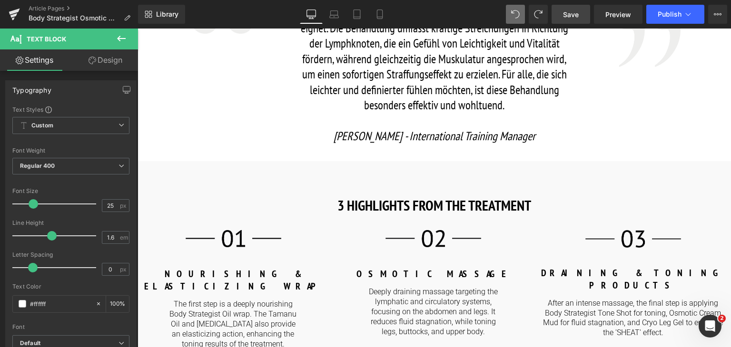
click at [577, 13] on span "Save" at bounding box center [571, 15] width 16 height 10
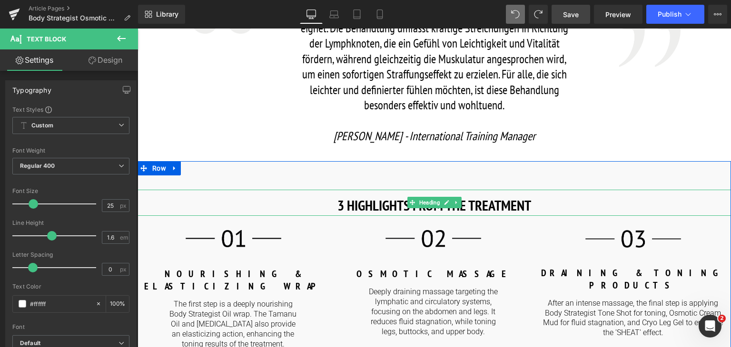
click at [486, 196] on strong "3 HIGHLIGHTS FROM THE TREATMENT" at bounding box center [434, 205] width 194 height 19
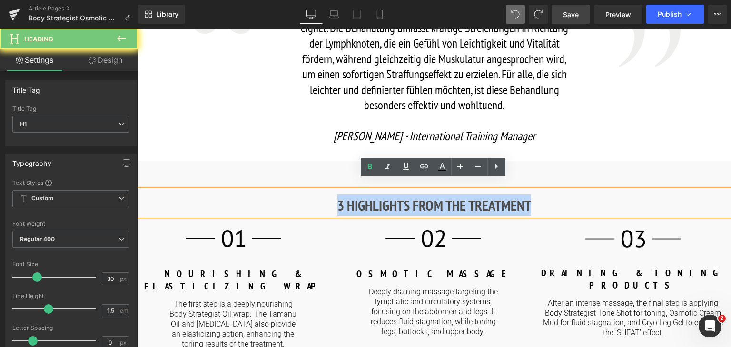
click at [486, 196] on strong "3 HIGHLIGHTS FROM THE TREATMENT" at bounding box center [434, 205] width 194 height 19
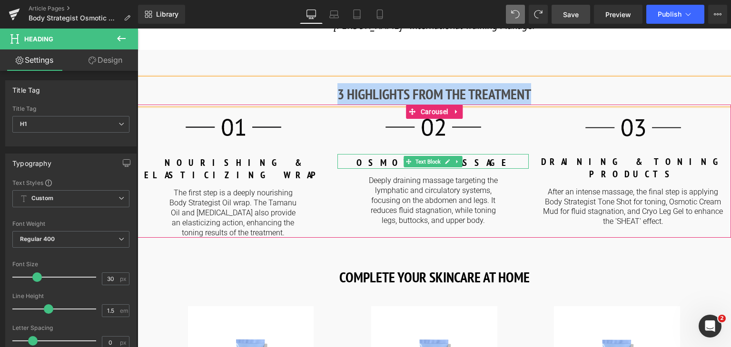
scroll to position [1005, 0]
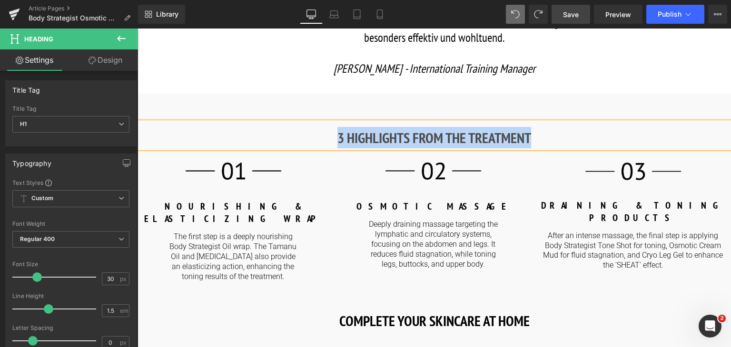
click at [440, 130] on strong "3 HIGHLIGHTS FROM THE TREATMENT" at bounding box center [434, 137] width 194 height 19
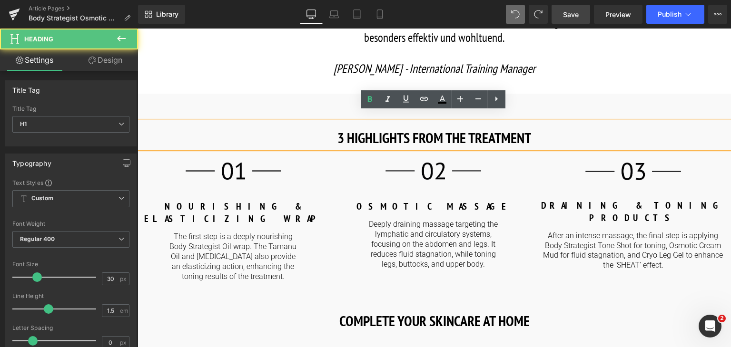
click at [440, 130] on strong "3 HIGHLIGHTS FROM THE TREATMENT" at bounding box center [434, 137] width 194 height 19
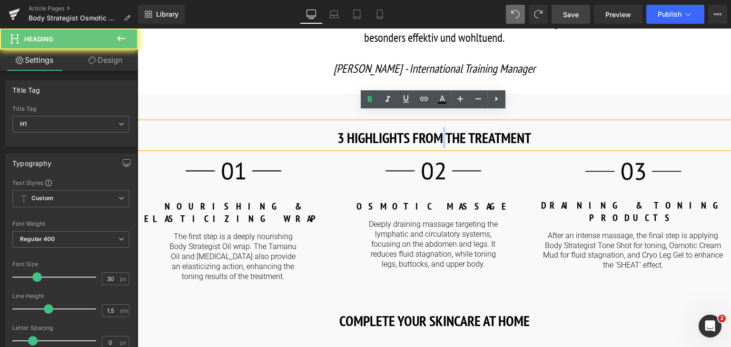
click at [440, 130] on strong "3 HIGHLIGHTS FROM THE TREATMENT" at bounding box center [434, 137] width 194 height 19
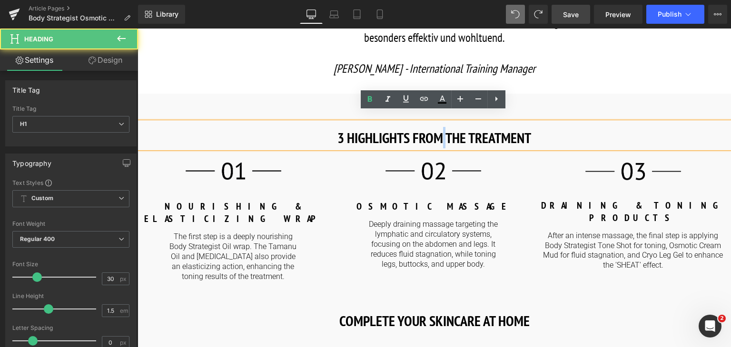
click at [440, 130] on strong "3 HIGHLIGHTS FROM THE TREATMENT" at bounding box center [434, 137] width 194 height 19
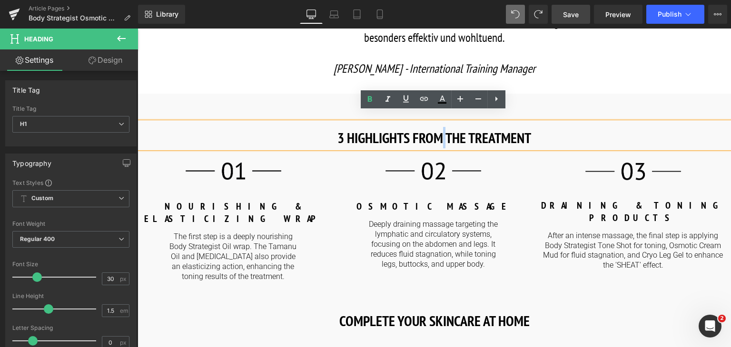
click at [440, 130] on strong "3 HIGHLIGHTS FROM THE TREATMENT" at bounding box center [434, 137] width 194 height 19
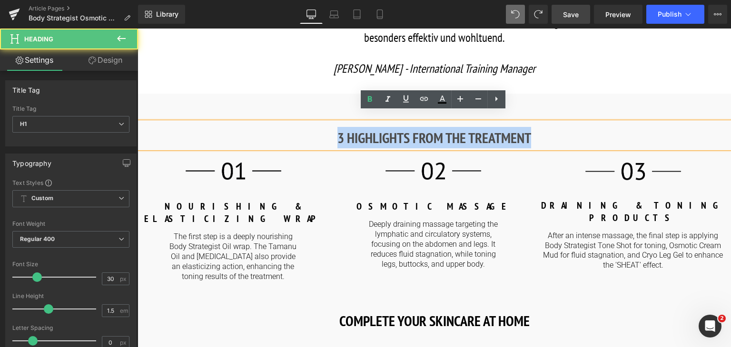
click at [440, 130] on strong "3 HIGHLIGHTS FROM THE TREATMENT" at bounding box center [434, 137] width 194 height 19
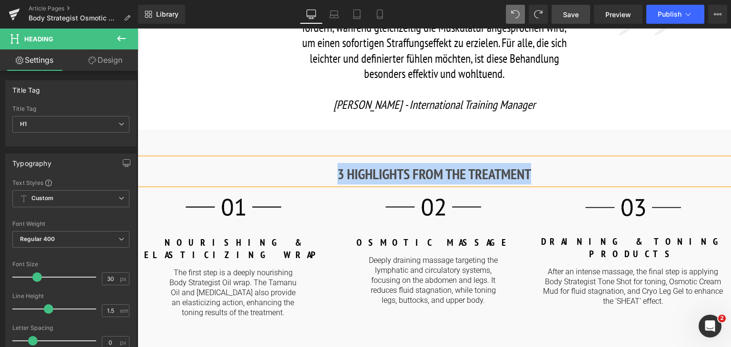
scroll to position [969, 0]
paste div
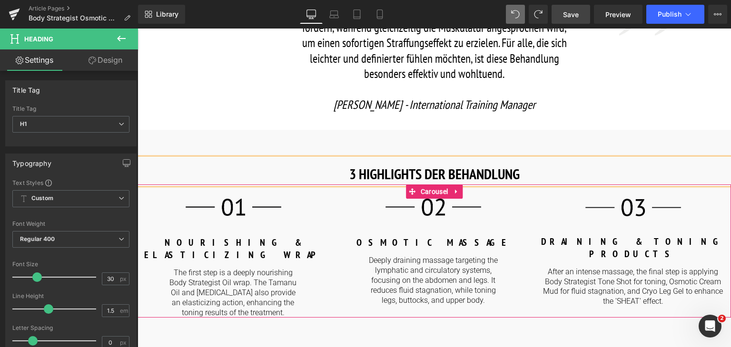
scroll to position [1028, 0]
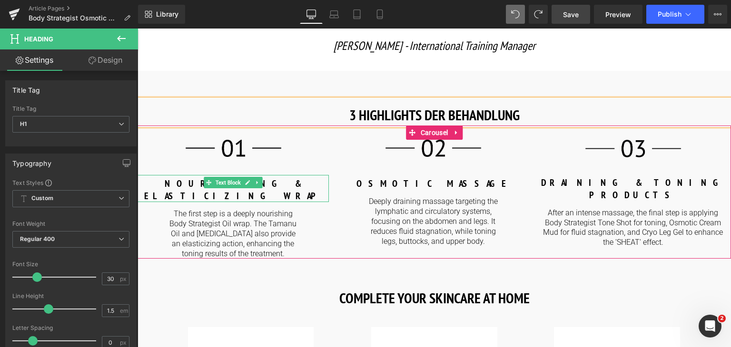
click at [285, 177] on b "NOURISHING & ELASTICIZING WRAP" at bounding box center [233, 189] width 178 height 25
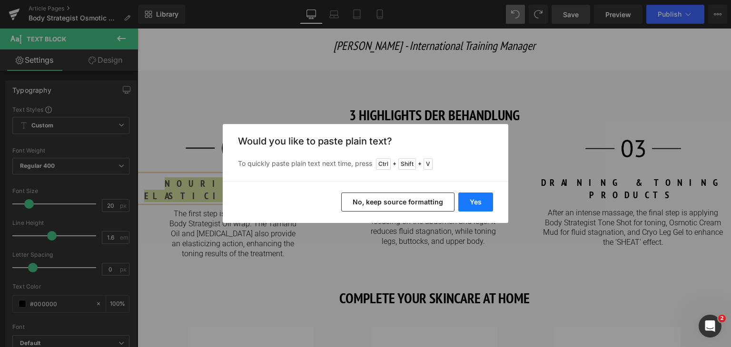
click at [491, 204] on button "Yes" at bounding box center [475, 202] width 35 height 19
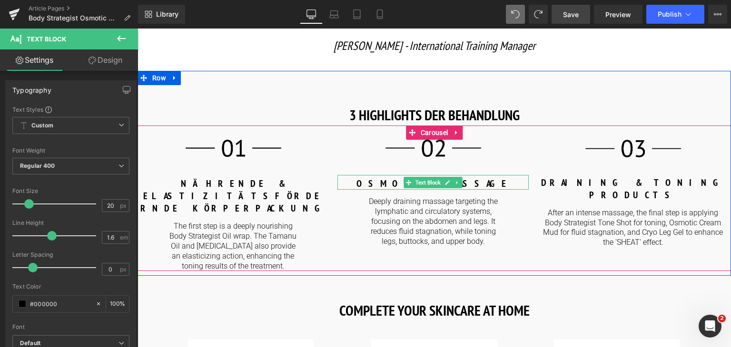
click at [470, 177] on p "OSMOTIC MASSAGE" at bounding box center [432, 183] width 191 height 12
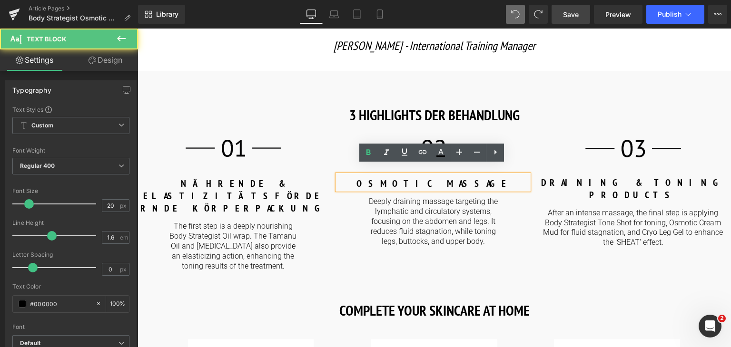
click at [466, 177] on p "OSMOTIC MASSAGE" at bounding box center [432, 183] width 191 height 12
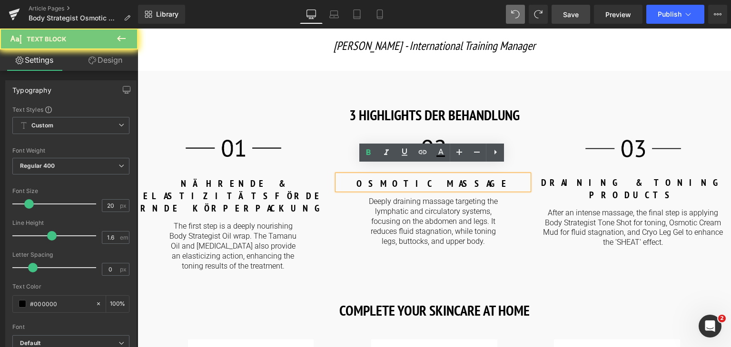
click at [466, 177] on p "OSMOTIC MASSAGE" at bounding box center [432, 183] width 191 height 12
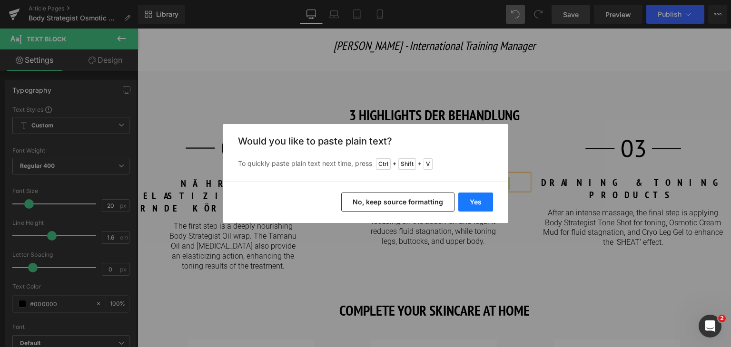
click at [468, 199] on button "Yes" at bounding box center [475, 202] width 35 height 19
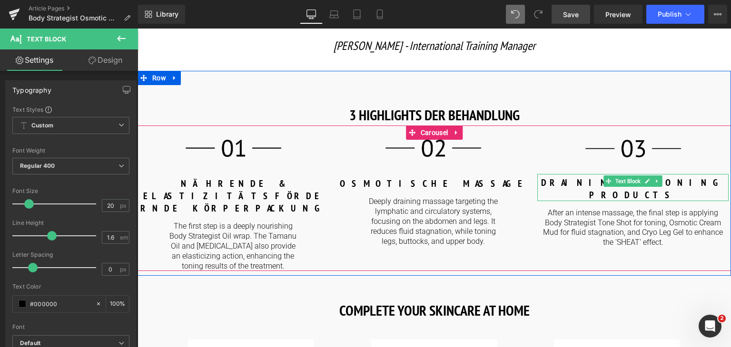
click at [592, 176] on b "DRAINING & TONING PRODUCTS" at bounding box center [633, 188] width 184 height 25
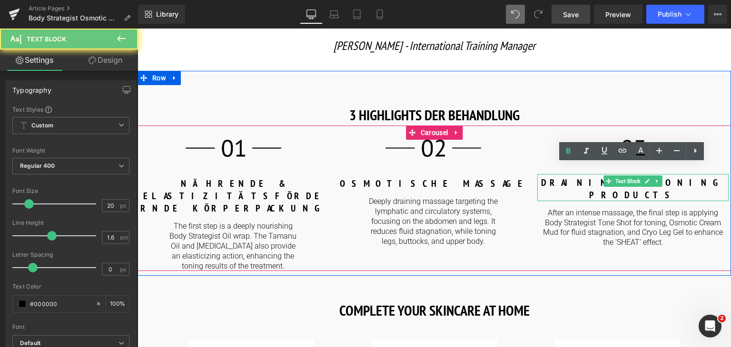
click at [592, 176] on b "DRAINING & TONING PRODUCTS" at bounding box center [633, 188] width 184 height 25
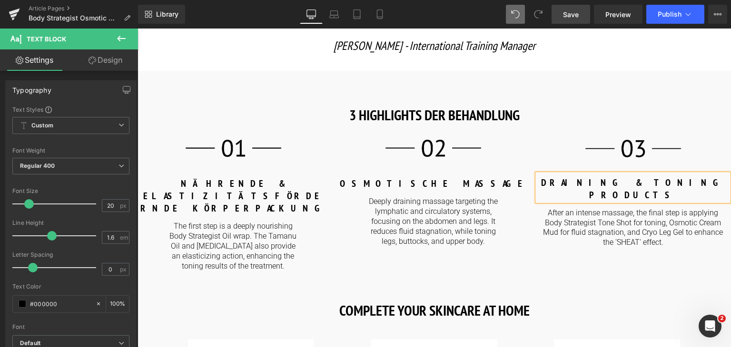
click at [617, 176] on b "DRAINING & TONING PRODUCTS" at bounding box center [633, 188] width 184 height 25
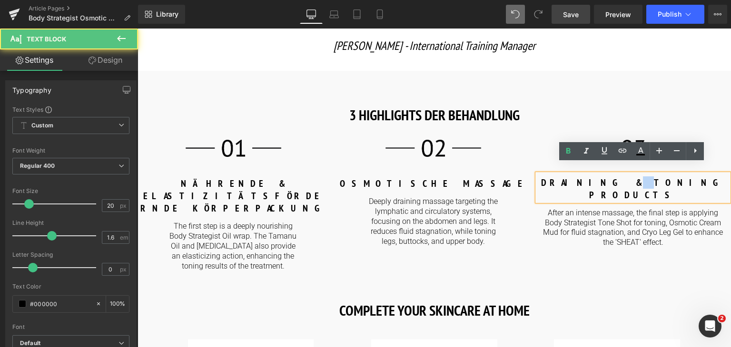
click at [617, 176] on b "DRAINING & TONING PRODUCTS" at bounding box center [633, 188] width 184 height 25
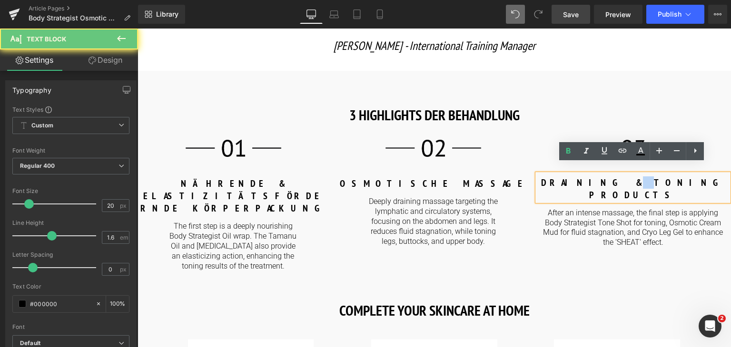
click at [617, 176] on b "DRAINING & TONING PRODUCTS" at bounding box center [633, 188] width 184 height 25
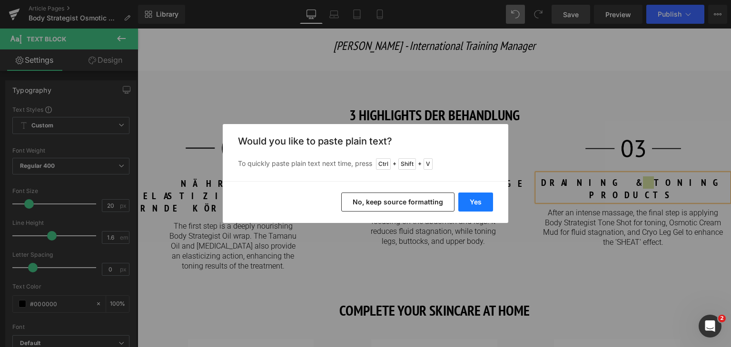
click at [464, 197] on button "Yes" at bounding box center [475, 202] width 35 height 19
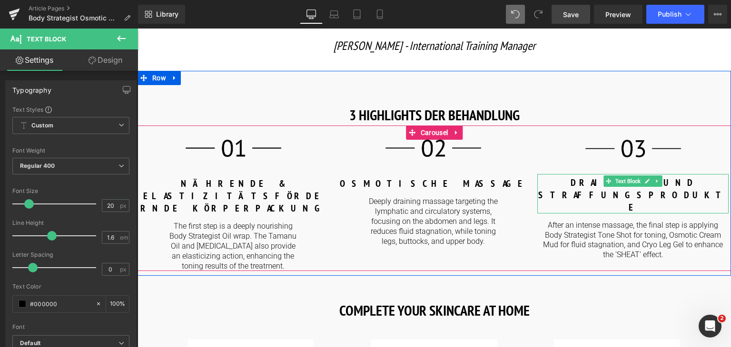
click at [687, 176] on b "DRAINAGE- UND STRAFFUNGSPRODUKTE" at bounding box center [632, 194] width 189 height 37
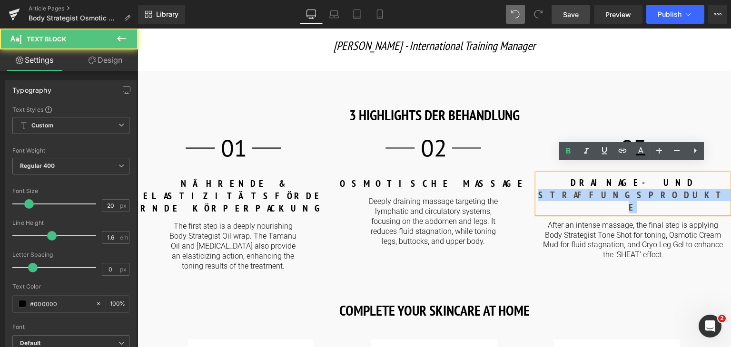
click at [687, 176] on b "DRAINAGE- UND STRAFFUNGSPRODUKTE" at bounding box center [632, 194] width 189 height 37
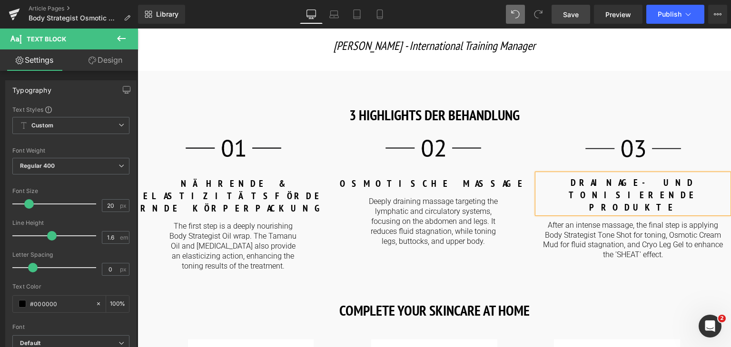
click at [687, 176] on b "DRAINAGE- UND TONISIERENDE PRODUKTE" at bounding box center [632, 194] width 129 height 37
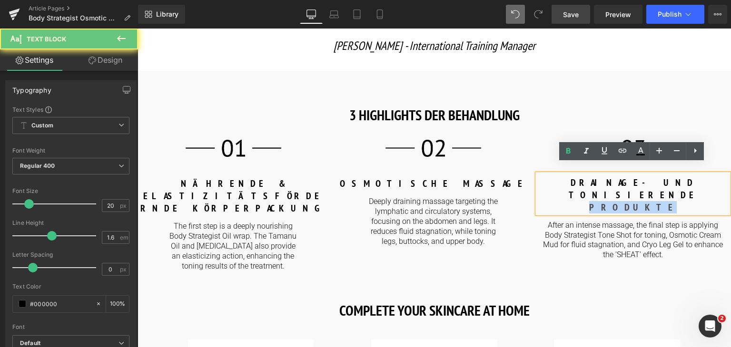
click at [687, 176] on b "DRAINAGE- UND TONISIERENDE PRODUKTE" at bounding box center [632, 194] width 129 height 37
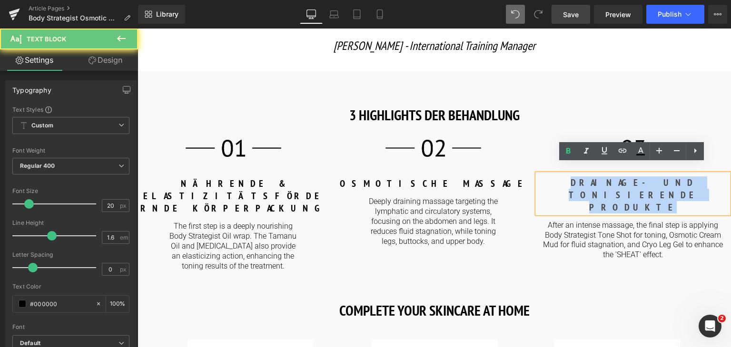
click at [687, 176] on b "DRAINAGE- UND TONISIERENDE PRODUKTE" at bounding box center [632, 194] width 129 height 37
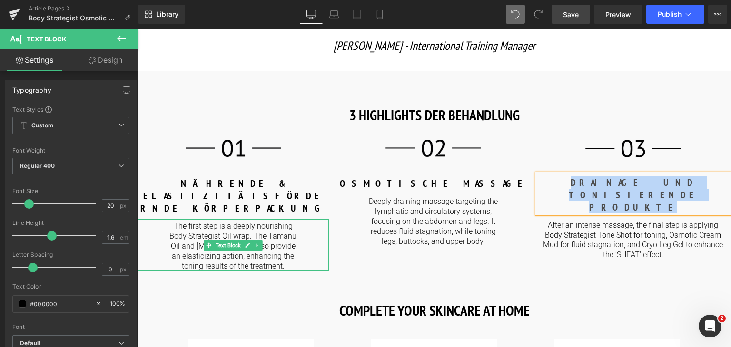
click at [307, 219] on div "The first step is a deeply nourishing Body Strategist Oil wrap. The Tamanu Oil …" at bounding box center [232, 245] width 191 height 52
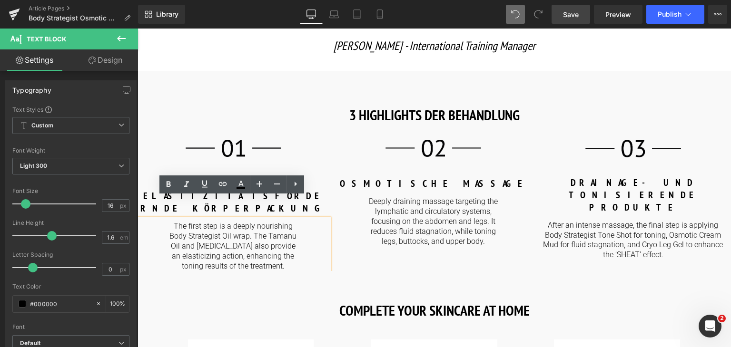
click at [285, 245] on p "The first step is a deeply nourishing Body Strategist Oil wrap. The Tamanu Oil …" at bounding box center [232, 246] width 129 height 49
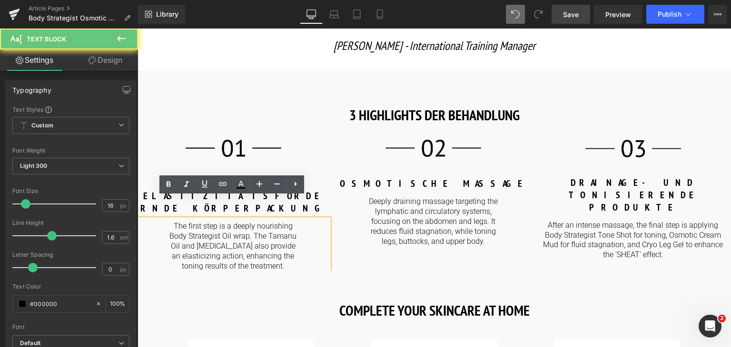
click at [285, 245] on p "The first step is a deeply nourishing Body Strategist Oil wrap. The Tamanu Oil …" at bounding box center [232, 246] width 129 height 49
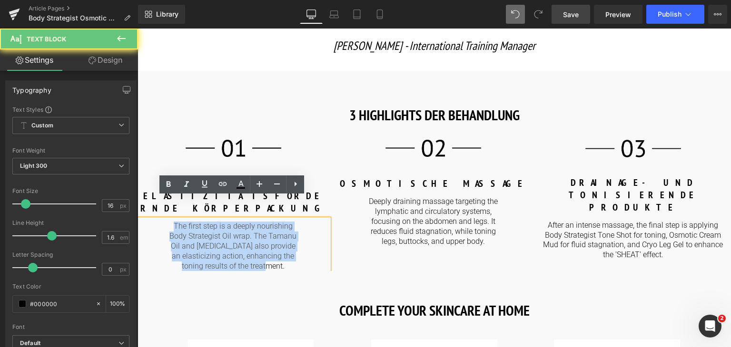
click at [285, 245] on p "The first step is a deeply nourishing Body Strategist Oil wrap. The Tamanu Oil …" at bounding box center [232, 246] width 129 height 49
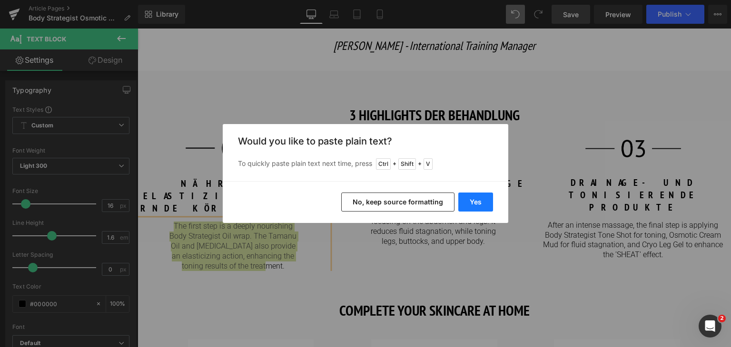
click at [478, 197] on button "Yes" at bounding box center [475, 202] width 35 height 19
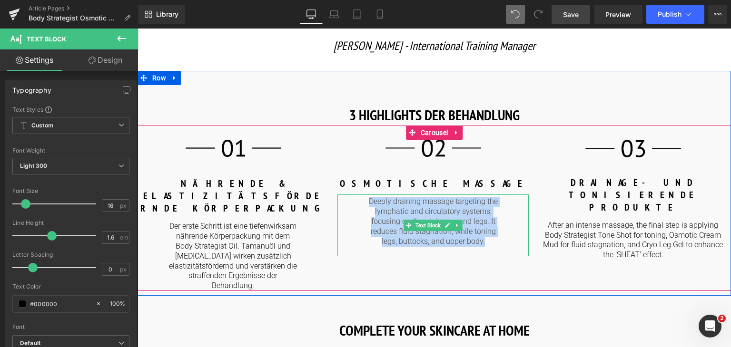
drag, startPoint x: 416, startPoint y: 195, endPoint x: 505, endPoint y: 231, distance: 95.4
click at [505, 231] on div "Deeply draining massage targeting the lymphatic and circulatory systems, focusi…" at bounding box center [432, 226] width 191 height 62
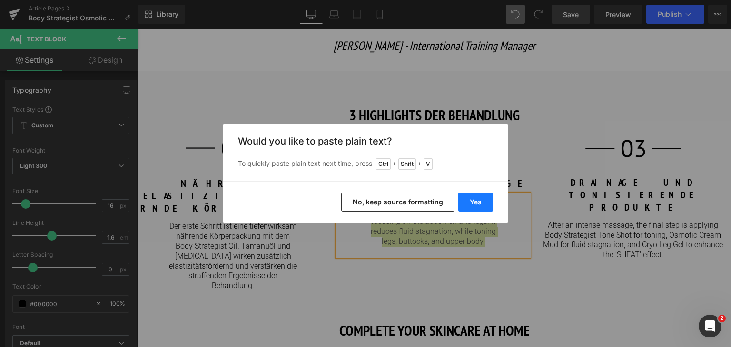
click at [472, 201] on button "Yes" at bounding box center [475, 202] width 35 height 19
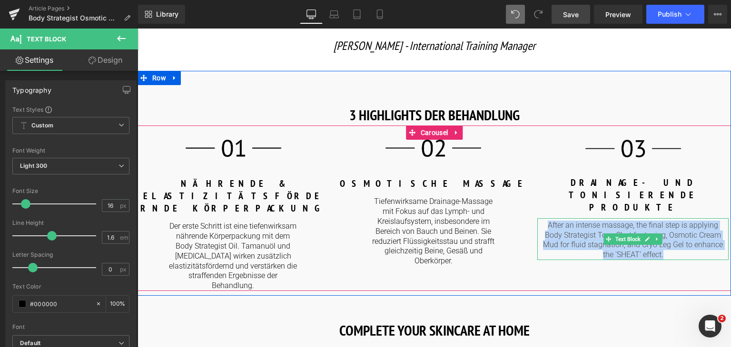
drag, startPoint x: 546, startPoint y: 191, endPoint x: 685, endPoint y: 216, distance: 141.6
click at [685, 221] on p "After an intense massage, the final step is applying Body Strategist Tone Shot …" at bounding box center [633, 240] width 182 height 39
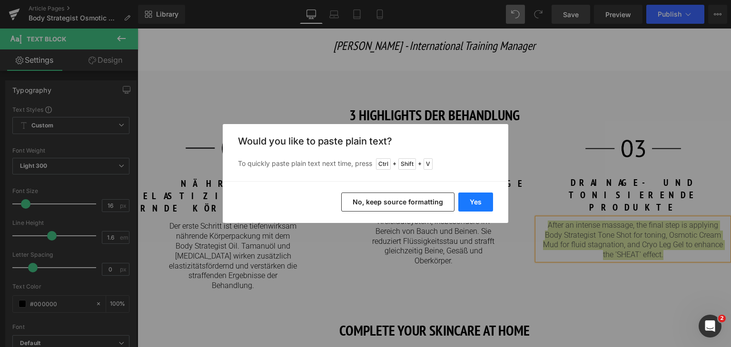
click at [475, 206] on button "Yes" at bounding box center [475, 202] width 35 height 19
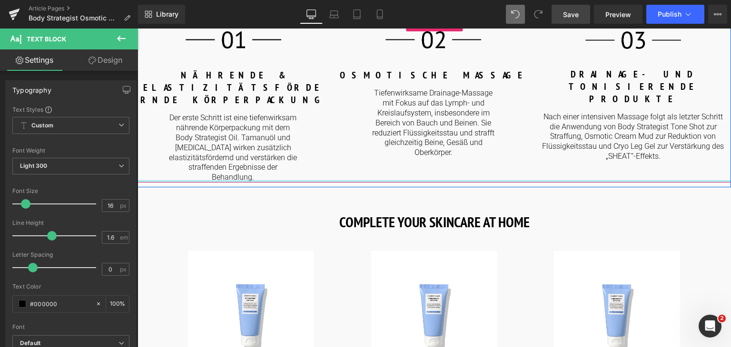
scroll to position [1136, 0]
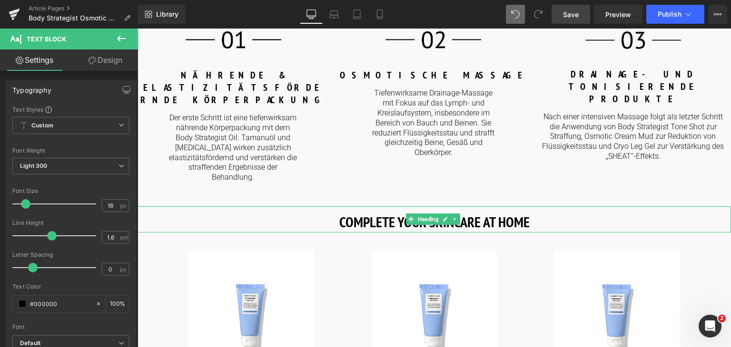
click at [518, 213] on strong "COMPLETE YOUR SKINCARE AT HOME" at bounding box center [434, 222] width 190 height 19
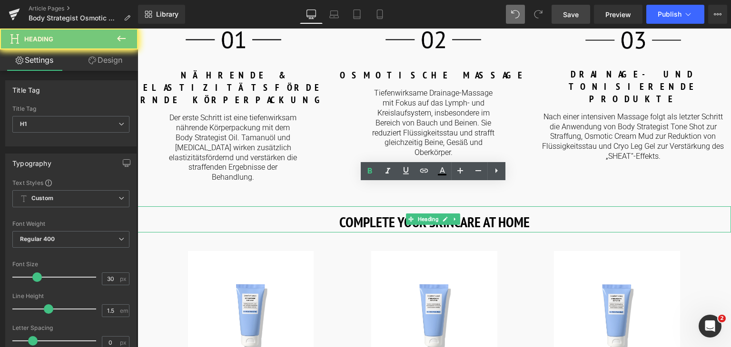
click at [518, 213] on strong "COMPLETE YOUR SKINCARE AT HOME" at bounding box center [434, 222] width 190 height 19
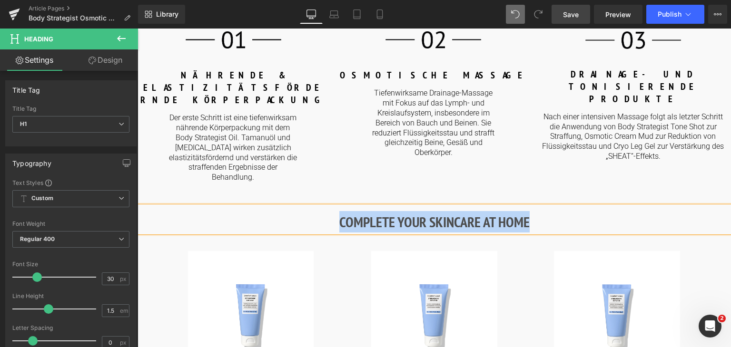
paste div
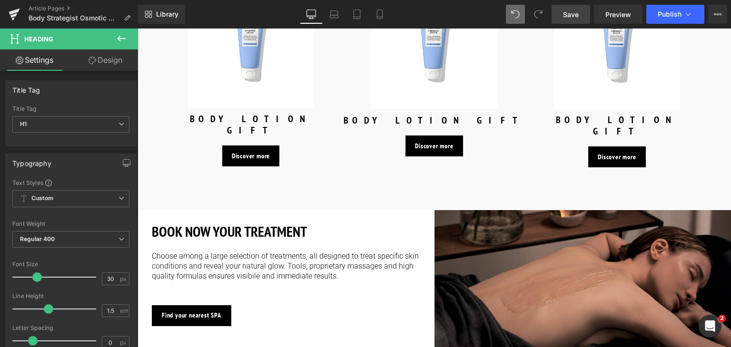
scroll to position [1444, 0]
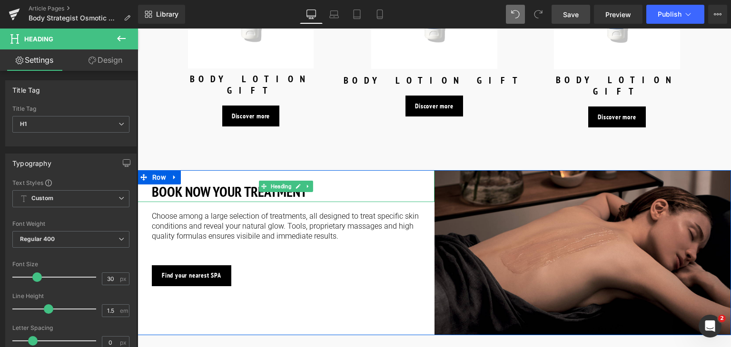
click at [226, 182] on strong "BOOK NOW YOUR TREATMENT" at bounding box center [229, 191] width 155 height 19
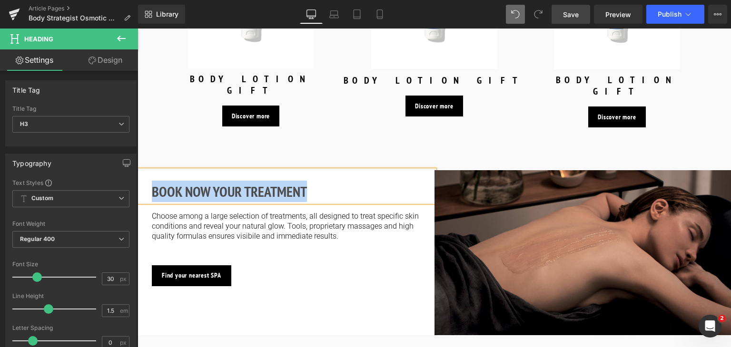
paste div
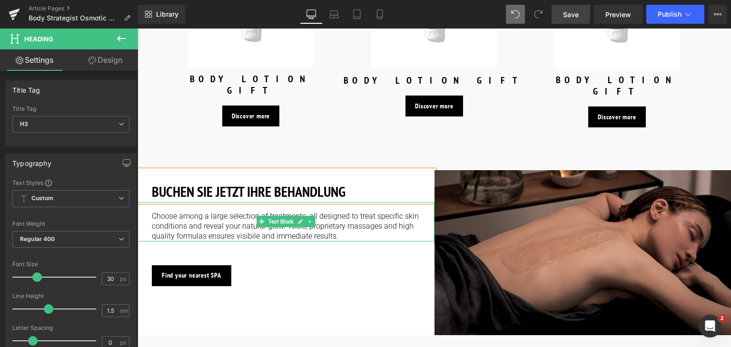
click at [343, 212] on p "Choose among a large selection of treatments, all designed to treat specific sk…" at bounding box center [286, 226] width 268 height 29
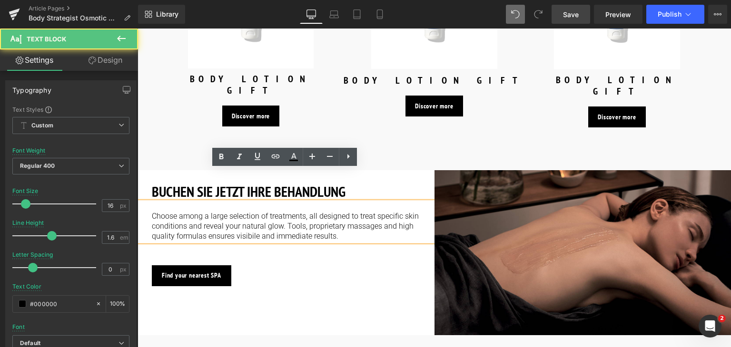
click at [331, 212] on p "Choose among a large selection of treatments, all designed to treat specific sk…" at bounding box center [286, 226] width 268 height 29
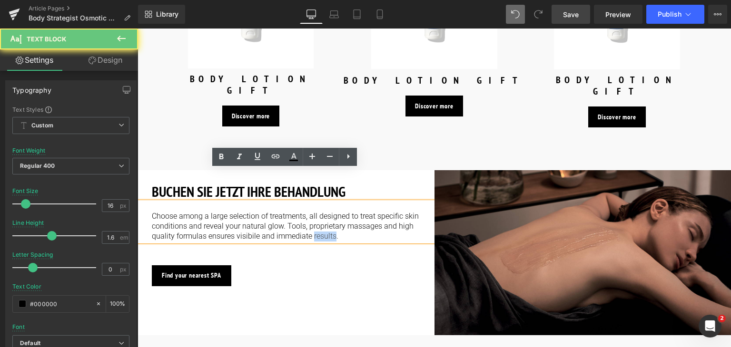
click at [331, 212] on p "Choose among a large selection of treatments, all designed to treat specific sk…" at bounding box center [286, 226] width 268 height 29
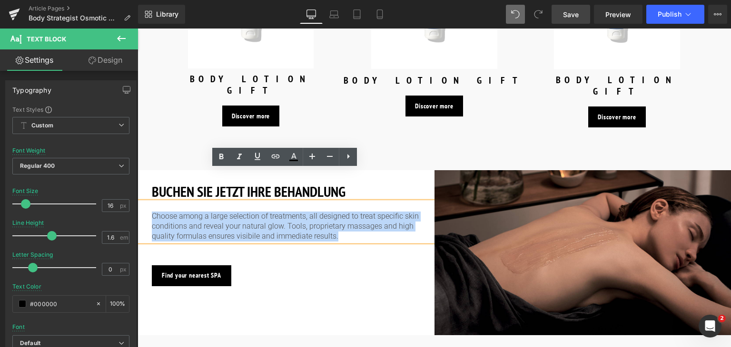
click at [331, 212] on p "Choose among a large selection of treatments, all designed to treat specific sk…" at bounding box center [286, 226] width 268 height 29
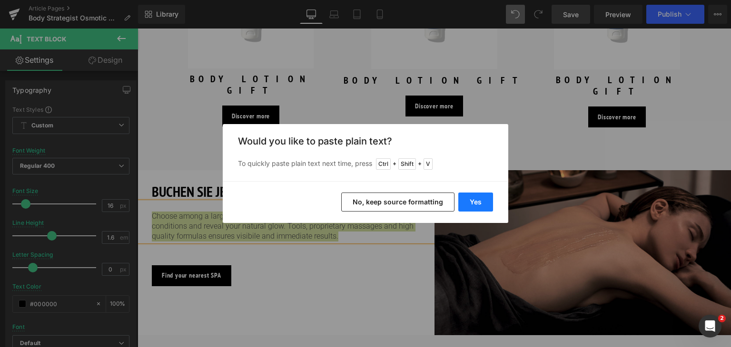
click at [474, 198] on button "Yes" at bounding box center [475, 202] width 35 height 19
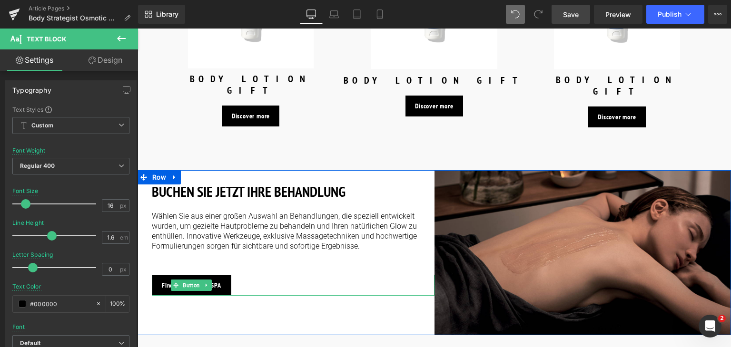
click at [240, 275] on div "Find your nearest SPA" at bounding box center [293, 285] width 283 height 21
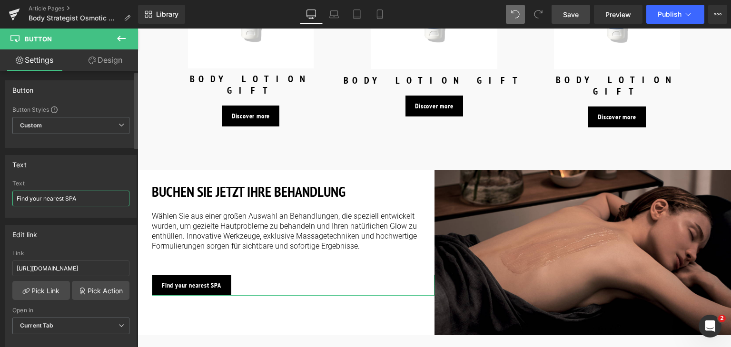
click at [100, 198] on input "Find your nearest SPA" at bounding box center [70, 199] width 117 height 16
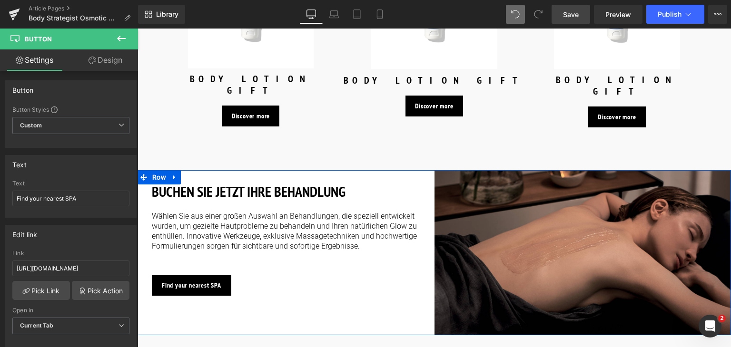
click at [293, 275] on div "Find your nearest SPA" at bounding box center [293, 285] width 283 height 21
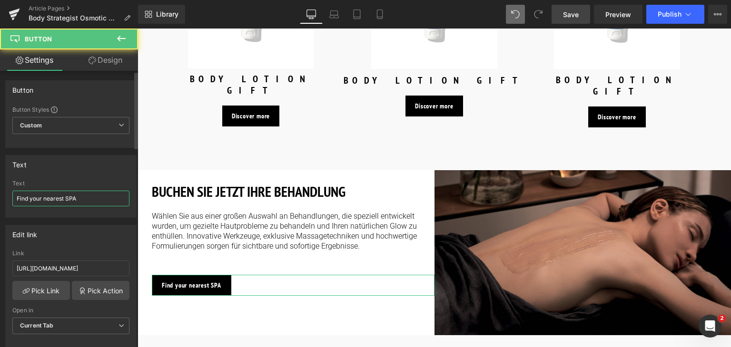
click at [69, 195] on input "Find your nearest SPA" at bounding box center [70, 199] width 117 height 16
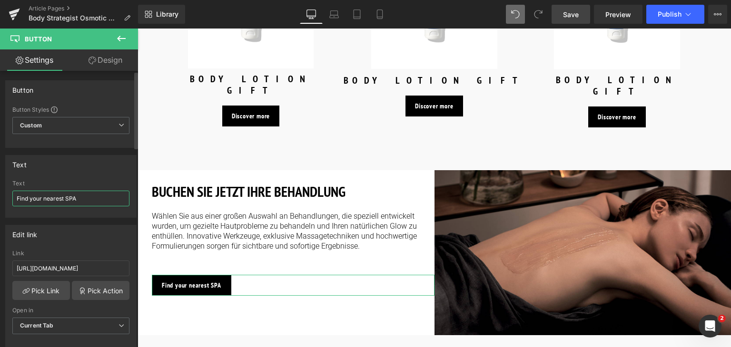
click at [69, 195] on input "Find your nearest SPA" at bounding box center [70, 199] width 117 height 16
paste input "Ihr nächstgelegenes SPA finden"
type input "Ihr nächstgelegenes SPA finden"
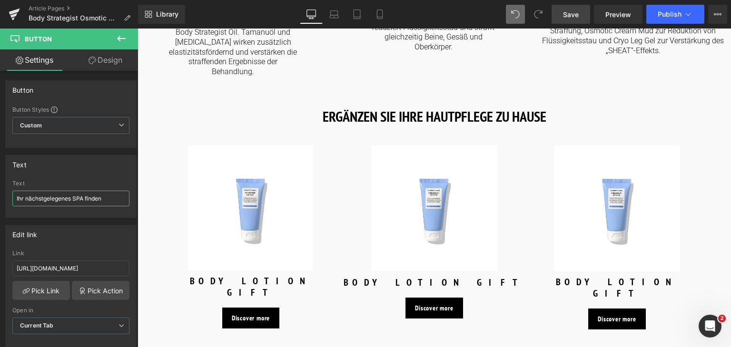
scroll to position [1241, 0]
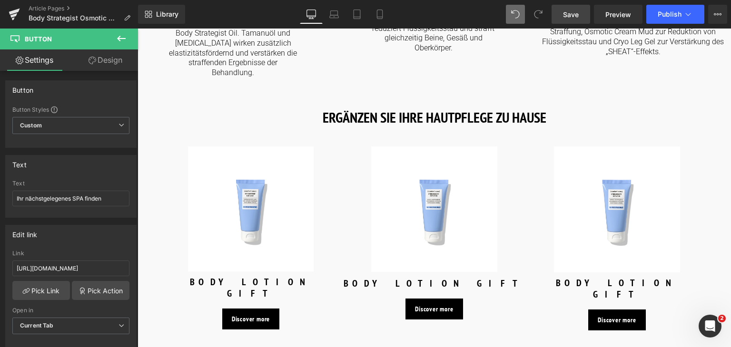
click at [327, 242] on link "Sale Off" at bounding box center [250, 209] width 179 height 125
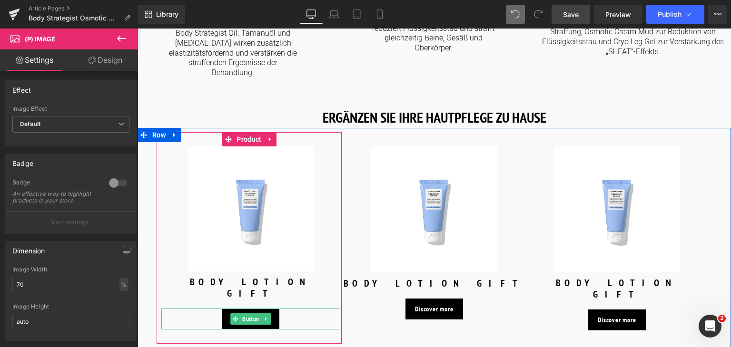
click at [292, 309] on div "Discover more" at bounding box center [250, 319] width 179 height 21
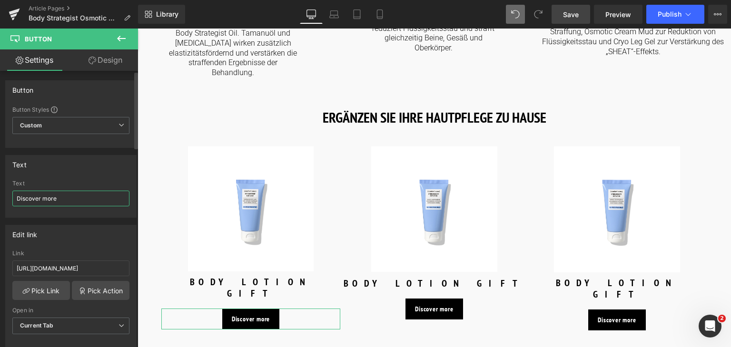
click at [80, 200] on input "Discover more" at bounding box center [70, 199] width 117 height 16
type input "Mehr entdecken"
drag, startPoint x: 80, startPoint y: 200, endPoint x: 34, endPoint y: 199, distance: 45.7
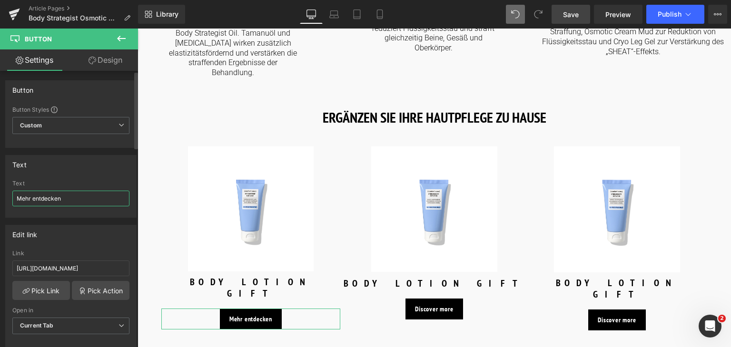
click at [34, 199] on input "Mehr entdecken" at bounding box center [70, 199] width 117 height 16
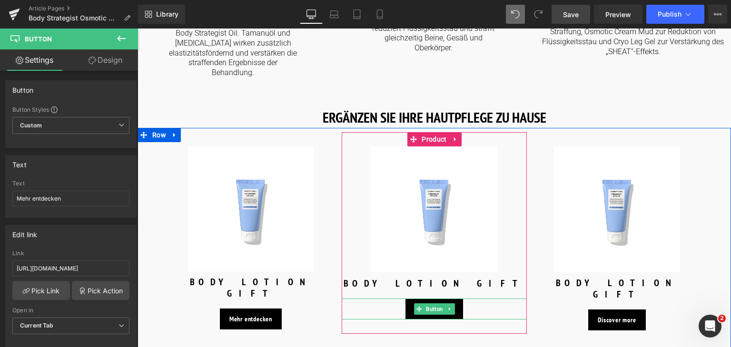
click at [386, 299] on div "Discover more" at bounding box center [434, 309] width 185 height 21
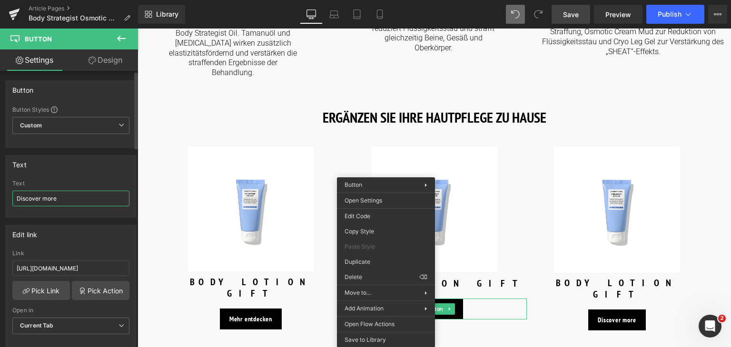
click at [84, 191] on input "Discover more" at bounding box center [70, 199] width 117 height 16
click at [83, 193] on input "Discover more" at bounding box center [70, 199] width 117 height 16
paste input "Mehr entdecken"
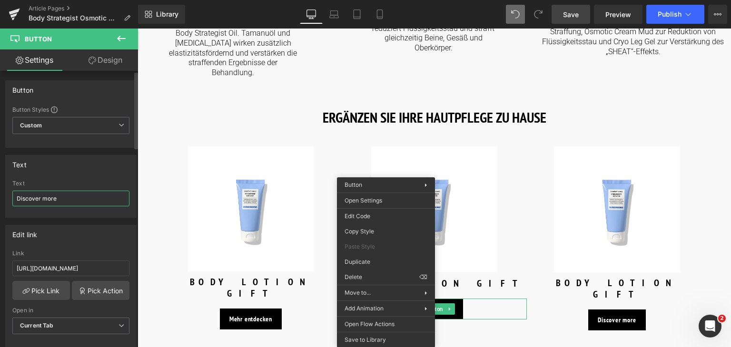
type input "Mehr entdecken"
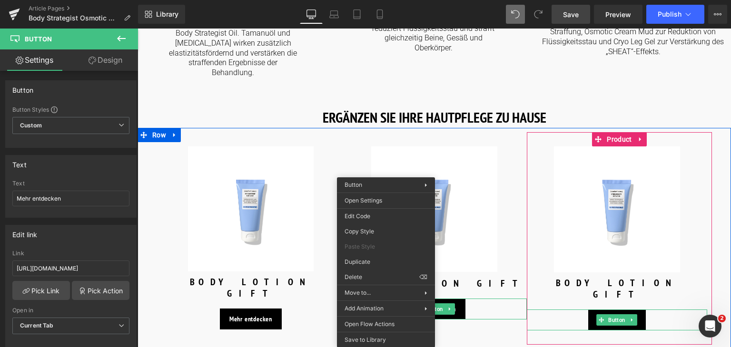
click at [564, 310] on div "Discover more" at bounding box center [617, 320] width 180 height 21
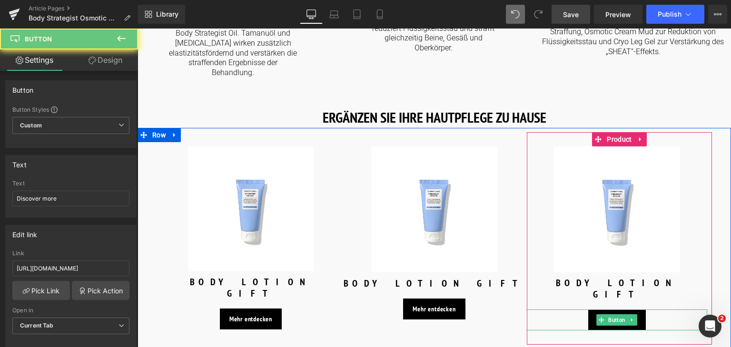
click at [564, 310] on div "Discover more" at bounding box center [617, 320] width 180 height 21
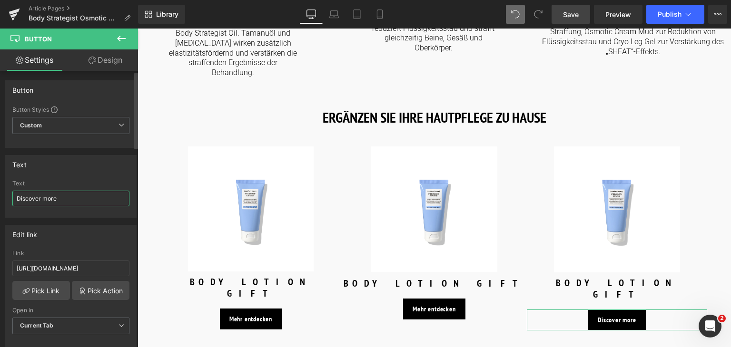
click at [83, 204] on input "Discover more" at bounding box center [70, 199] width 117 height 16
paste input "Mehr entdecken"
type input "Mehr entdecken"
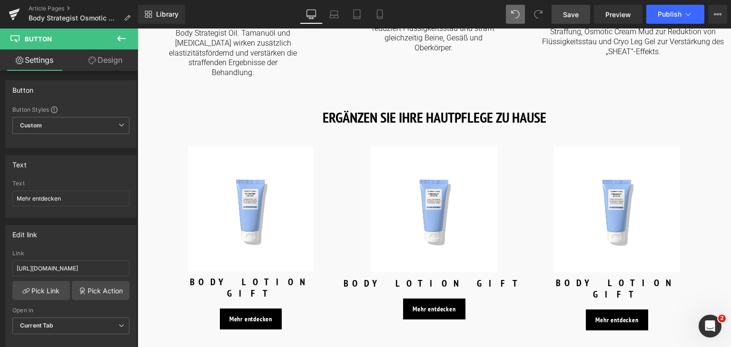
click at [586, 16] on link "Save" at bounding box center [570, 14] width 39 height 19
click at [581, 21] on link "Save" at bounding box center [570, 14] width 39 height 19
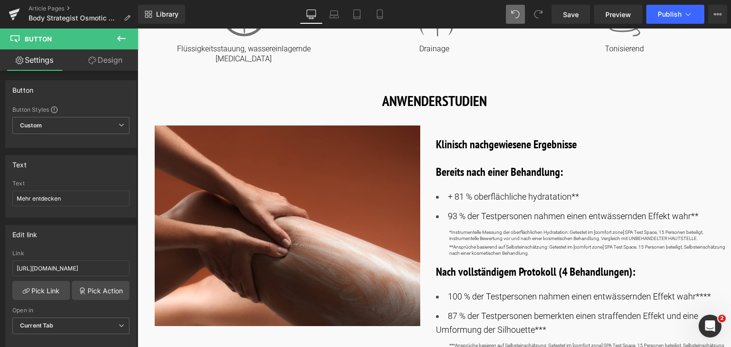
scroll to position [558, 0]
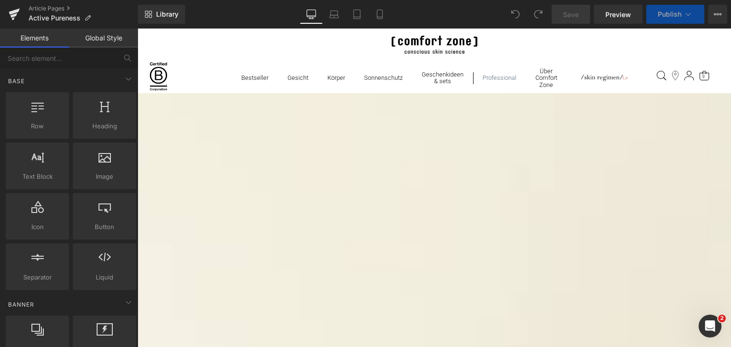
scroll to position [257, 0]
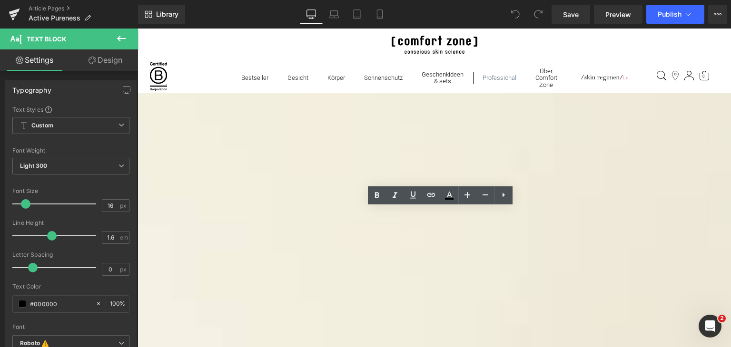
scroll to position [179, 0]
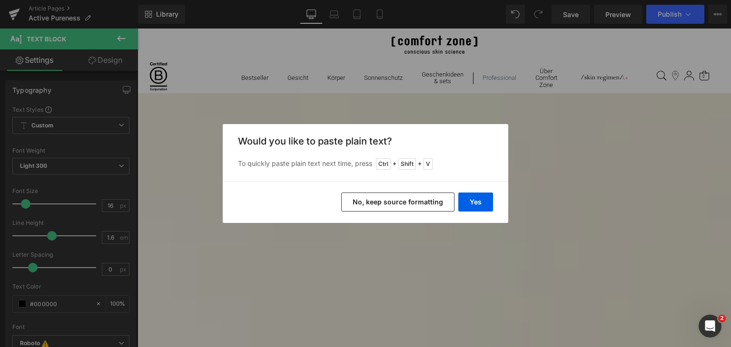
click at [385, 238] on div "Back to Library Insert Would you like to paste plain text? To quickly paste pla…" at bounding box center [365, 173] width 731 height 347
click at [387, 206] on button "No, keep source formatting" at bounding box center [397, 202] width 113 height 19
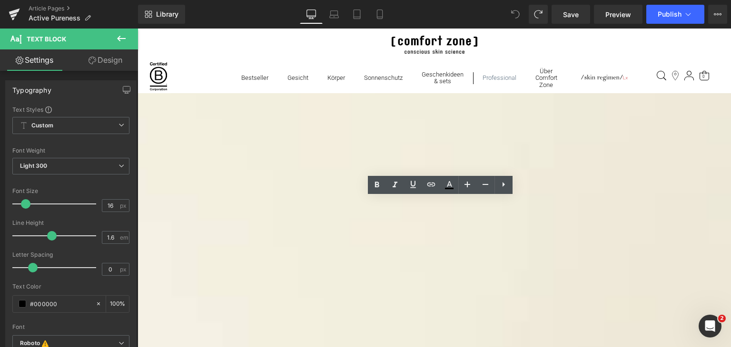
copy div "This deep-cleansing treatment features an innovative mattifying Spirulina Algae…"
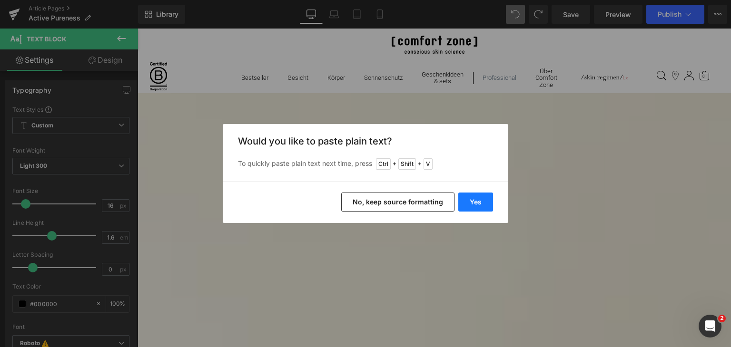
click at [477, 200] on button "Yes" at bounding box center [475, 202] width 35 height 19
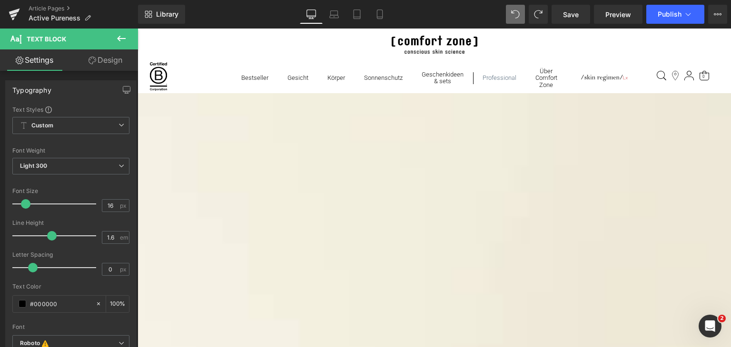
scroll to position [284, 0]
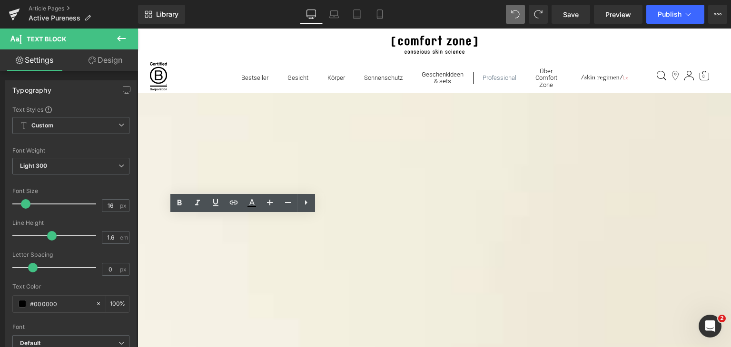
copy p "Purifying"
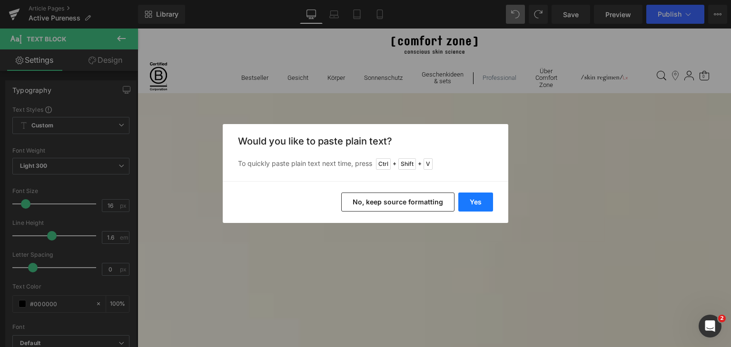
click at [490, 204] on button "Yes" at bounding box center [475, 202] width 35 height 19
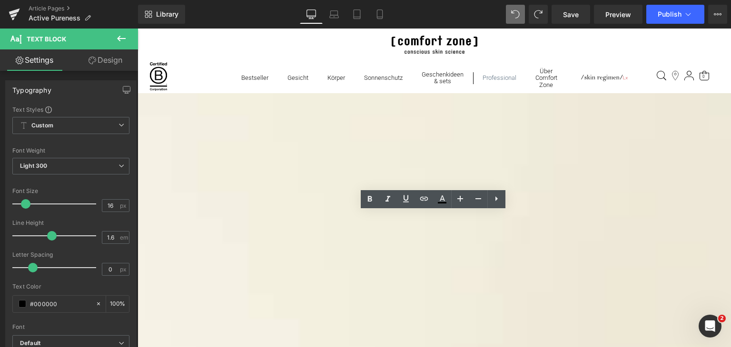
copy p "Mattifying"
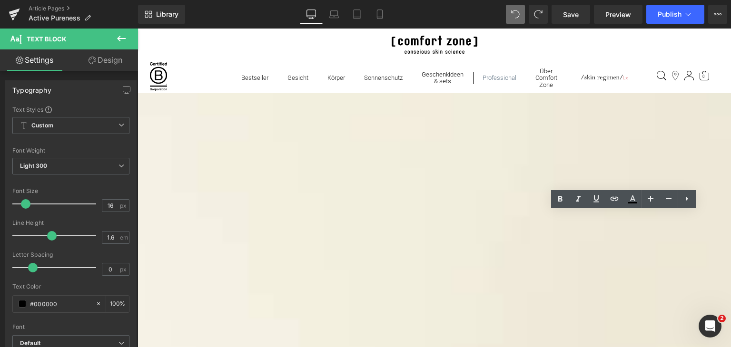
copy p "Rebalancing"
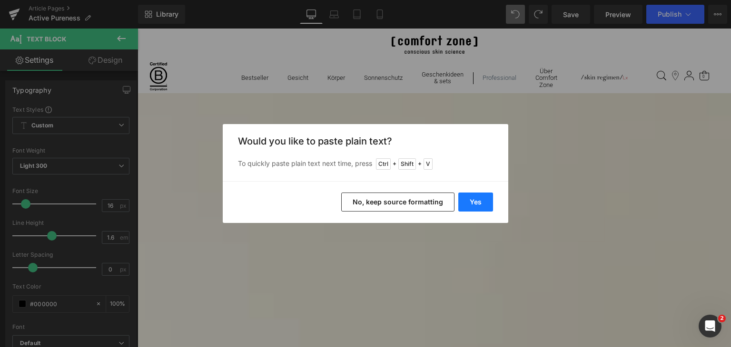
click at [488, 208] on button "Yes" at bounding box center [475, 202] width 35 height 19
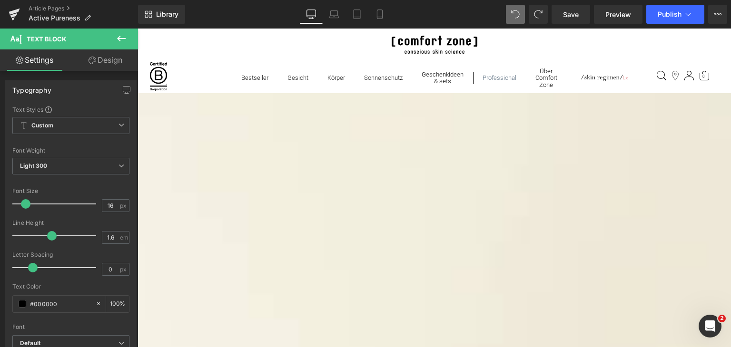
scroll to position [362, 0]
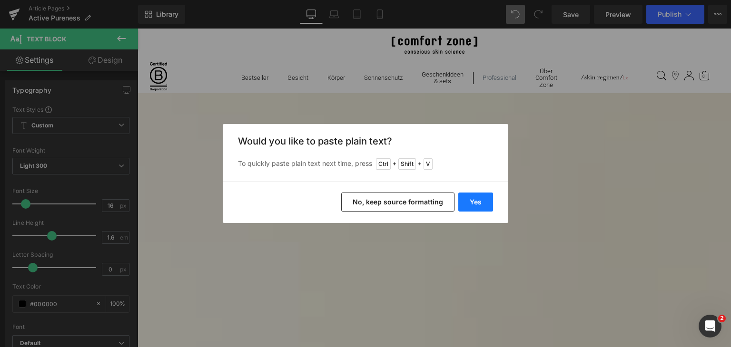
click at [481, 205] on button "Yes" at bounding box center [475, 202] width 35 height 19
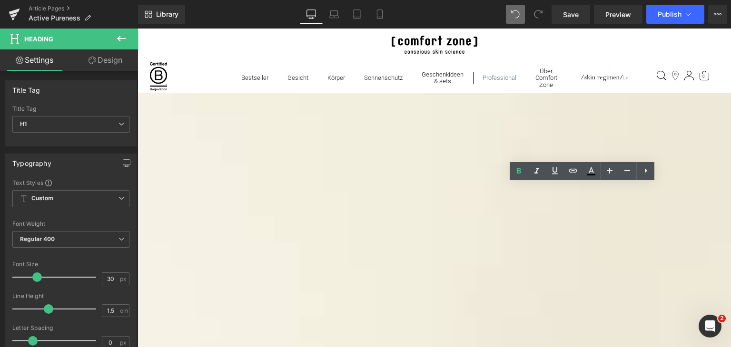
copy h1 "A MESSAGE FROM OUR TRAINER"
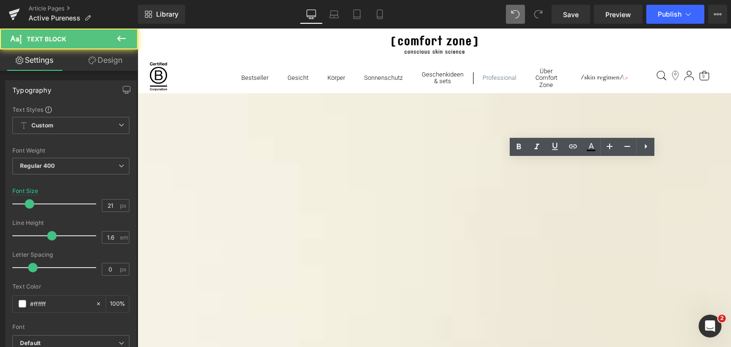
scroll to position [444, 0]
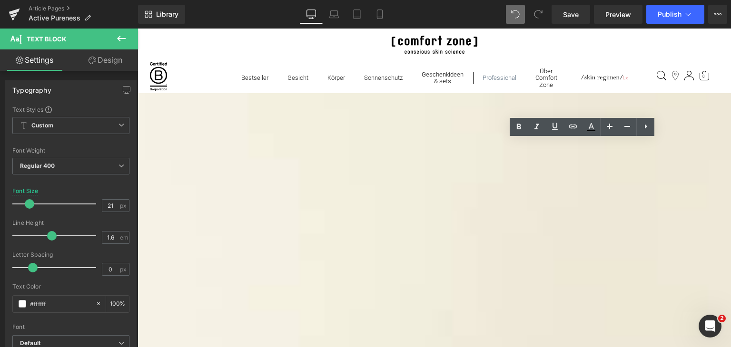
drag, startPoint x: 626, startPoint y: 282, endPoint x: 515, endPoint y: 146, distance: 175.5
copy div "I often perform this treatment, and it’s truly amazing for acne-prone and [MEDI…"
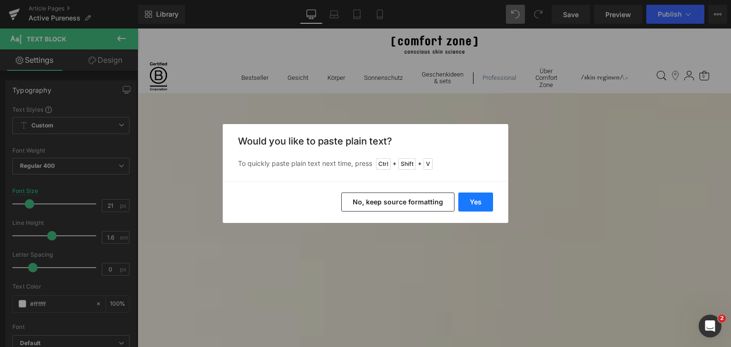
click at [474, 199] on button "Yes" at bounding box center [475, 202] width 35 height 19
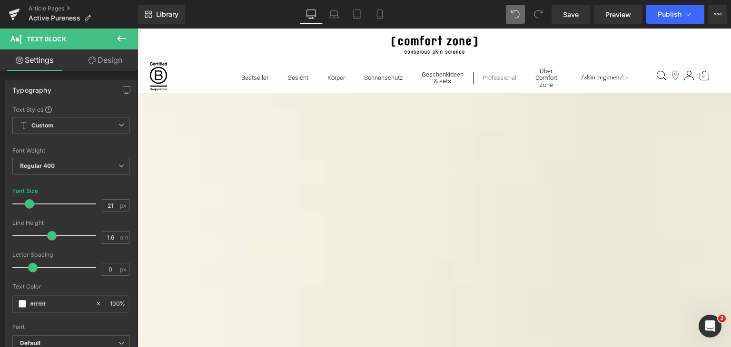
scroll to position [495, 0]
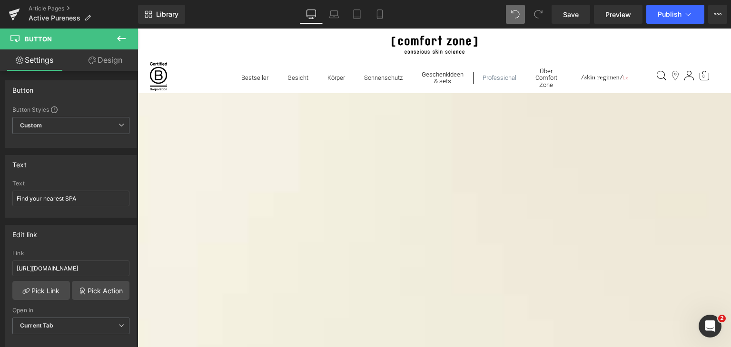
click at [87, 204] on input "Find your nearest SPA" at bounding box center [70, 199] width 117 height 16
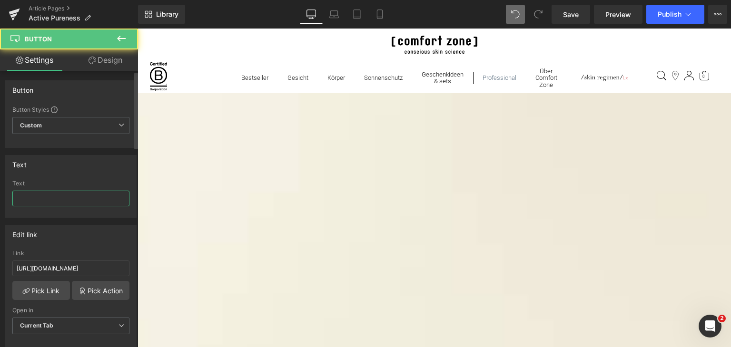
click at [78, 197] on input "text" at bounding box center [70, 199] width 117 height 16
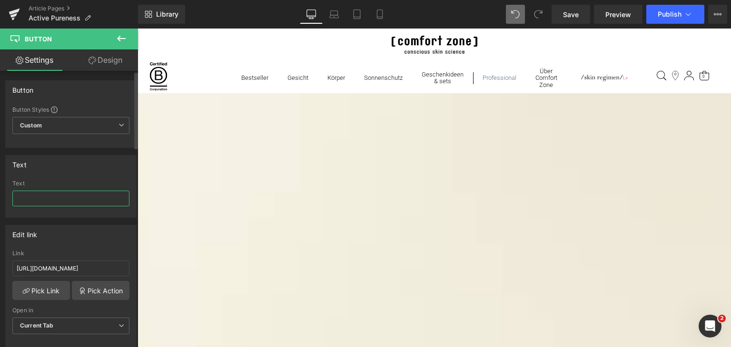
paste input "IHR NÄCHSTES SPA FINDEN"
type input "IHR NÄCHSTES SPA FINDEN"
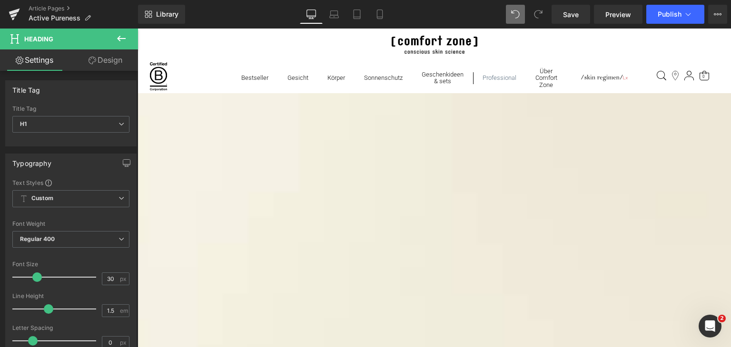
click at [576, 14] on span "Save" at bounding box center [571, 15] width 16 height 10
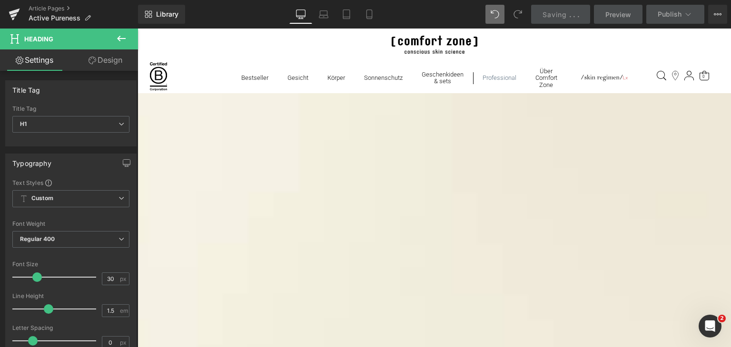
scroll to position [820, 0]
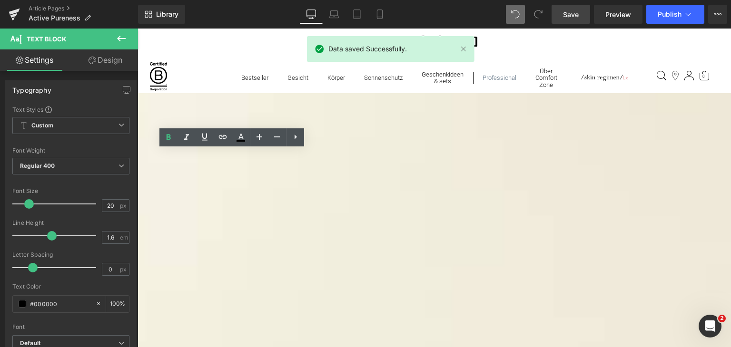
copy b "SKIN PREPARATION"
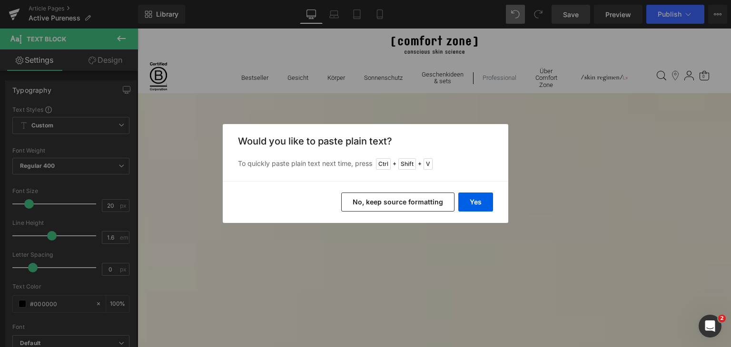
click at [479, 214] on div "Yes No, keep source formatting" at bounding box center [365, 202] width 285 height 42
click at [472, 206] on button "Yes" at bounding box center [475, 202] width 35 height 19
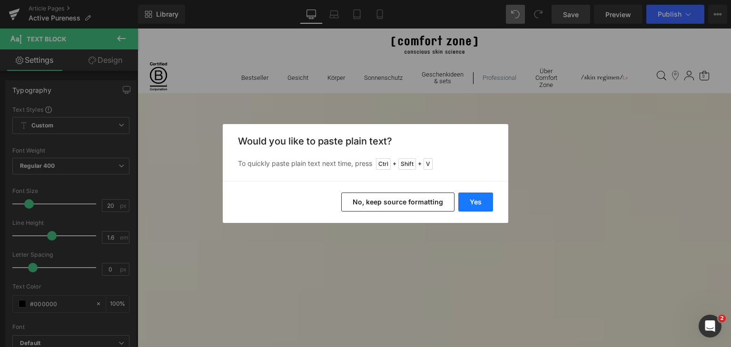
click at [485, 209] on button "Yes" at bounding box center [475, 202] width 35 height 19
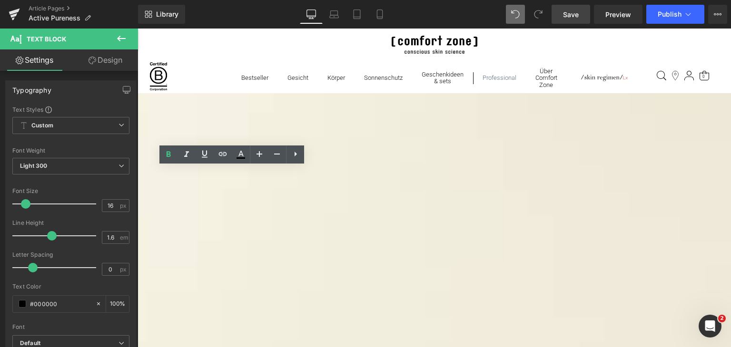
click at [566, 14] on span "Save" at bounding box center [571, 15] width 16 height 10
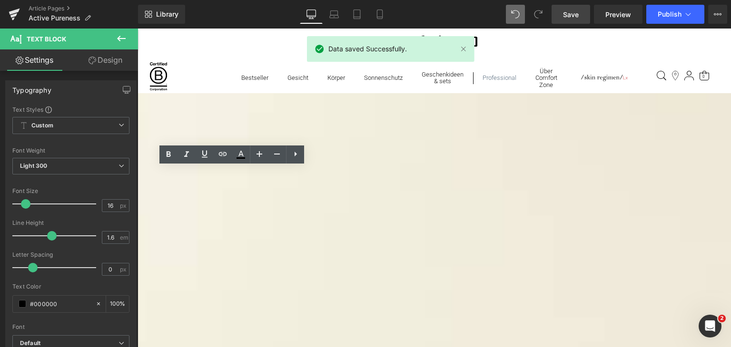
copy p "Cleanse with the purifying and anti-inflammatory ACTIVE PURENESS GEL and TONER"
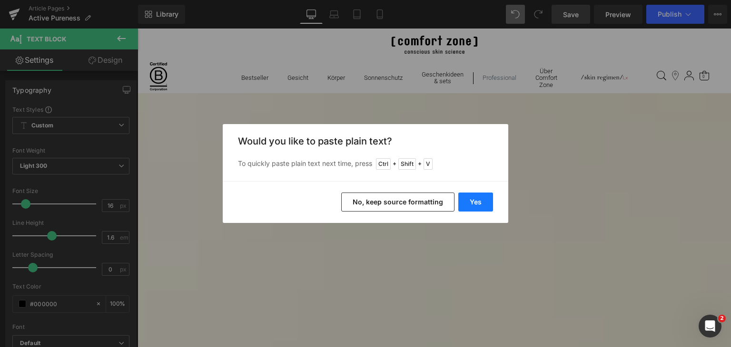
click at [475, 204] on button "Yes" at bounding box center [475, 202] width 35 height 19
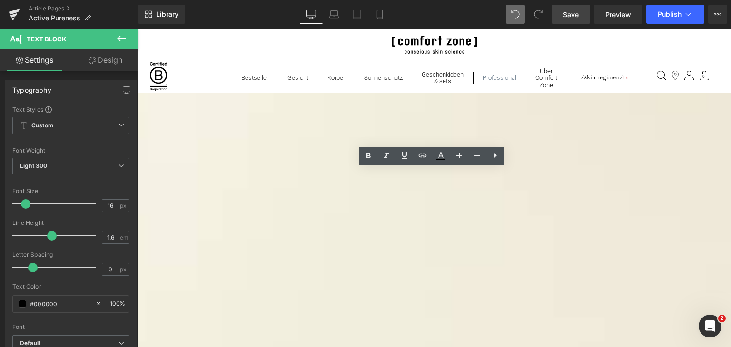
copy p "Prep the skin for a deep extraction session applying a thick layer of the kerat…"
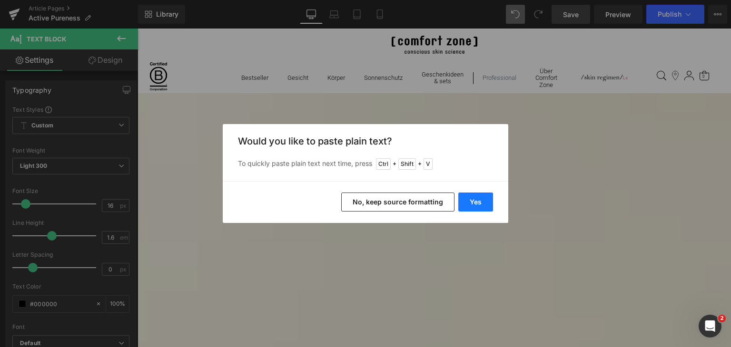
click at [477, 204] on button "Yes" at bounding box center [475, 202] width 35 height 19
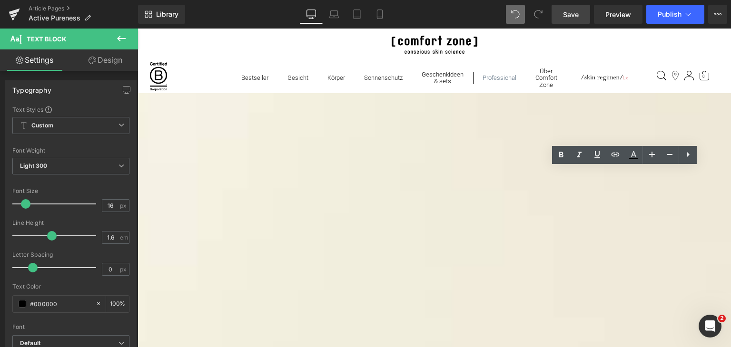
copy p "A Spirulina Algae peel-off mask that mattifies and calms inflamed skin, while a…"
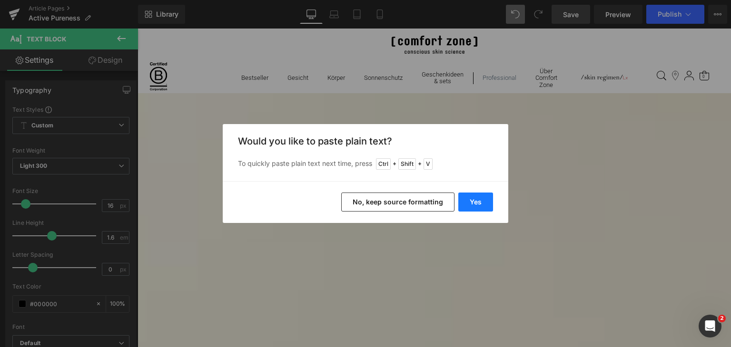
click at [486, 196] on button "Yes" at bounding box center [475, 202] width 35 height 19
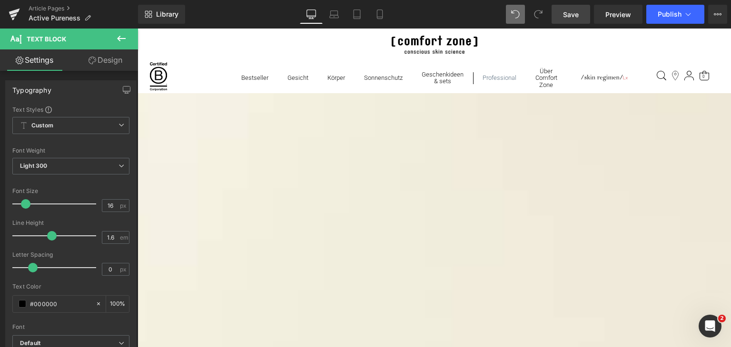
click at [574, 16] on span "Save" at bounding box center [571, 15] width 16 height 10
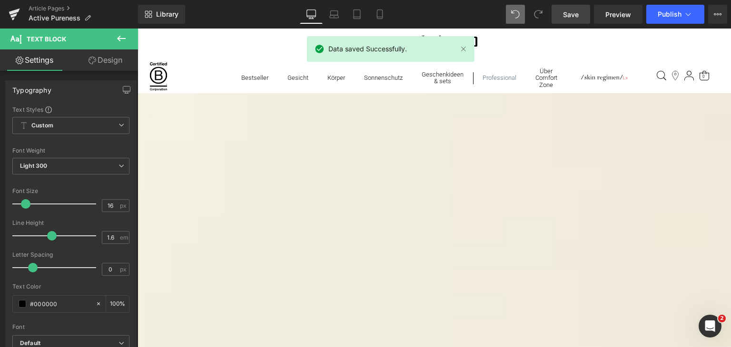
scroll to position [971, 0]
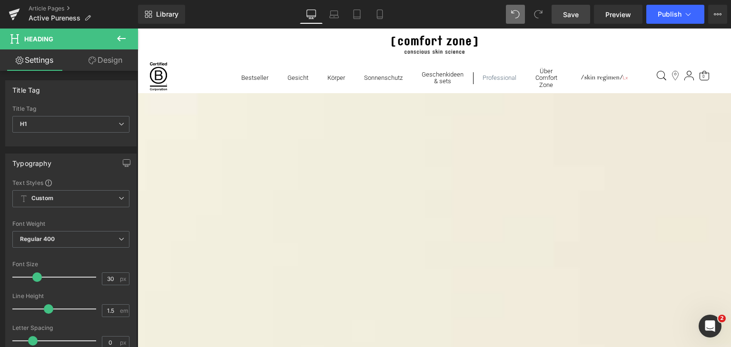
paste div
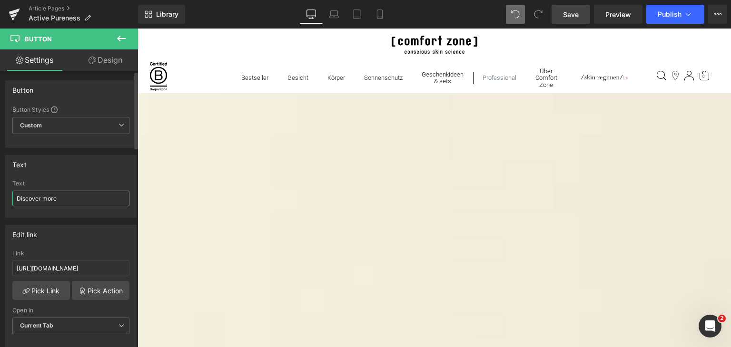
click at [99, 191] on input "Discover more" at bounding box center [70, 199] width 117 height 16
type input "m"
type input "Mehr entdecken"
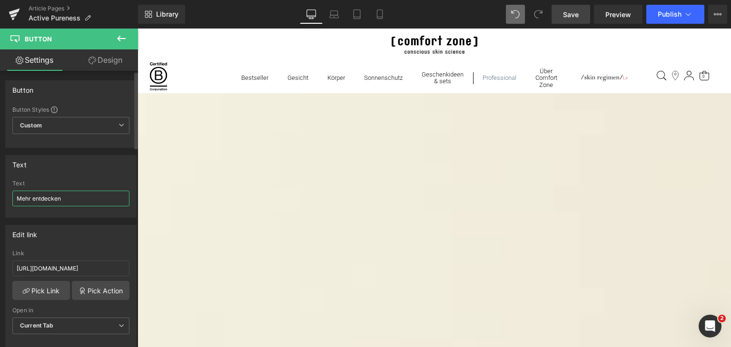
click at [93, 197] on input "Mehr entdecken" at bounding box center [70, 199] width 117 height 16
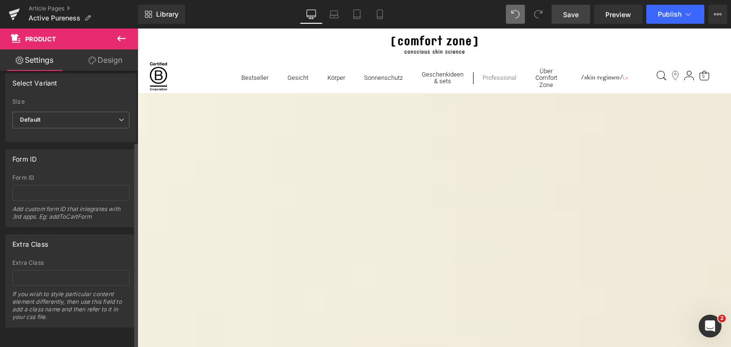
scroll to position [95, 0]
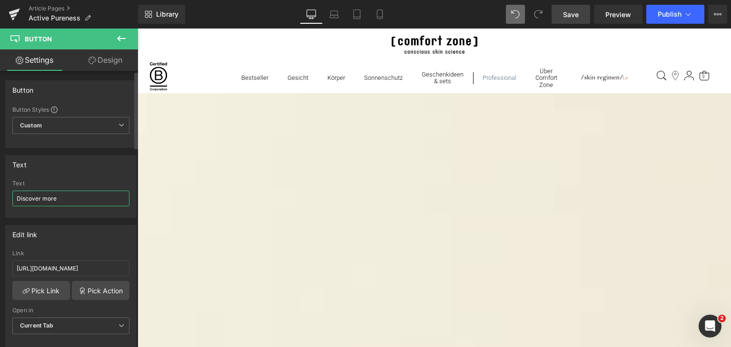
click at [74, 198] on input "Discover more" at bounding box center [70, 199] width 117 height 16
paste input "Mehr entdecken"
type input "Mehr entdecken"
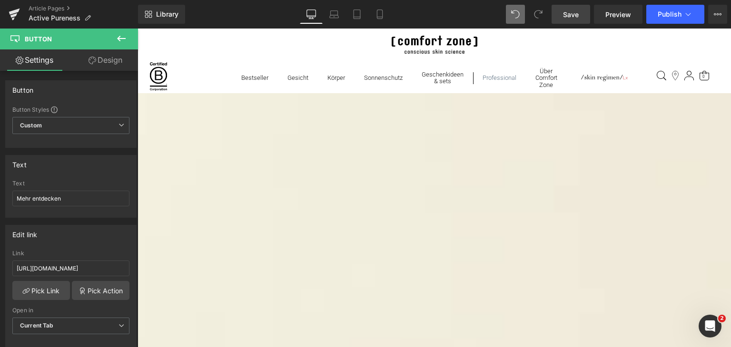
click at [81, 206] on div "Text Discover more" at bounding box center [70, 198] width 117 height 37
click at [76, 196] on input "Discover more" at bounding box center [70, 199] width 117 height 16
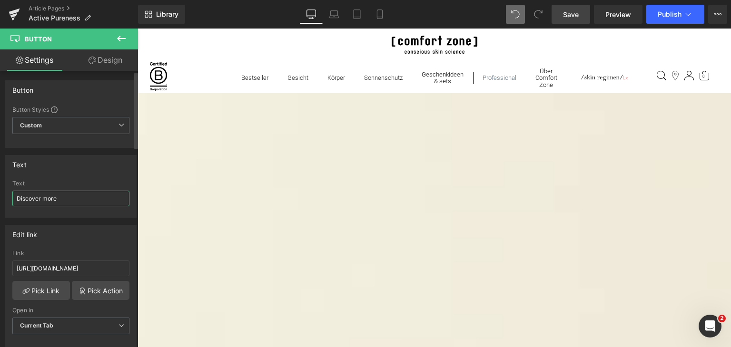
click at [76, 196] on input "Discover more" at bounding box center [70, 199] width 117 height 16
paste input "Mehr entdecken"
type input "Mehr entdecken"
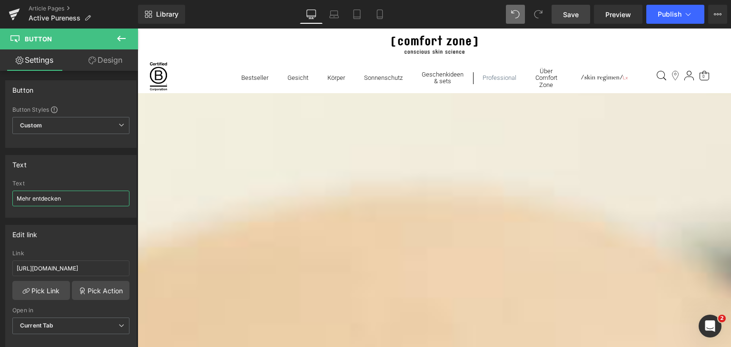
scroll to position [1225, 0]
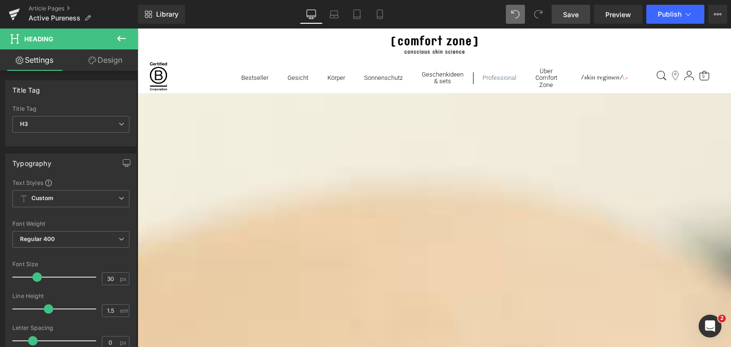
paste div
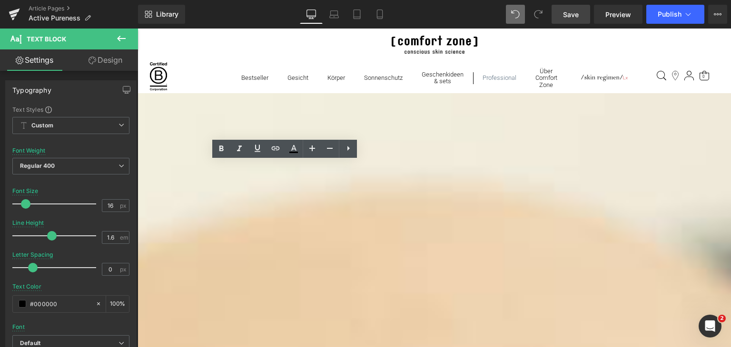
drag, startPoint x: 342, startPoint y: 198, endPoint x: 150, endPoint y: 171, distance: 193.1
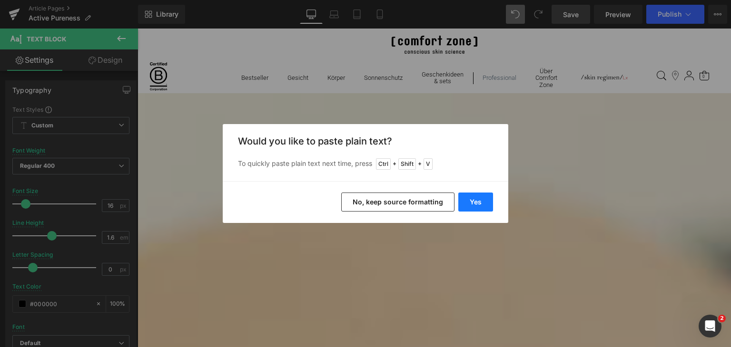
click at [477, 196] on button "Yes" at bounding box center [475, 202] width 35 height 19
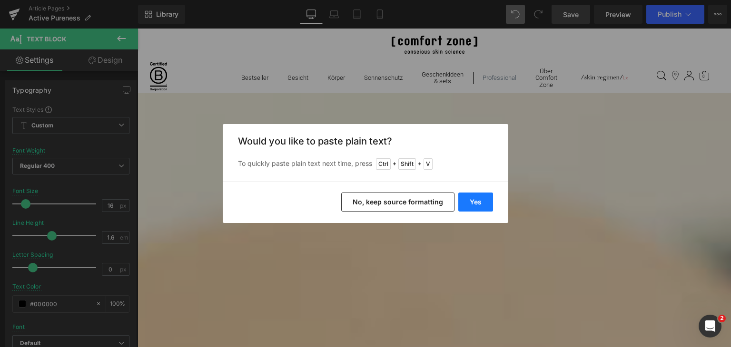
click at [470, 198] on button "Yes" at bounding box center [475, 202] width 35 height 19
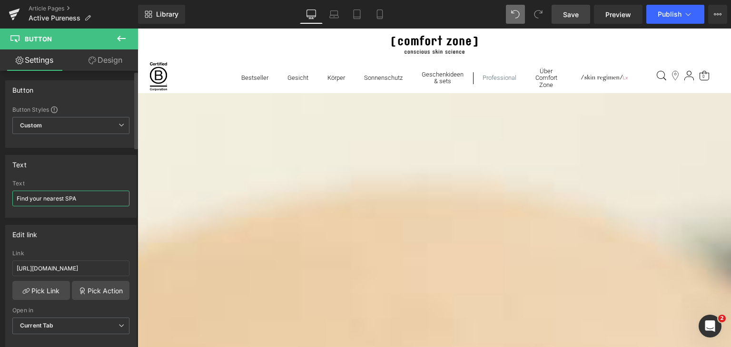
click at [90, 200] on input "Find your nearest SPA" at bounding box center [70, 199] width 117 height 16
paste input "IHR NÄCHSTES SPA FINDEN"
type input "IHR NÄCHSTES SPA FINDEN"
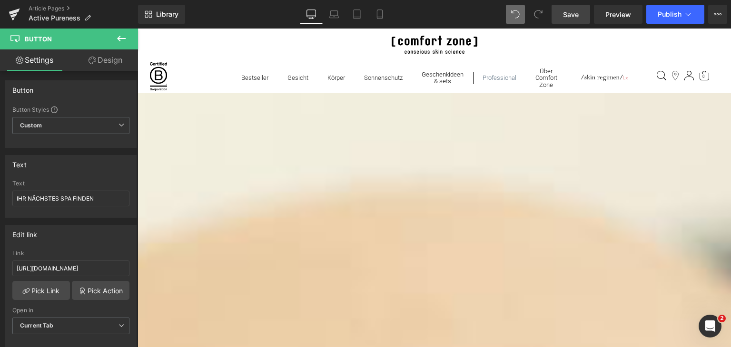
click at [577, 17] on span "Save" at bounding box center [571, 15] width 16 height 10
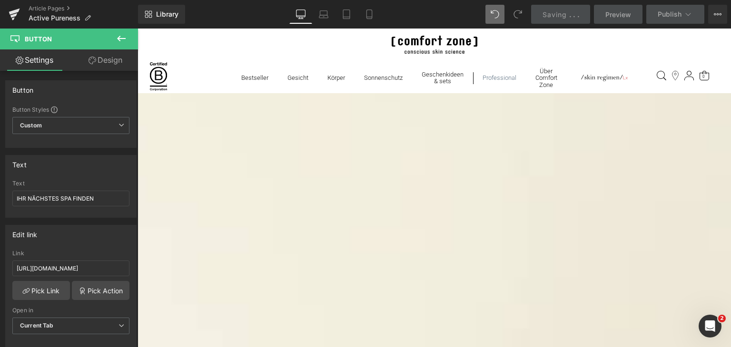
scroll to position [0, 0]
